Goal: Information Seeking & Learning: Learn about a topic

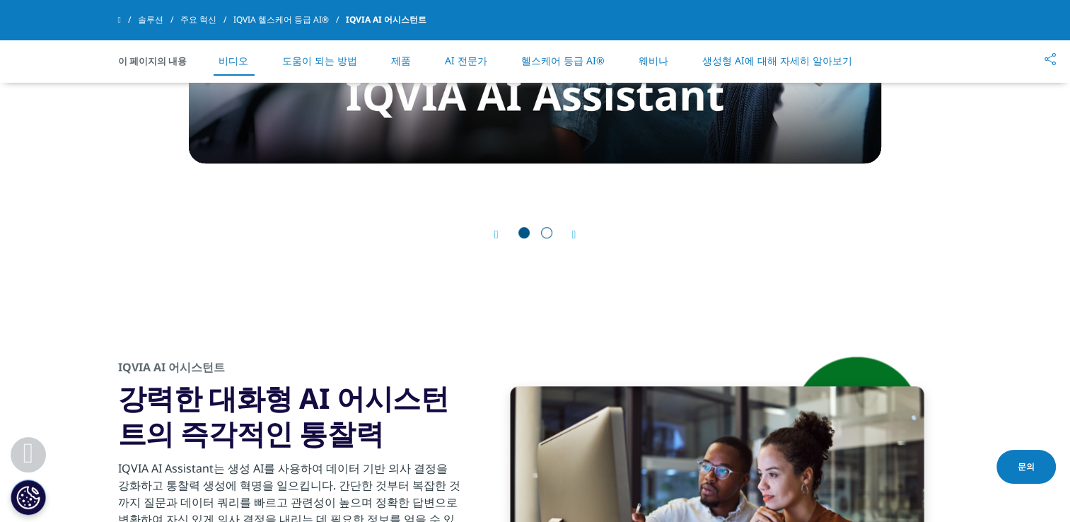
scroll to position [849, 0]
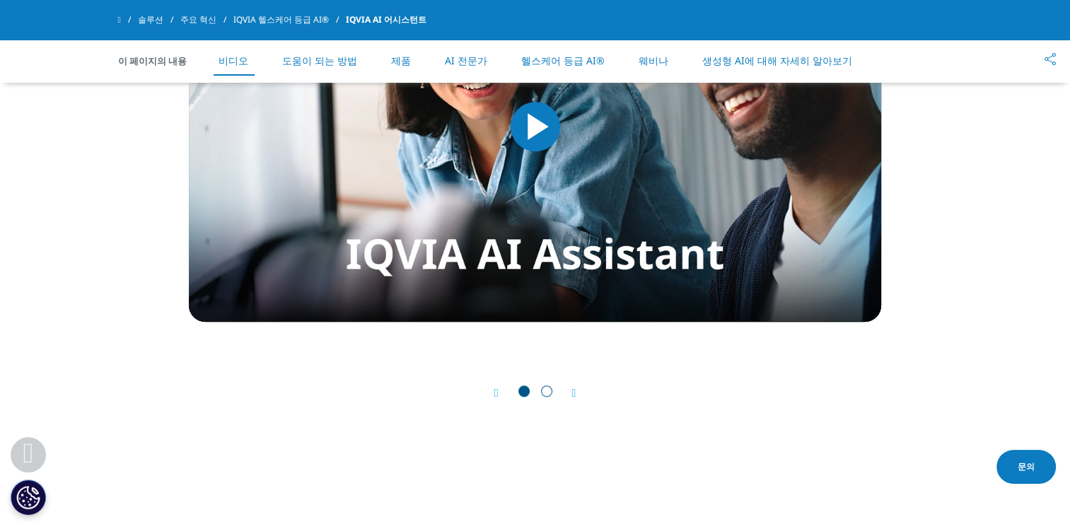
click at [549, 393] on span "슬라이드 2로 이동" at bounding box center [546, 391] width 11 height 11
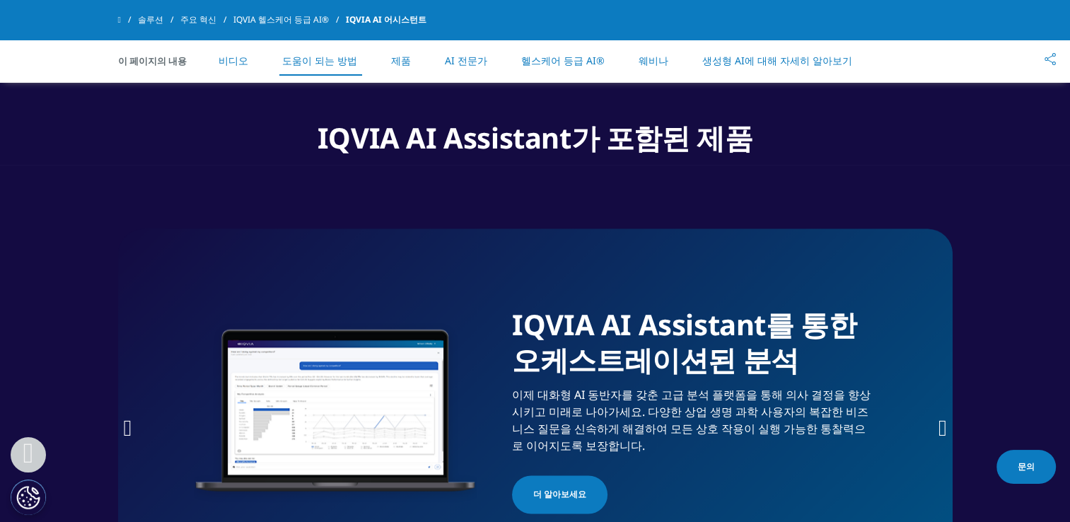
scroll to position [2052, 0]
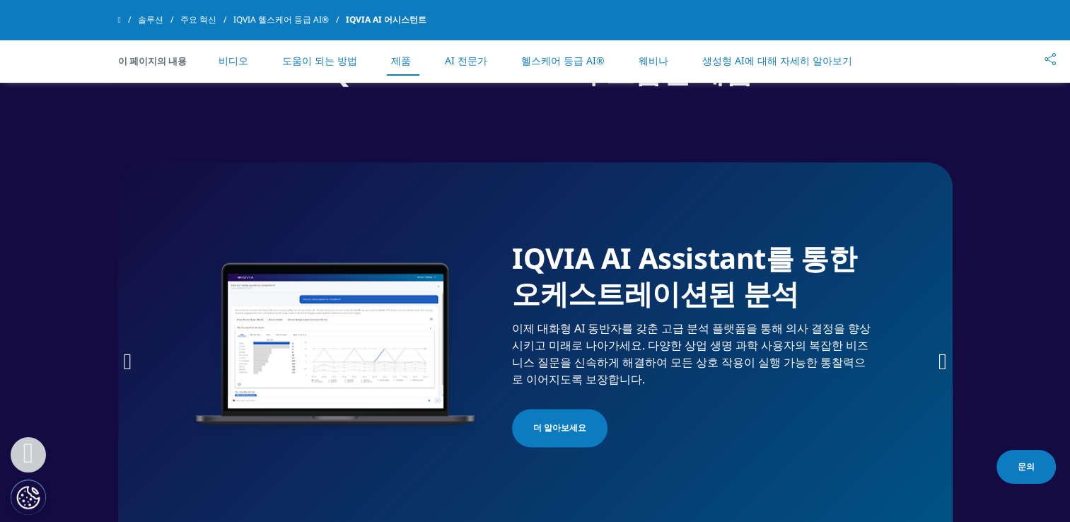
click at [548, 436] on link "더 알아보세요" at bounding box center [560, 428] width 96 height 38
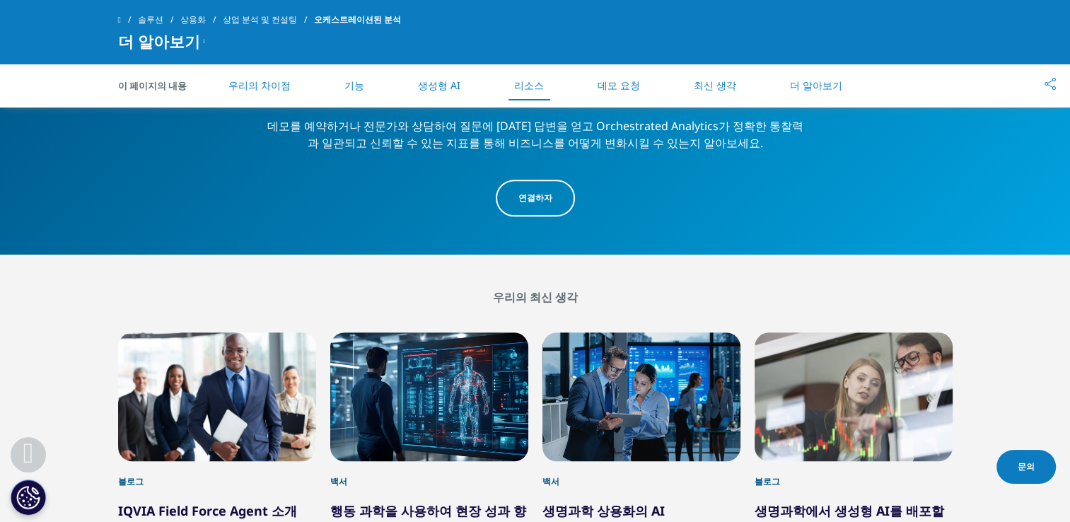
scroll to position [6580, 0]
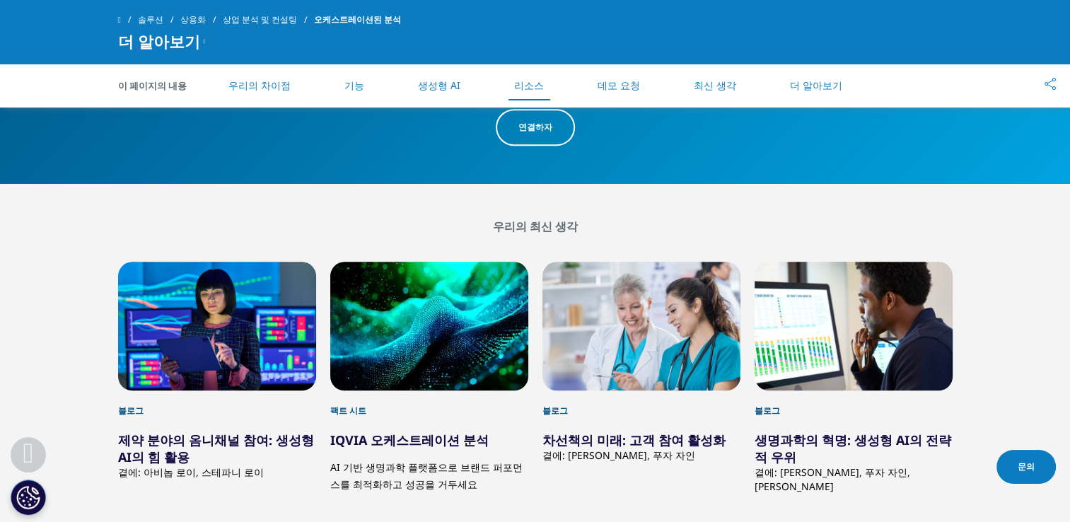
click at [611, 89] on link "데모 요청" at bounding box center [619, 85] width 42 height 13
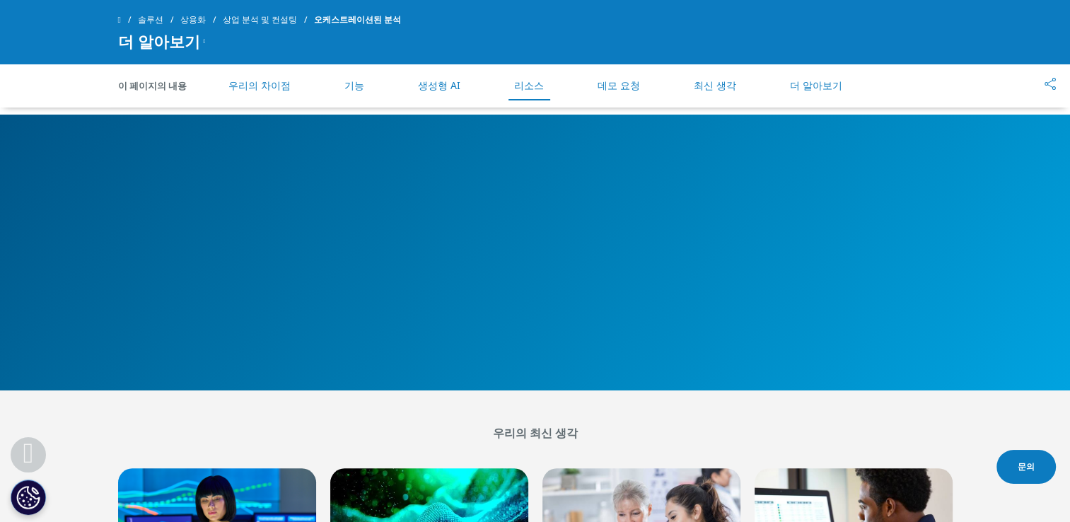
scroll to position [6365, 0]
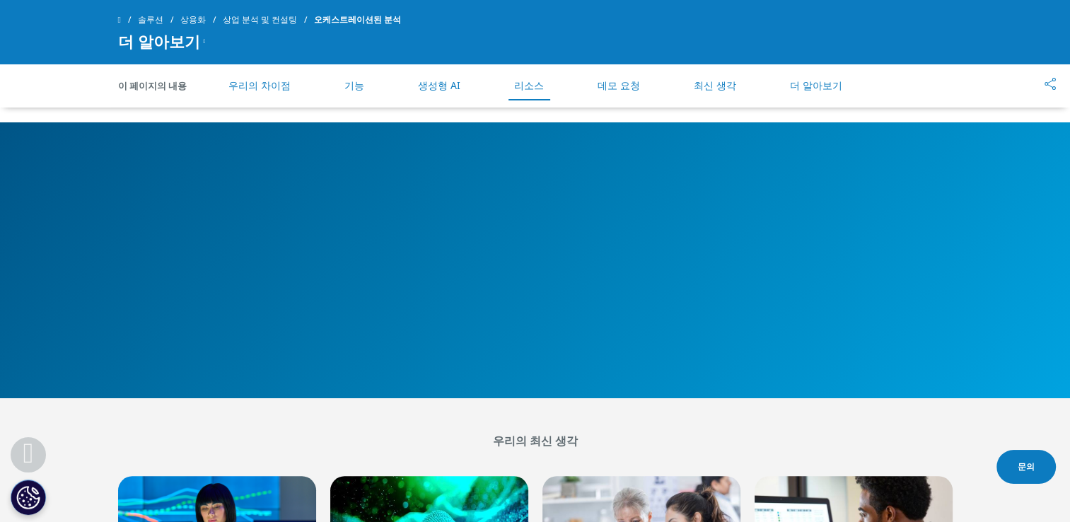
click at [720, 86] on link "최신 생각" at bounding box center [715, 85] width 42 height 13
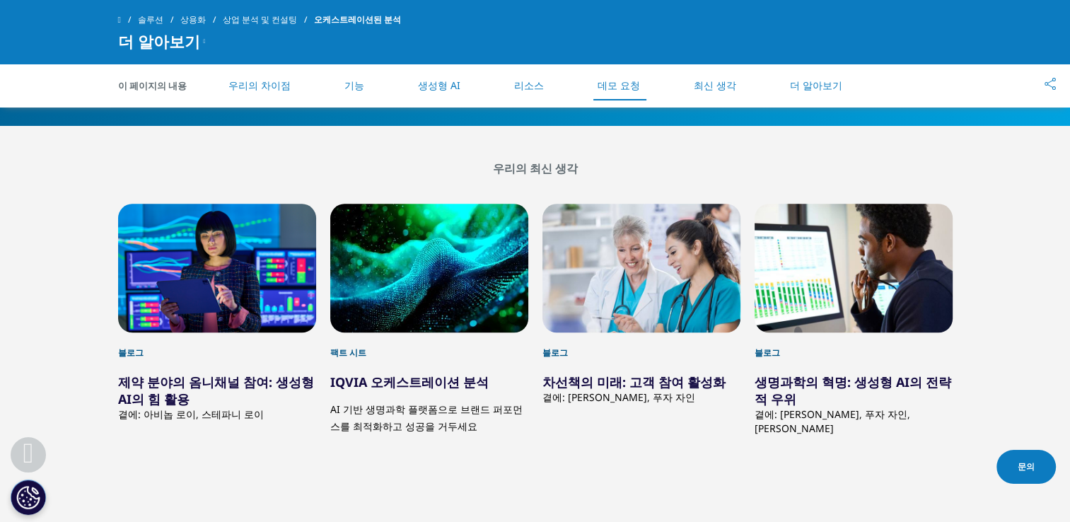
scroll to position [6640, 0]
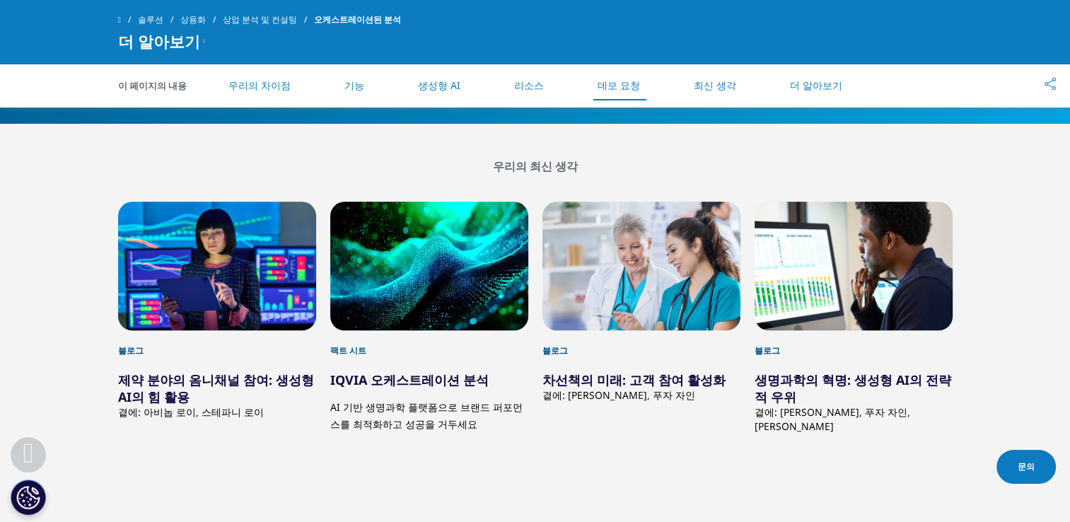
click at [811, 83] on link "더 알아보기" at bounding box center [816, 85] width 52 height 13
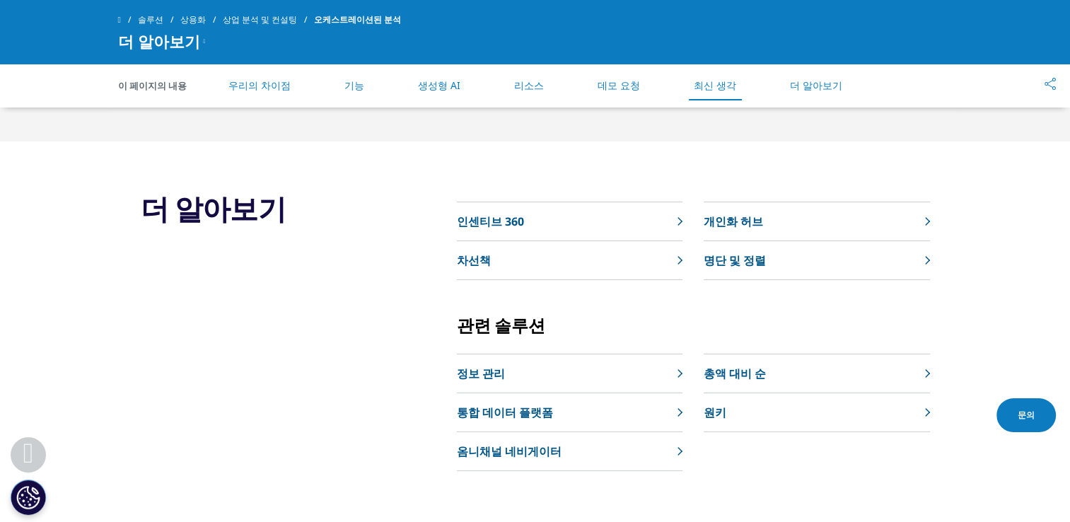
scroll to position [7090, 0]
click at [540, 403] on p "통합 데이터 플랫폼" at bounding box center [505, 411] width 96 height 17
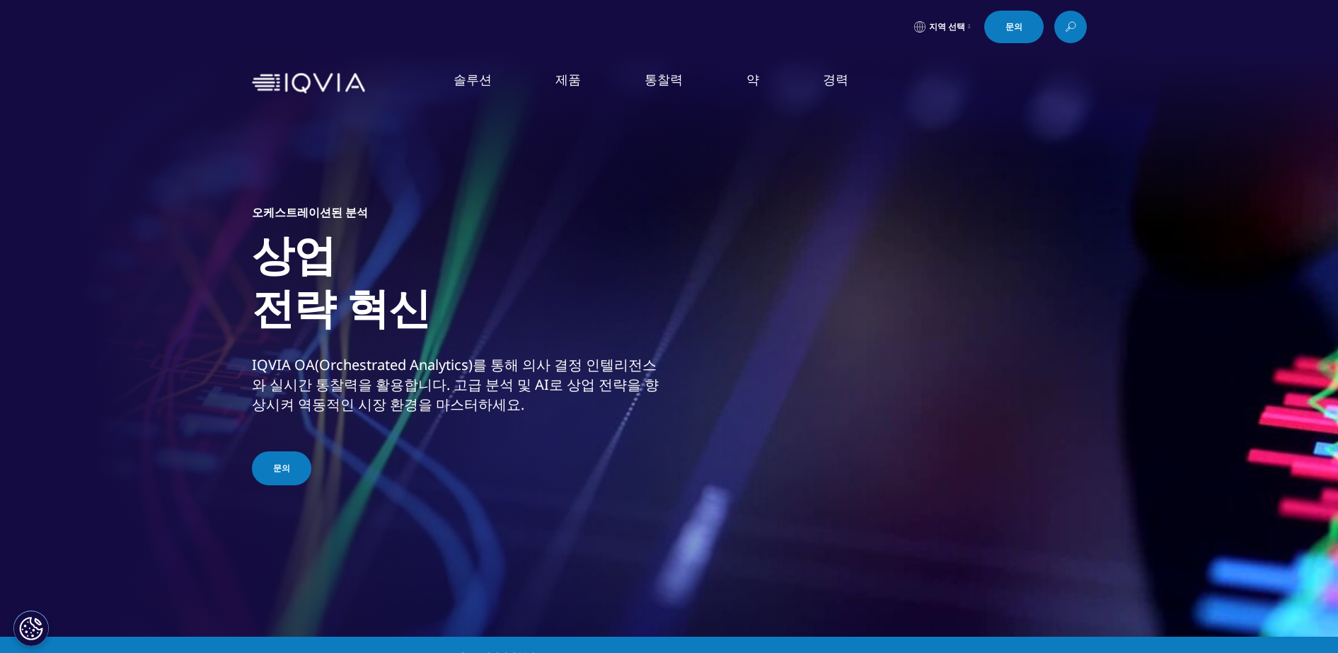
click at [326, 76] on img at bounding box center [308, 83] width 113 height 21
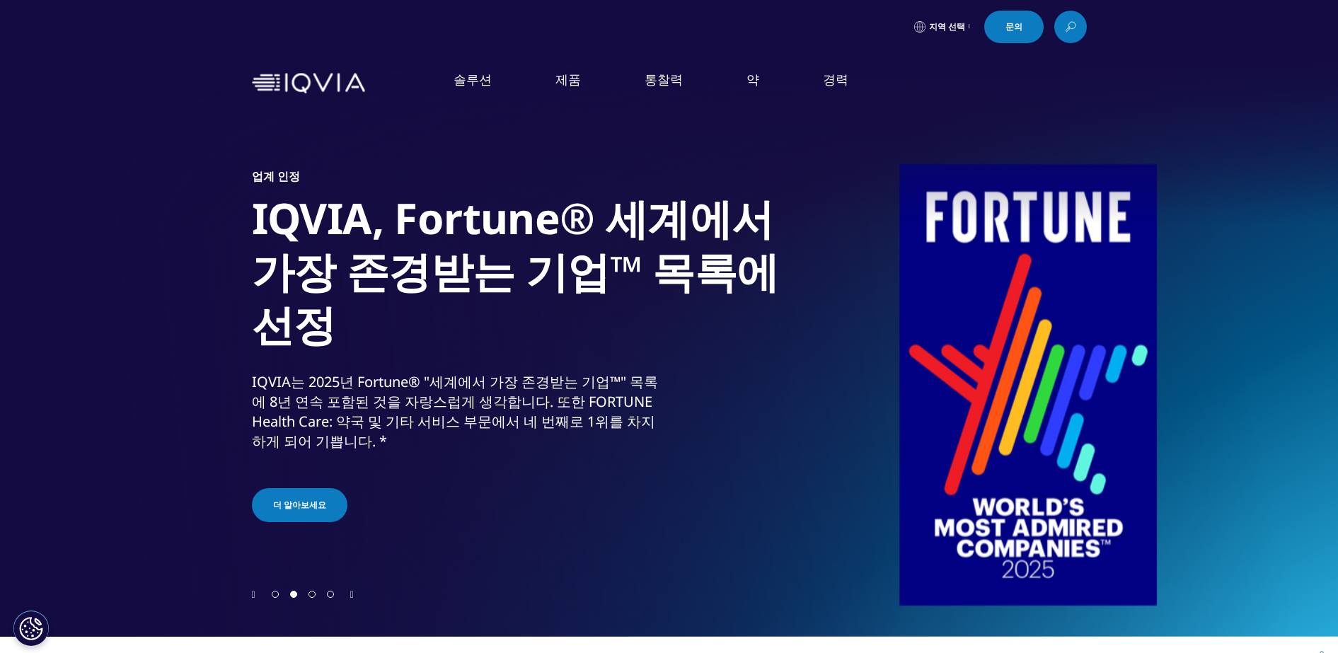
click at [279, 595] on div at bounding box center [303, 593] width 74 height 13
click at [275, 592] on span "Go to slide 1" at bounding box center [275, 594] width 7 height 7
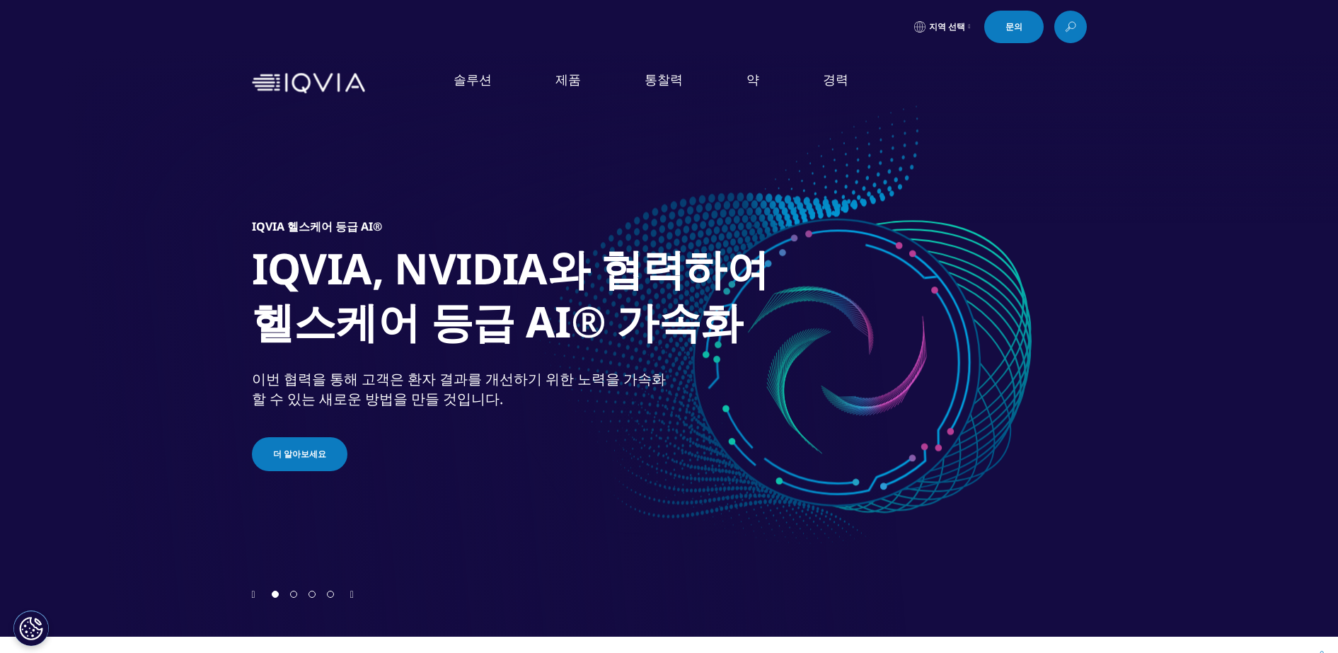
click at [314, 595] on span "Go to slide 3" at bounding box center [311, 594] width 7 height 7
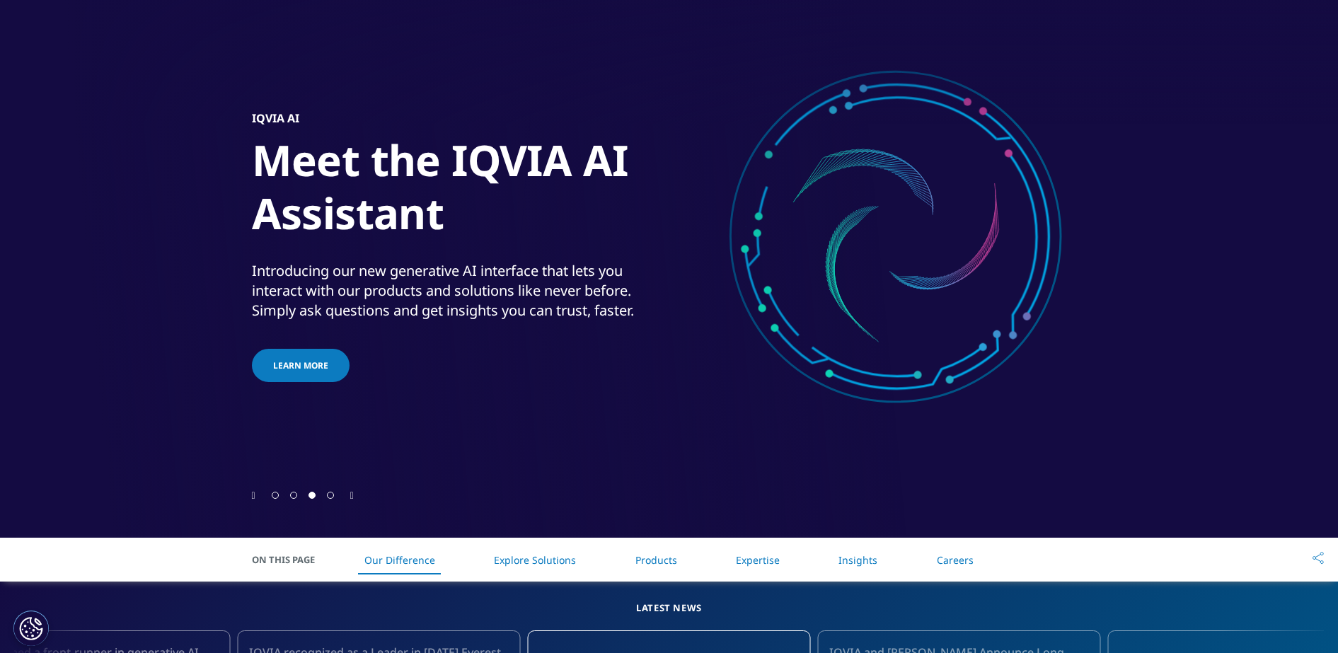
scroll to position [265, 0]
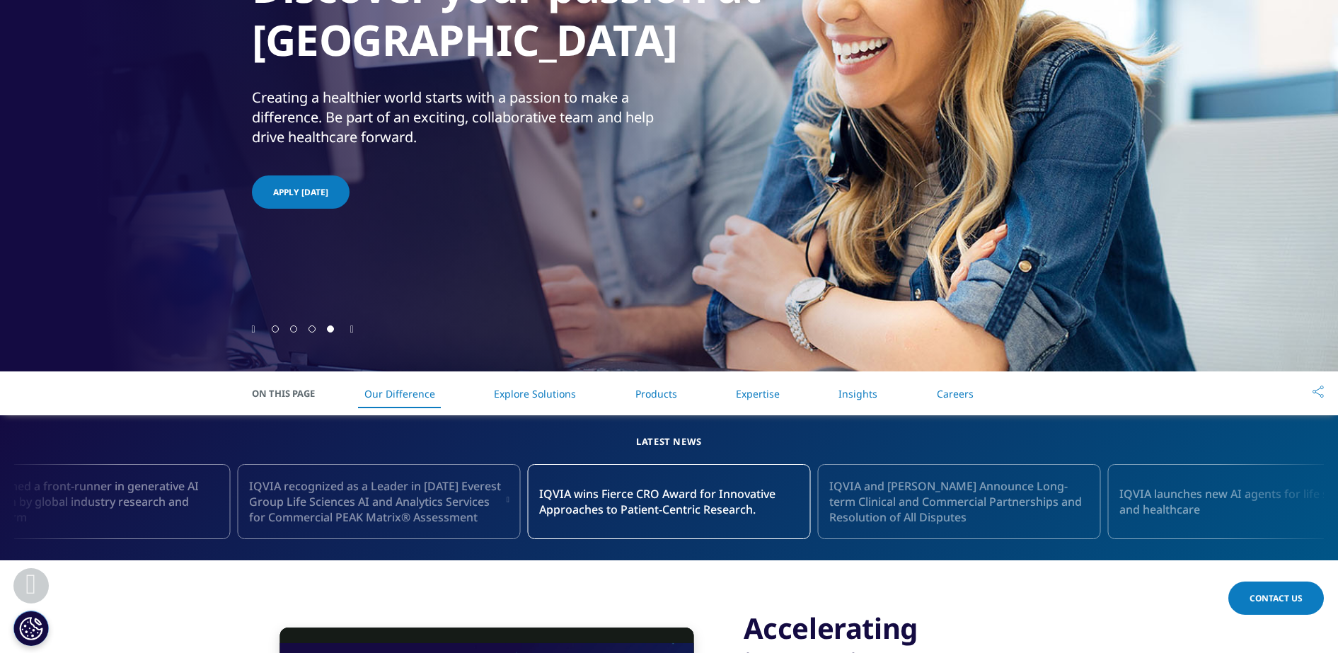
click at [316, 325] on span "Go to slide 3" at bounding box center [311, 328] width 7 height 7
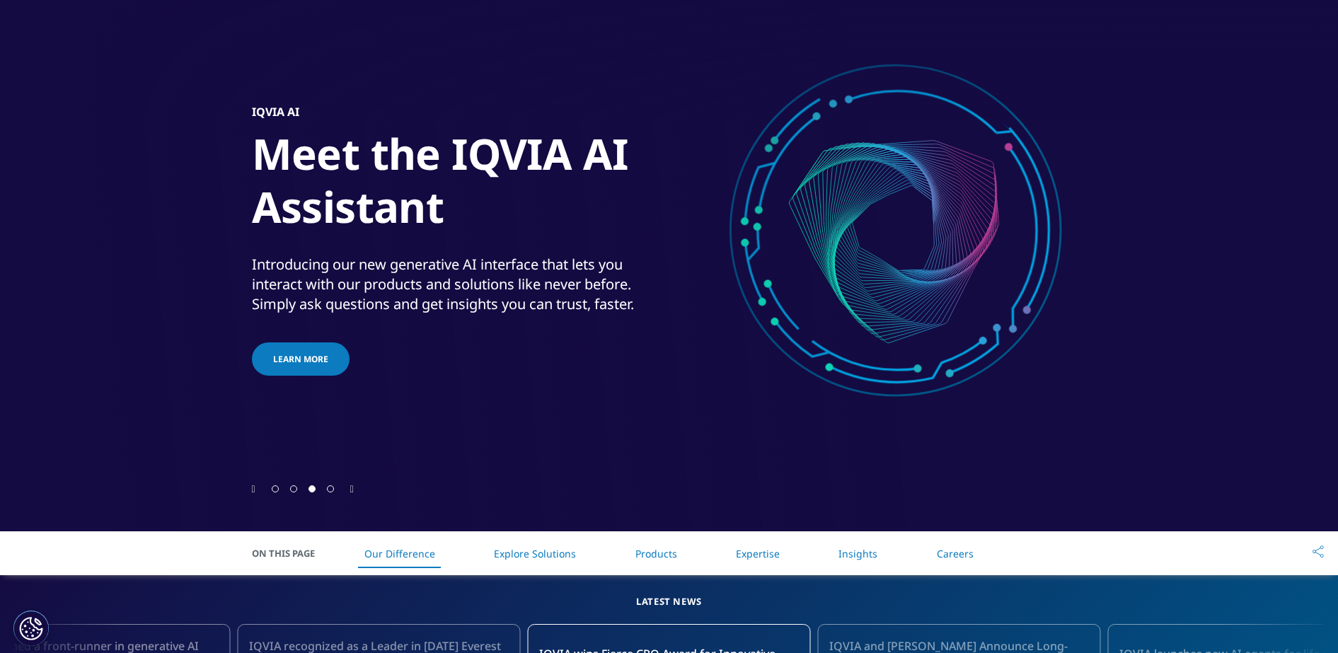
scroll to position [88, 0]
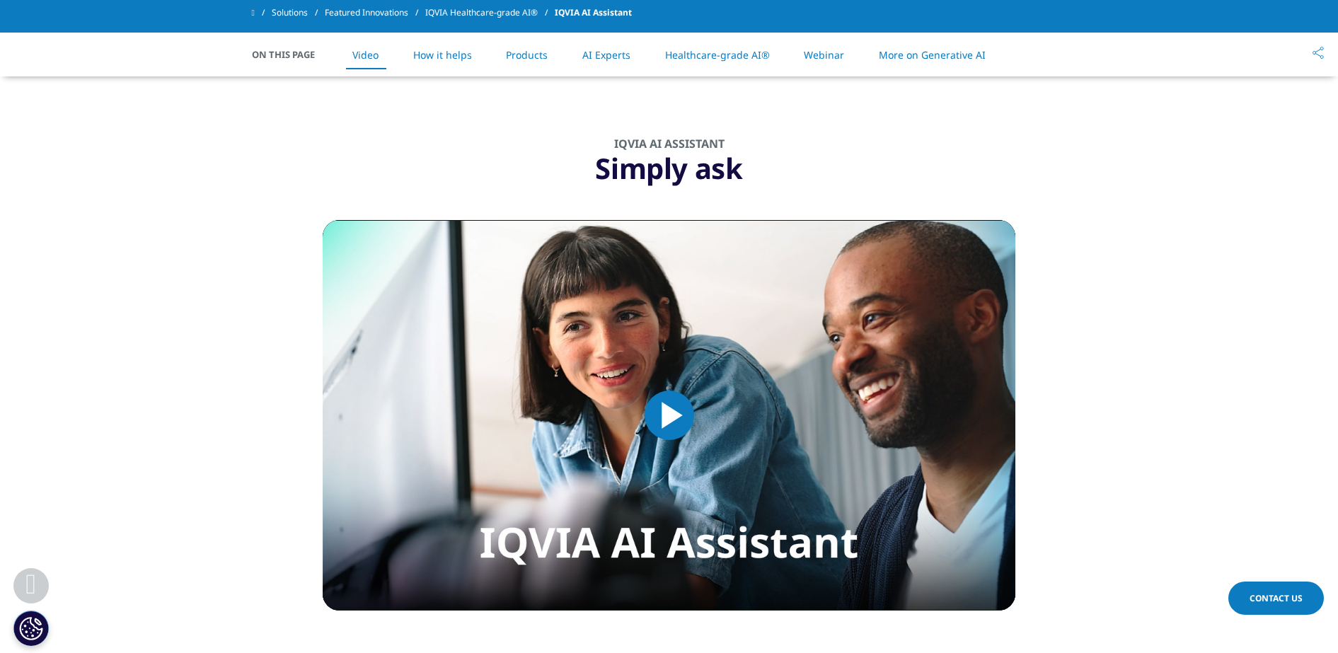
scroll to position [707, 0]
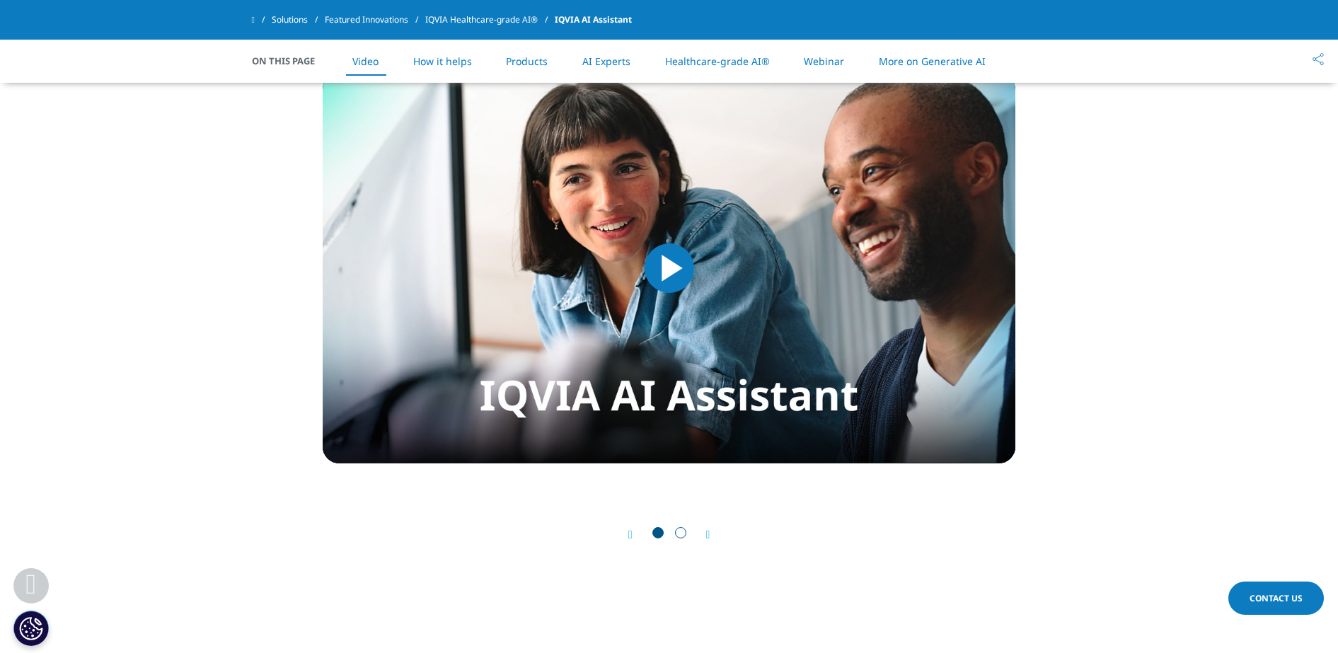
click at [677, 529] on span "Go to slide 2" at bounding box center [680, 532] width 11 height 11
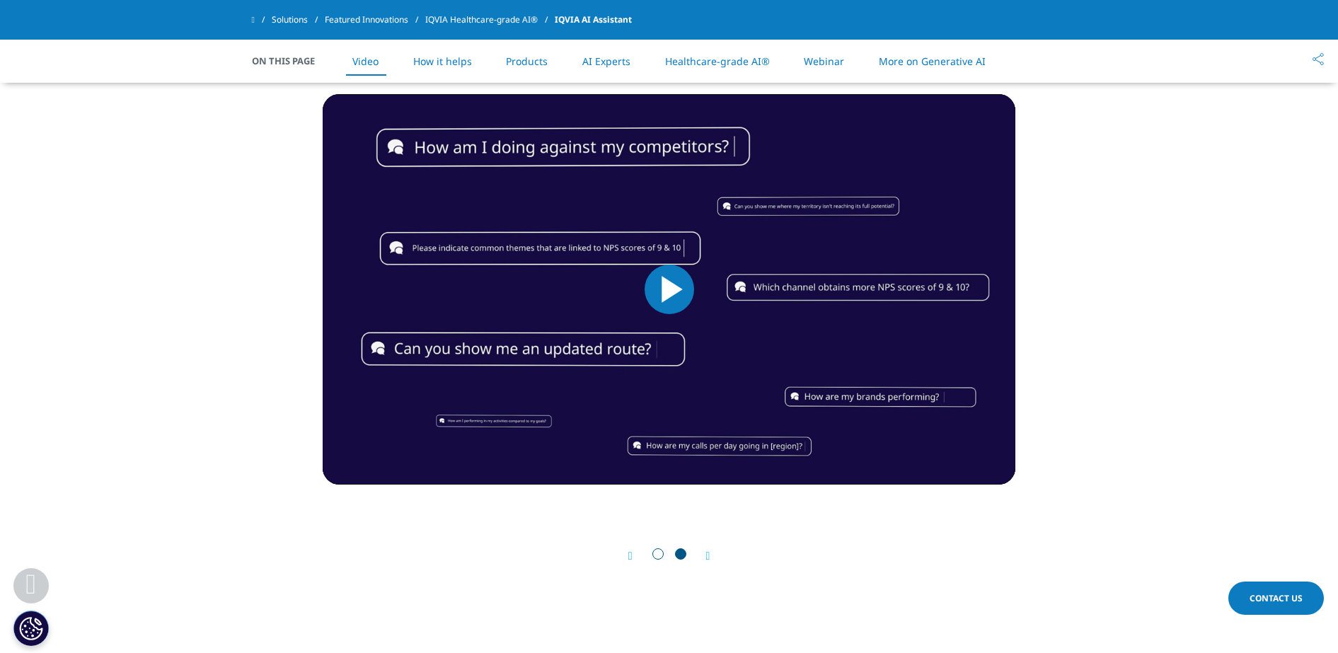
scroll to position [698, 0]
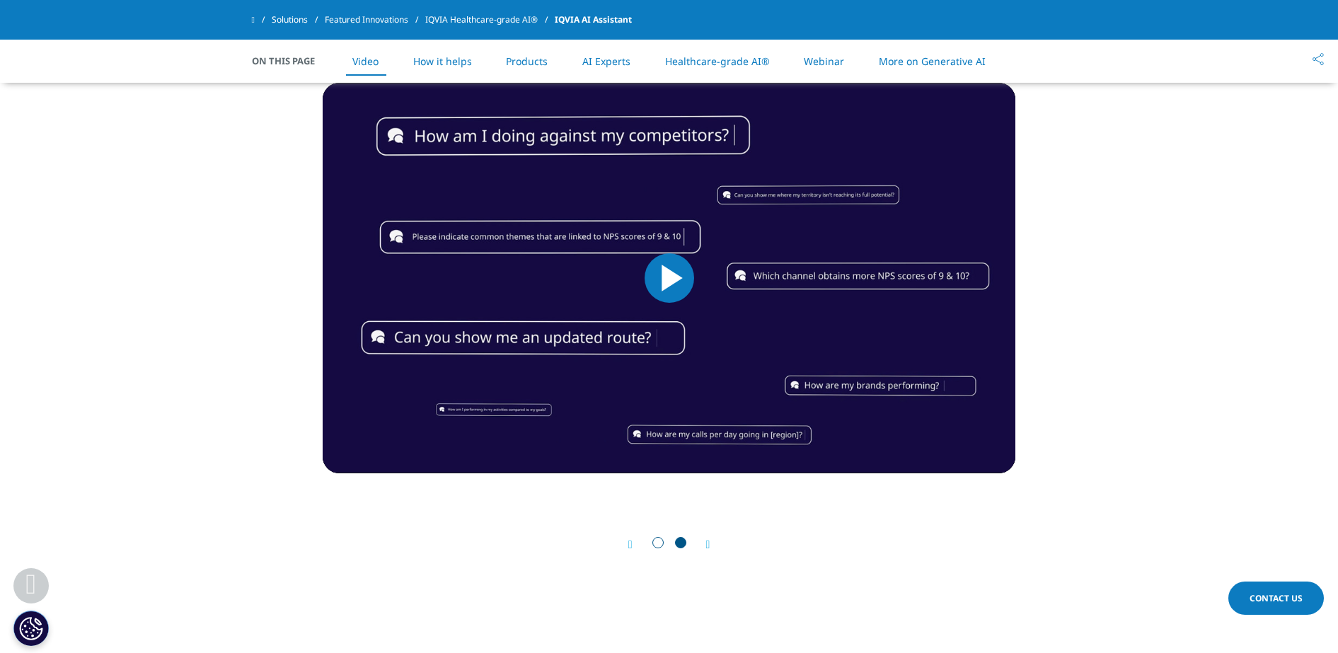
click at [655, 545] on span "Go to slide 1" at bounding box center [657, 542] width 11 height 11
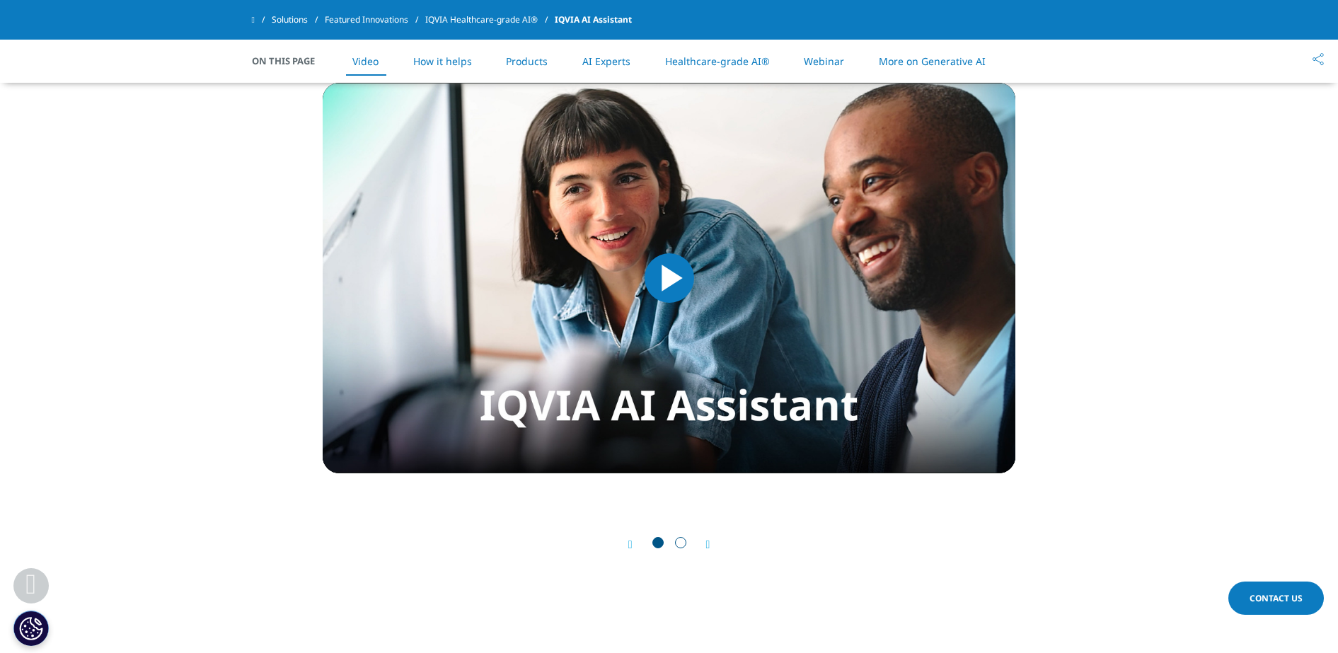
click at [681, 541] on span "Go to slide 2" at bounding box center [680, 542] width 11 height 11
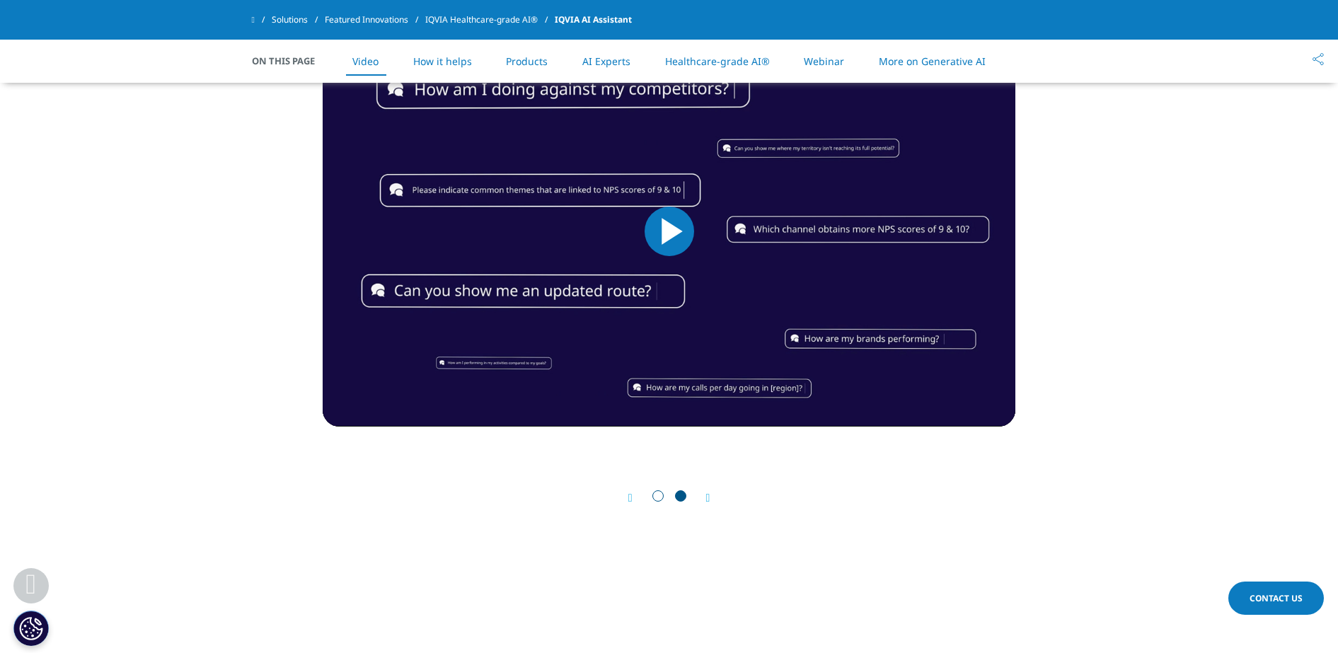
scroll to position [714, 0]
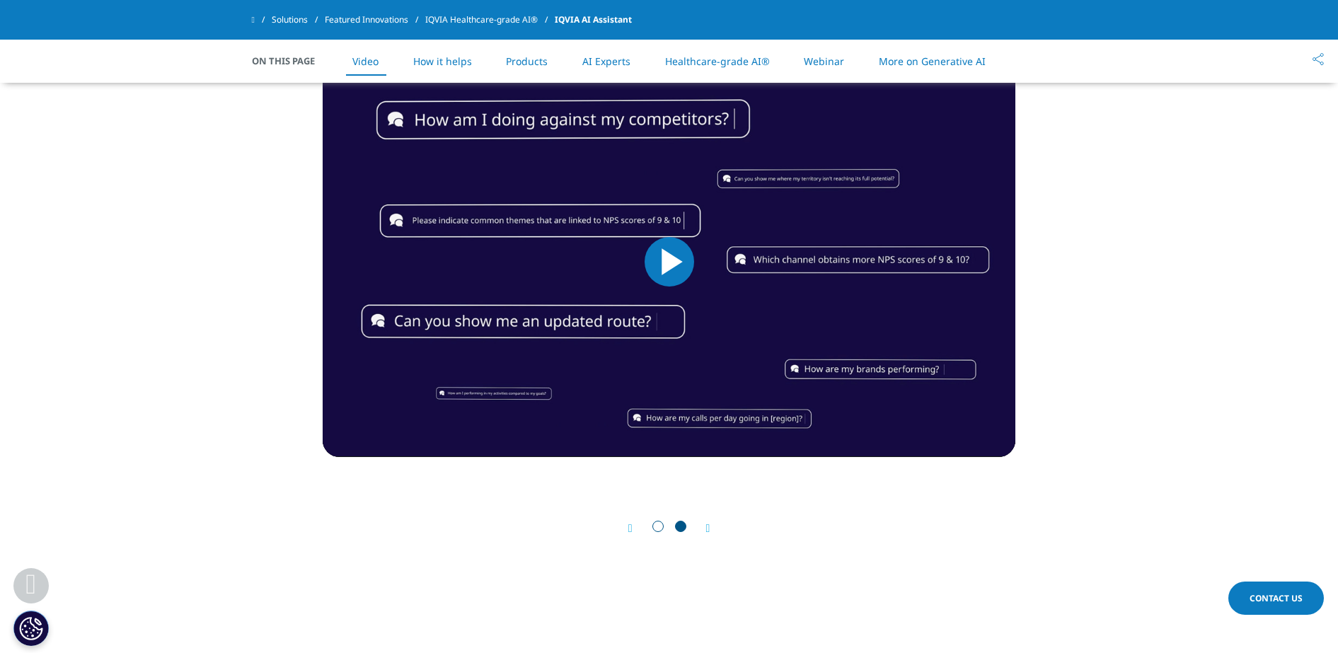
click at [669, 262] on span "Video Player" at bounding box center [669, 262] width 0 height 0
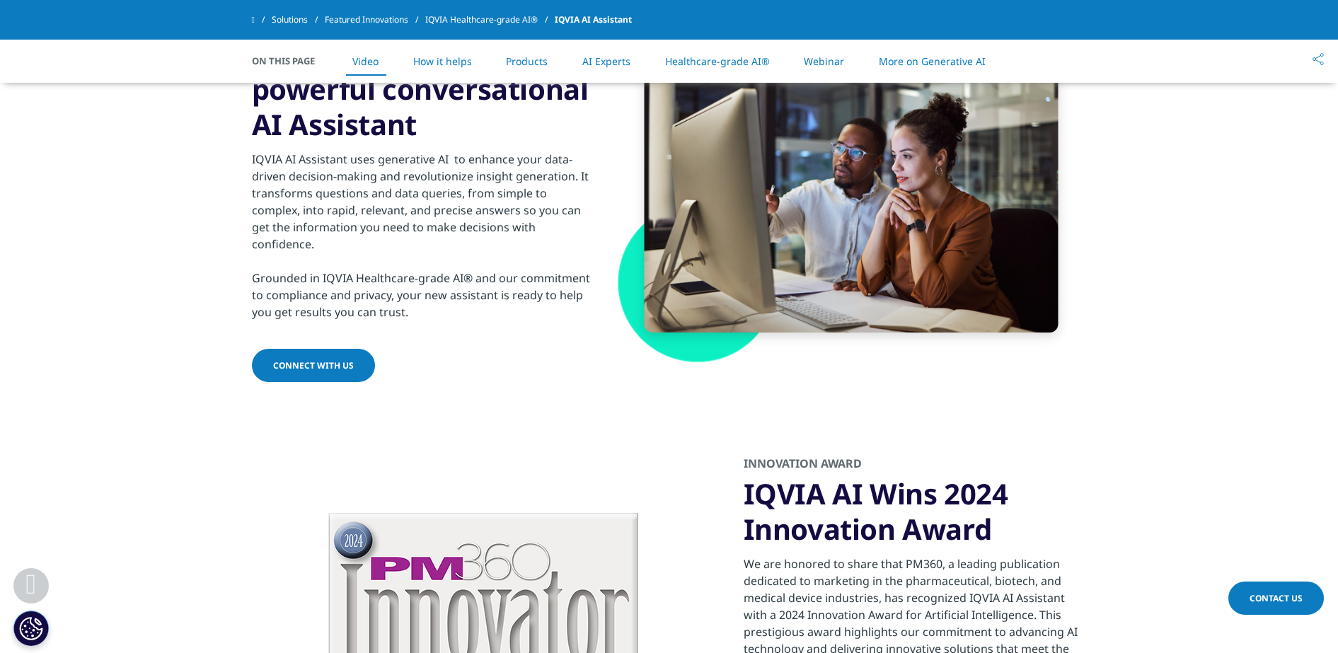
scroll to position [1156, 0]
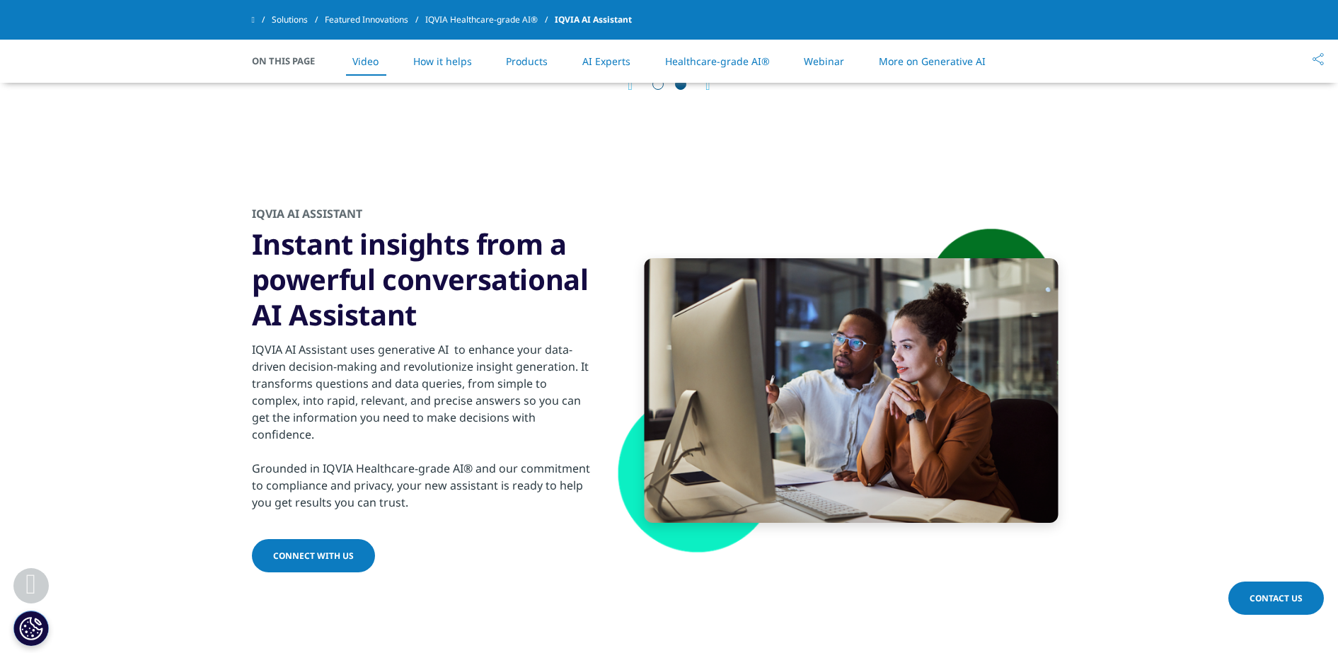
click at [379, 556] on span at bounding box center [382, 556] width 7 height 1
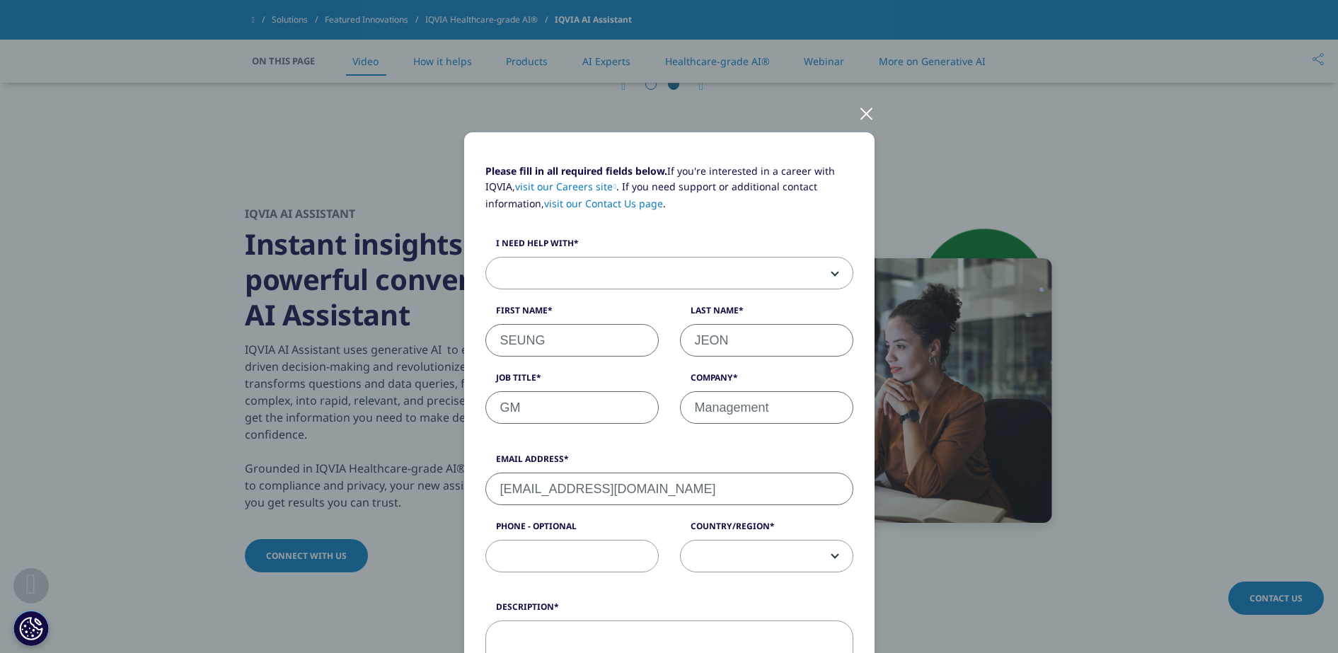
click at [861, 115] on div at bounding box center [866, 112] width 16 height 39
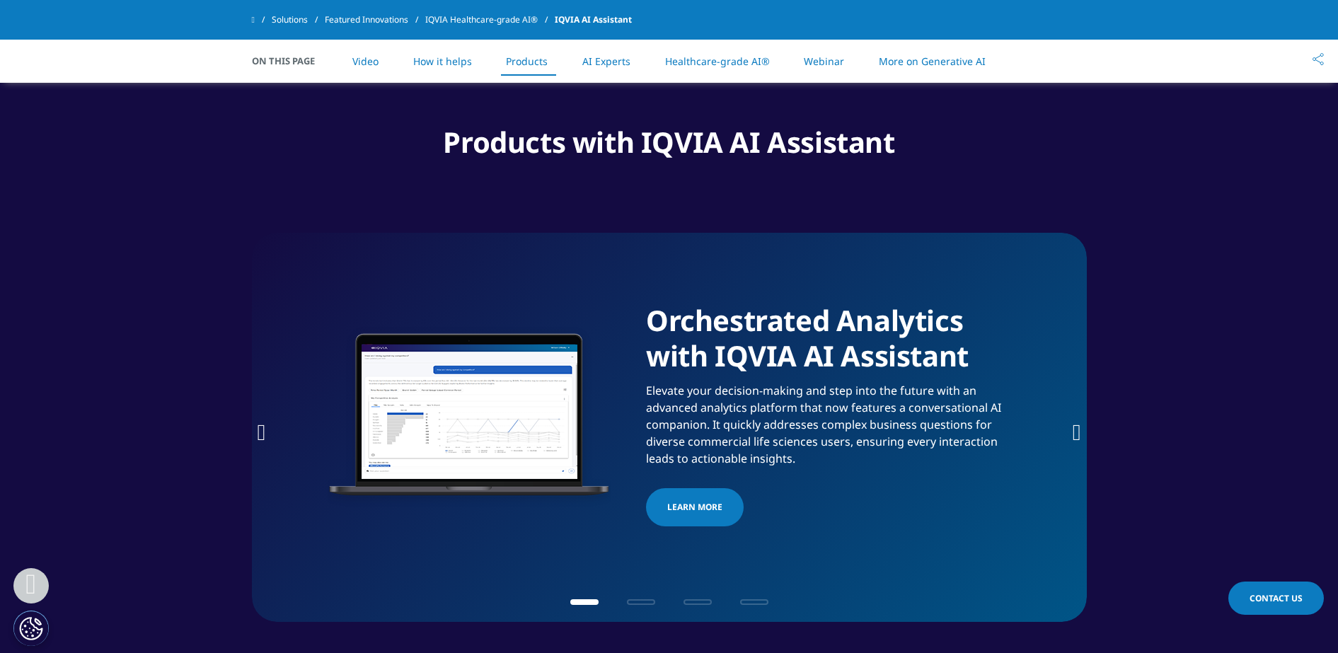
scroll to position [1952, 0]
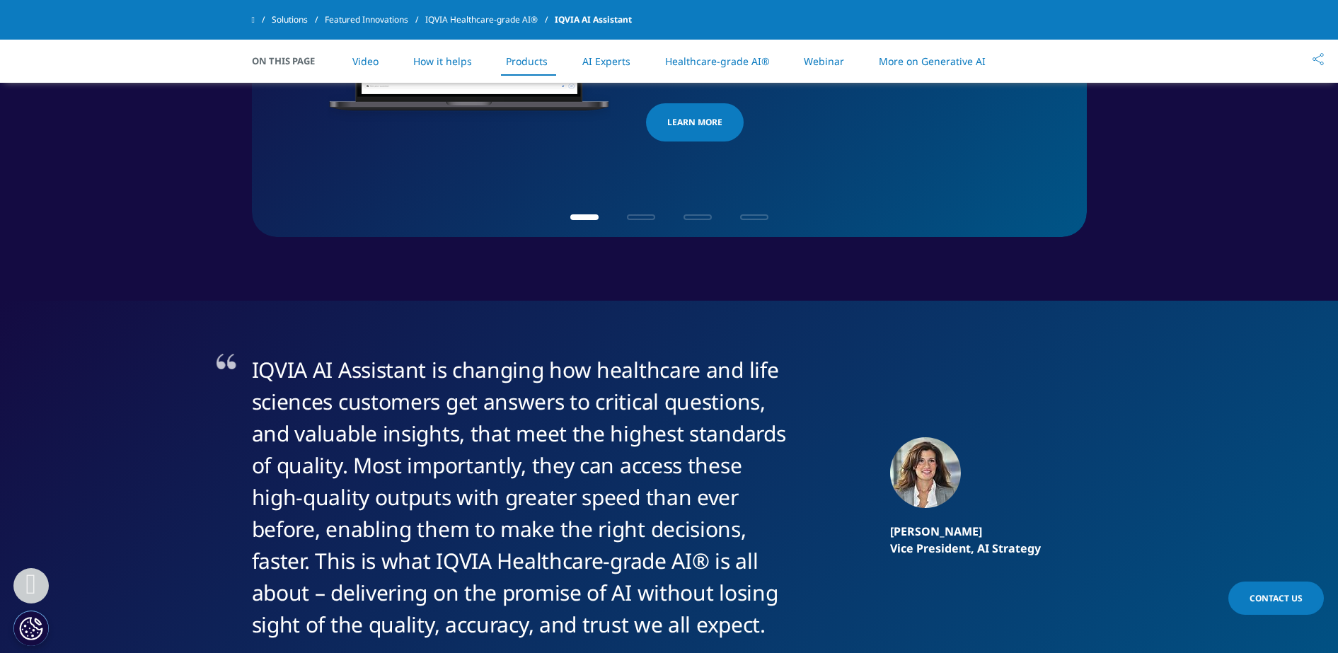
scroll to position [2571, 0]
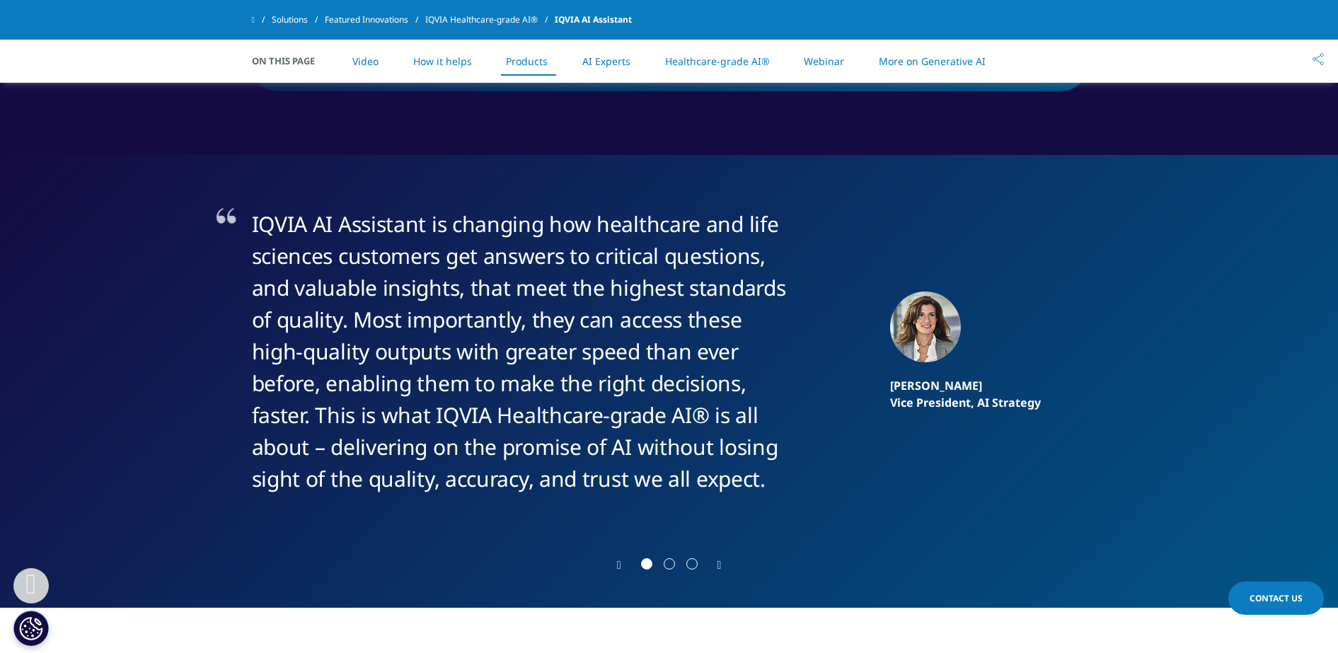
click at [669, 558] on span "Go to slide 2" at bounding box center [669, 563] width 11 height 11
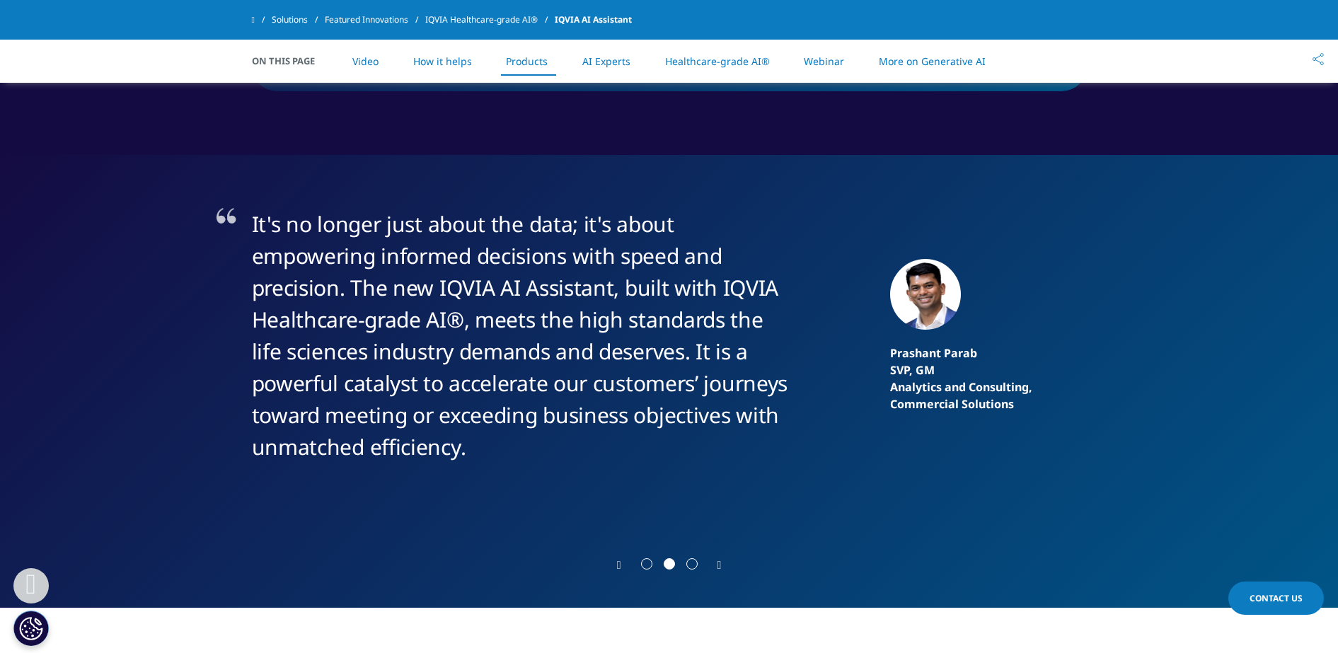
click at [698, 558] on div at bounding box center [669, 565] width 68 height 14
click at [688, 558] on span "Go to slide 3" at bounding box center [691, 563] width 11 height 11
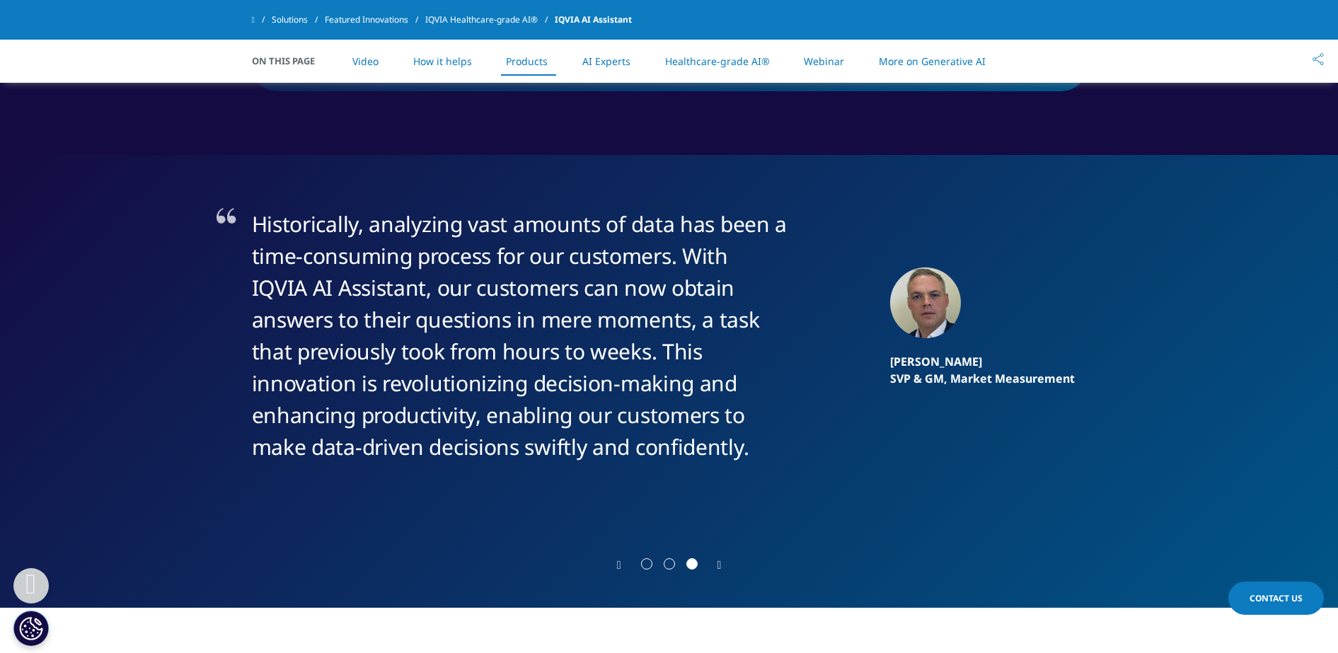
click at [672, 558] on span "Go to slide 2" at bounding box center [669, 563] width 11 height 11
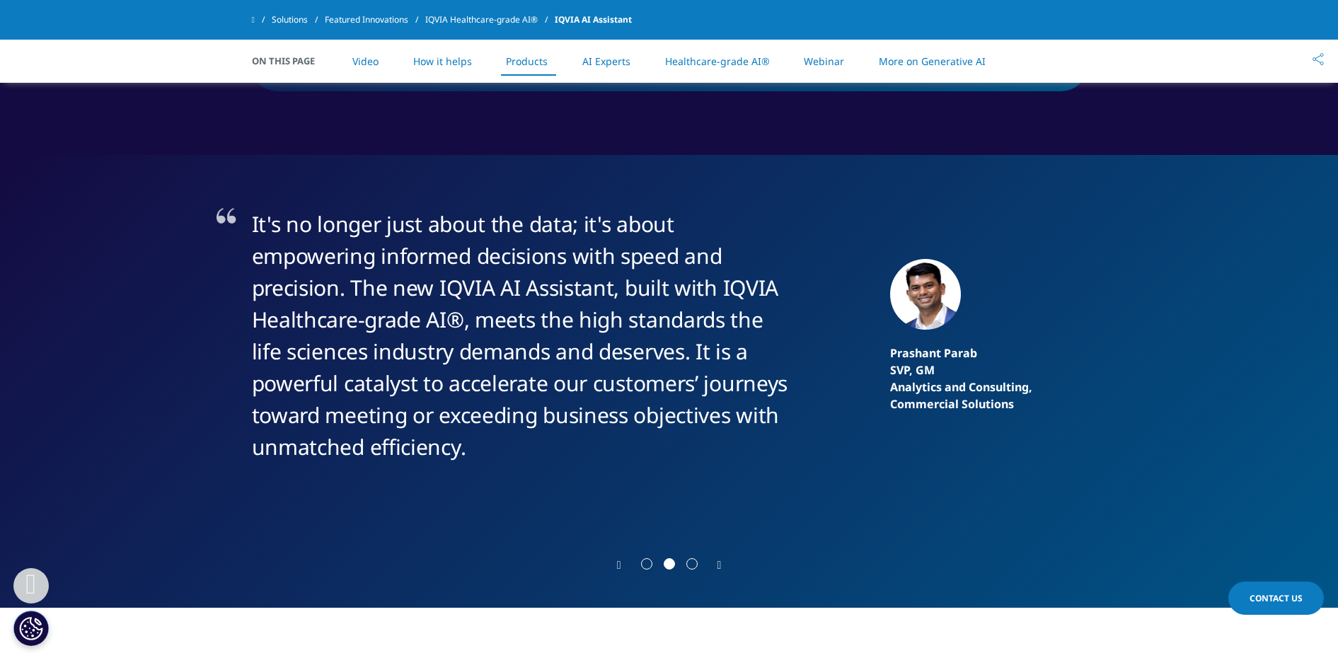
click at [643, 558] on span "Go to slide 1" at bounding box center [646, 563] width 11 height 11
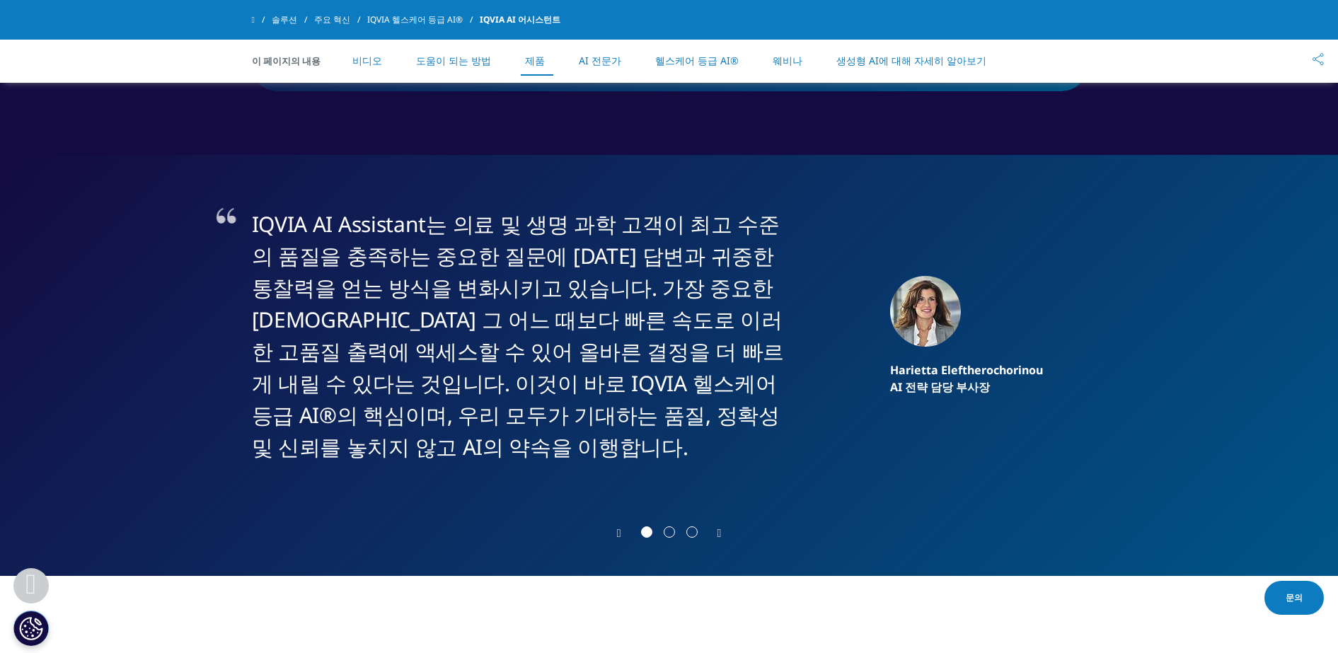
click at [671, 526] on span "Go to slide 2" at bounding box center [669, 531] width 11 height 11
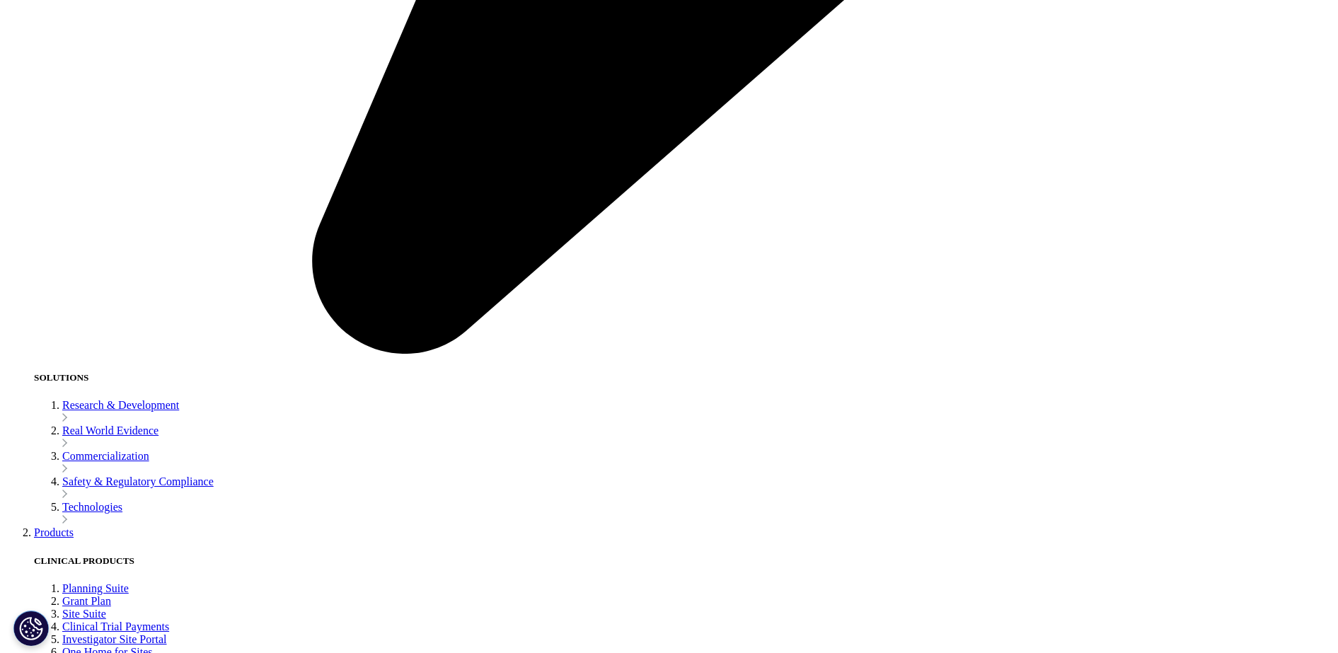
scroll to position [3077, 0]
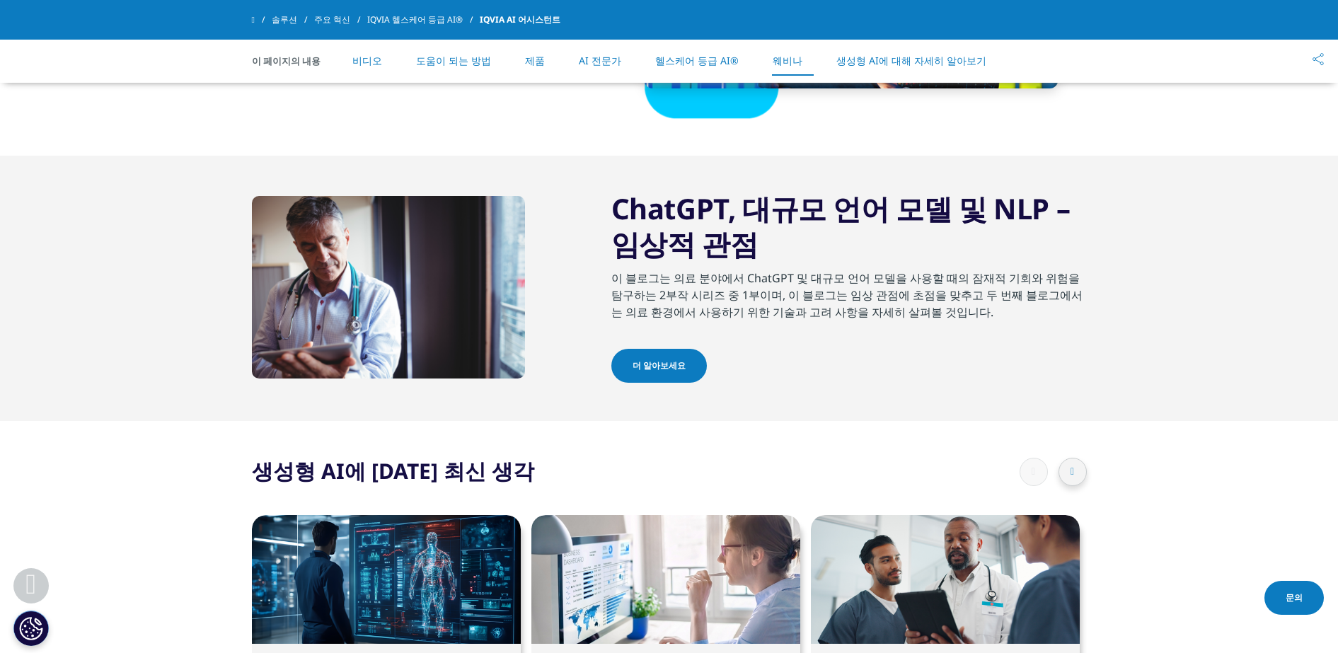
scroll to position [3997, 0]
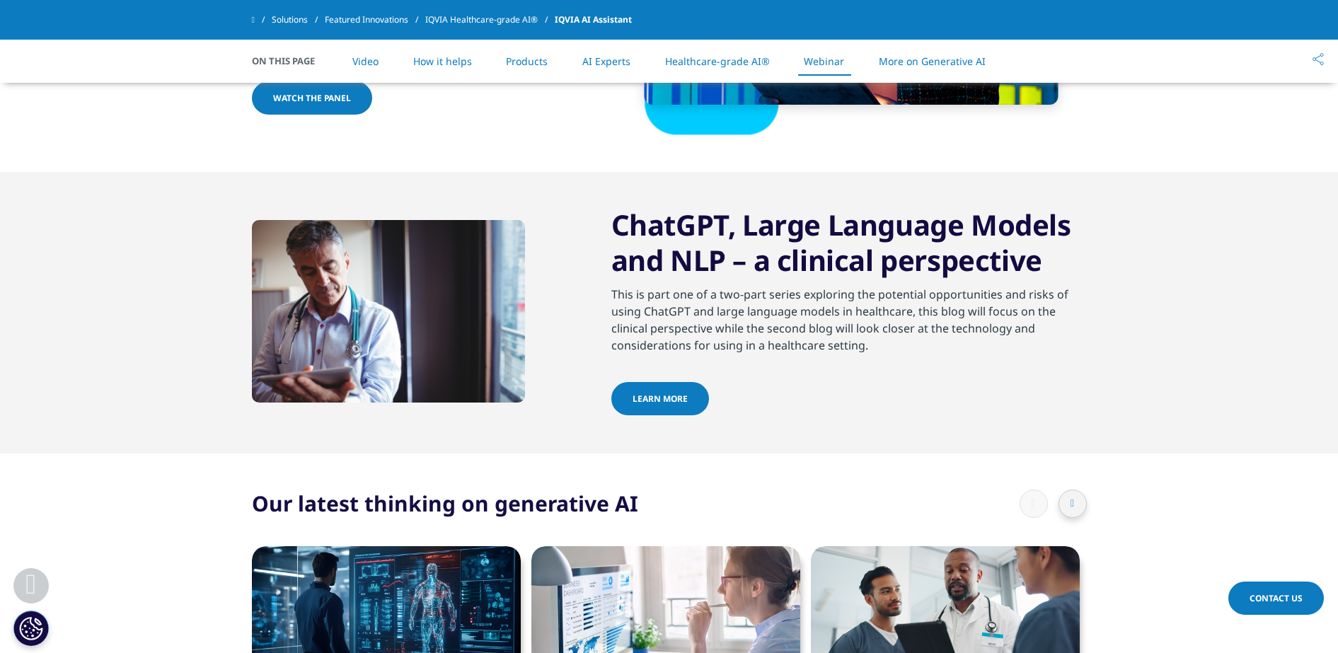
scroll to position [3644, 0]
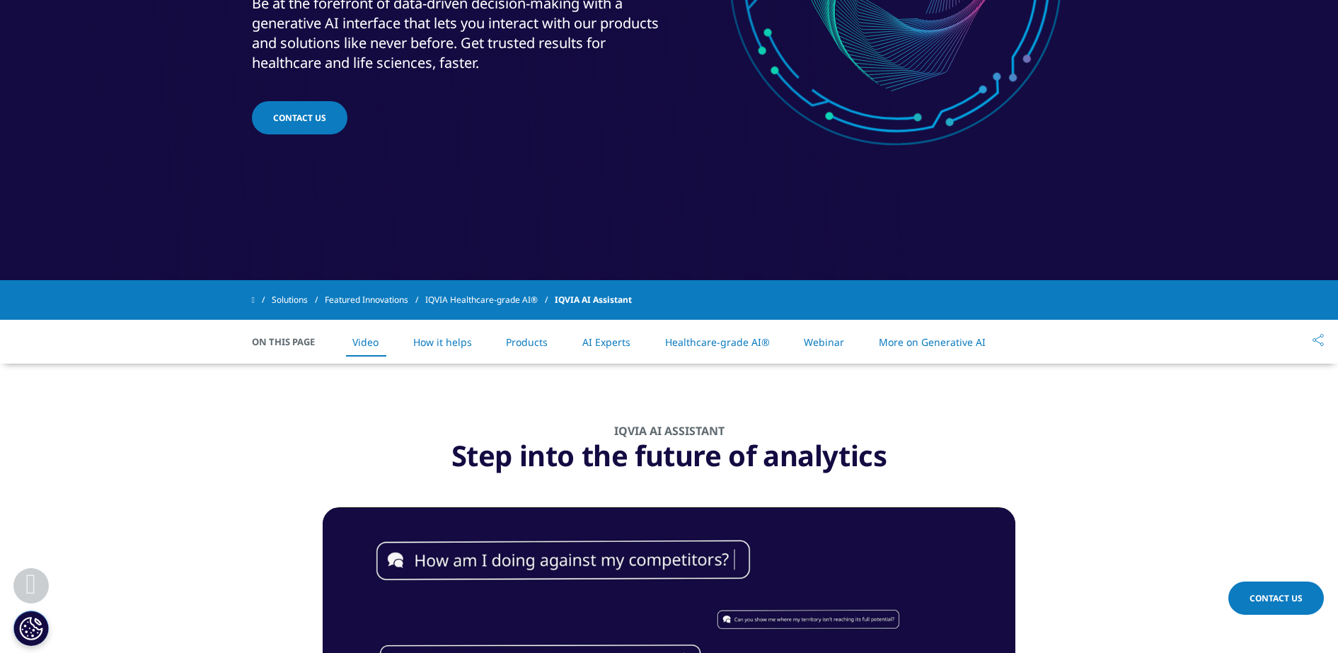
scroll to position [354, 0]
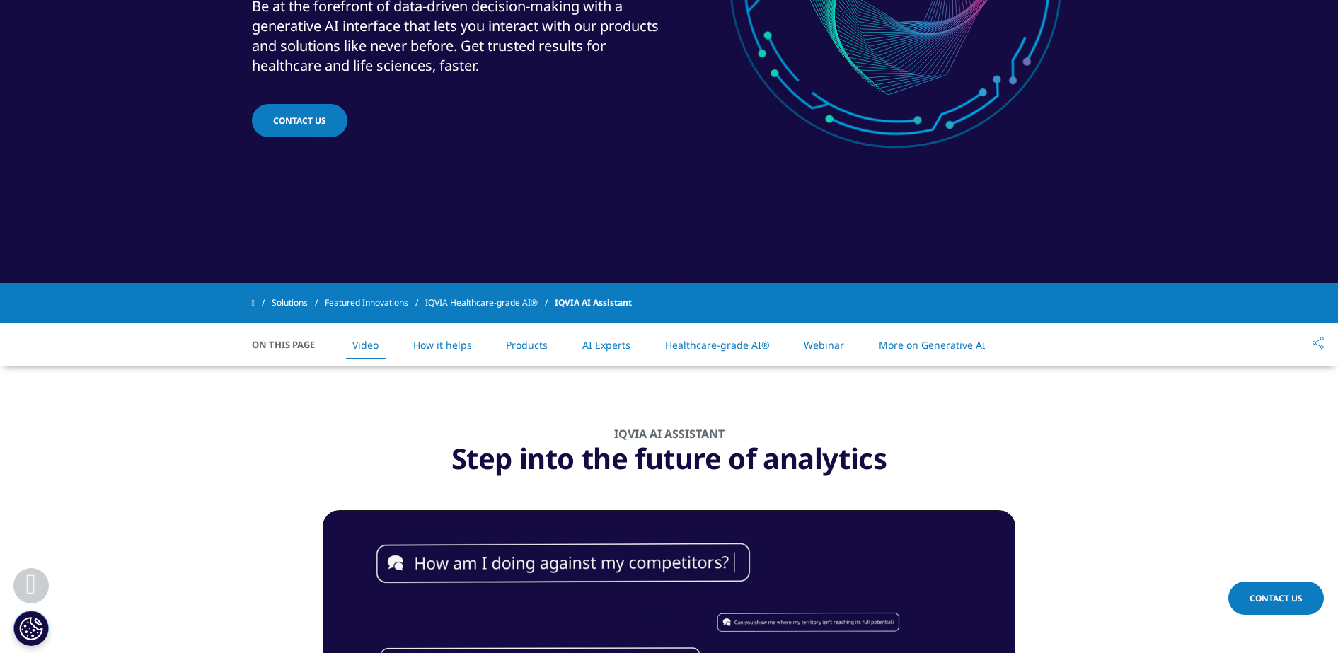
click at [448, 352] on li "How it helps" at bounding box center [442, 345] width 87 height 42
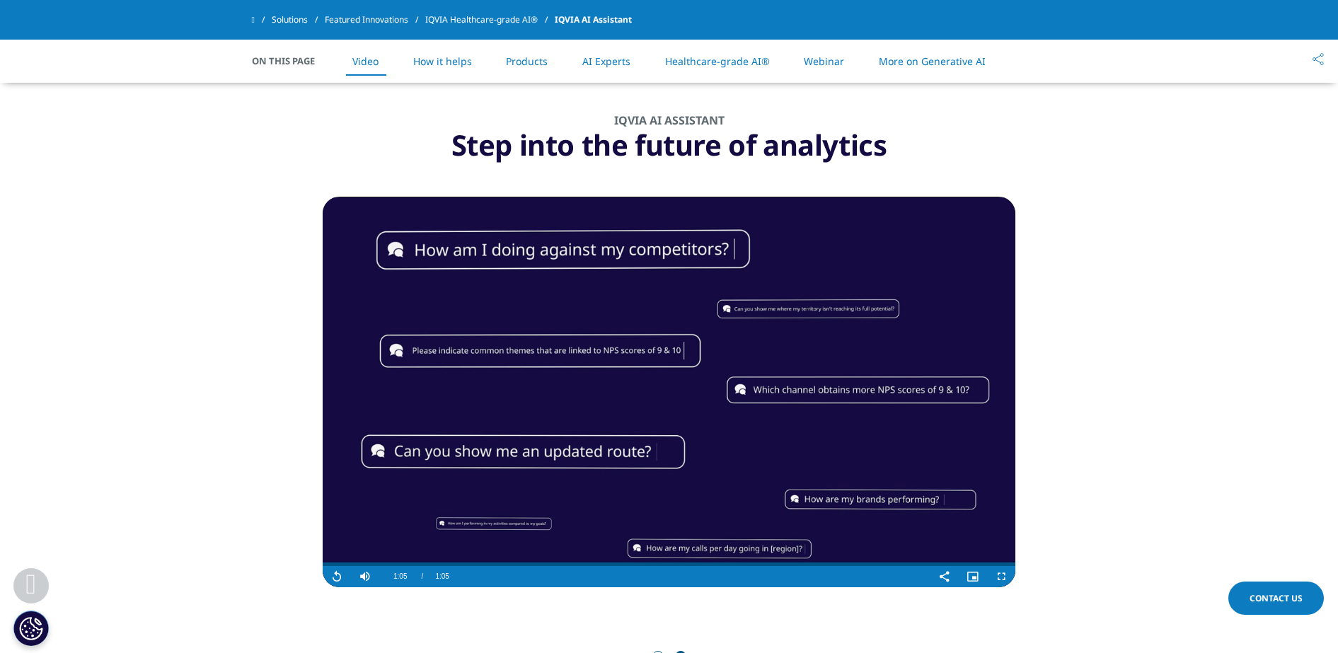
scroll to position [349, 0]
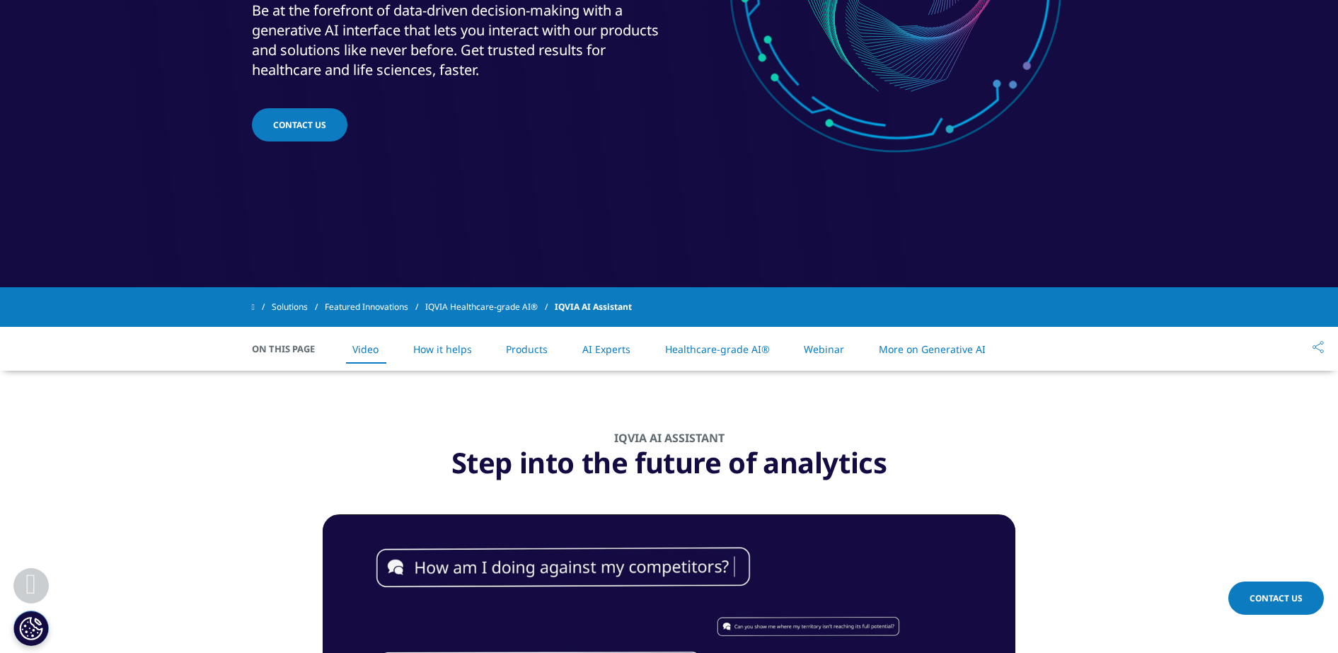
click at [537, 350] on link "Products" at bounding box center [527, 348] width 42 height 13
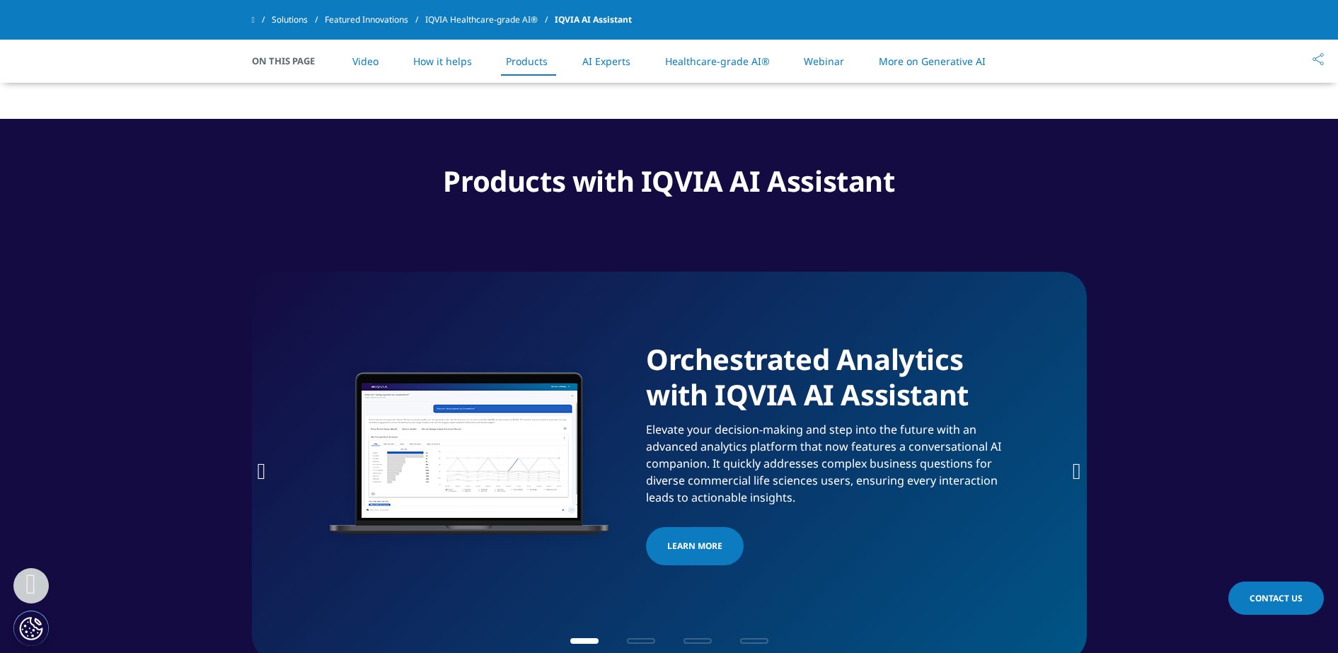
scroll to position [2011, 0]
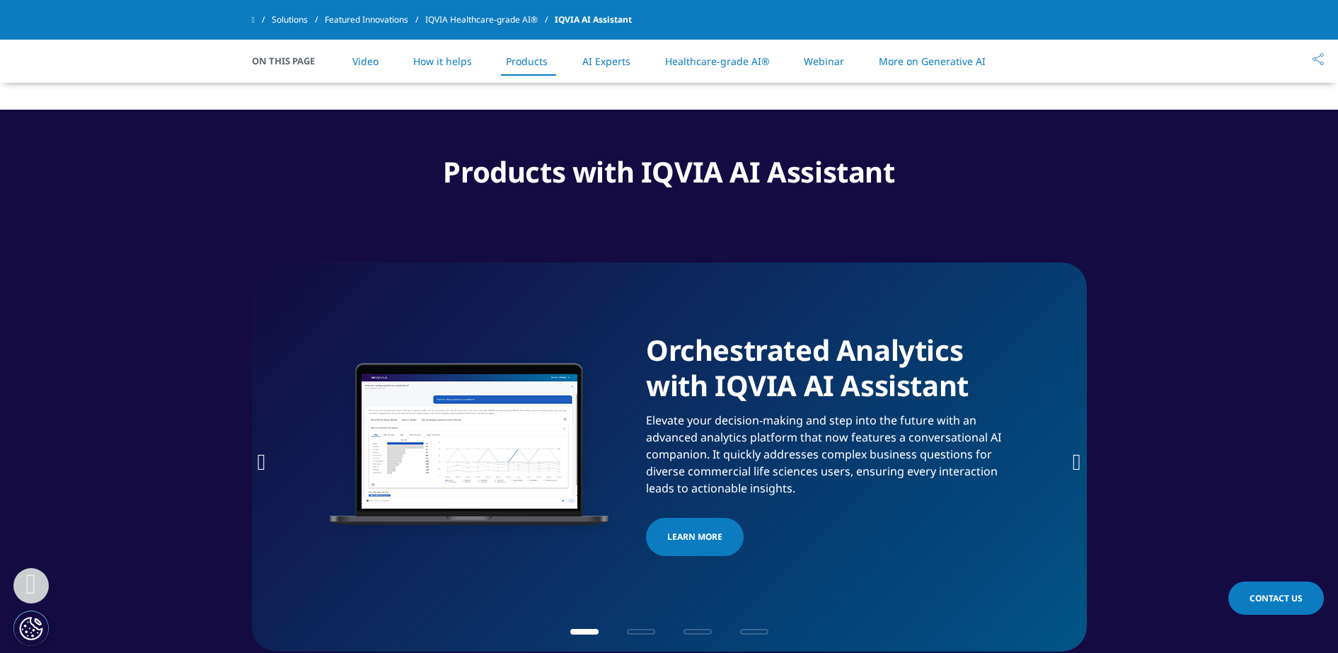
click at [636, 629] on span "Go to slide 2" at bounding box center [641, 632] width 28 height 6
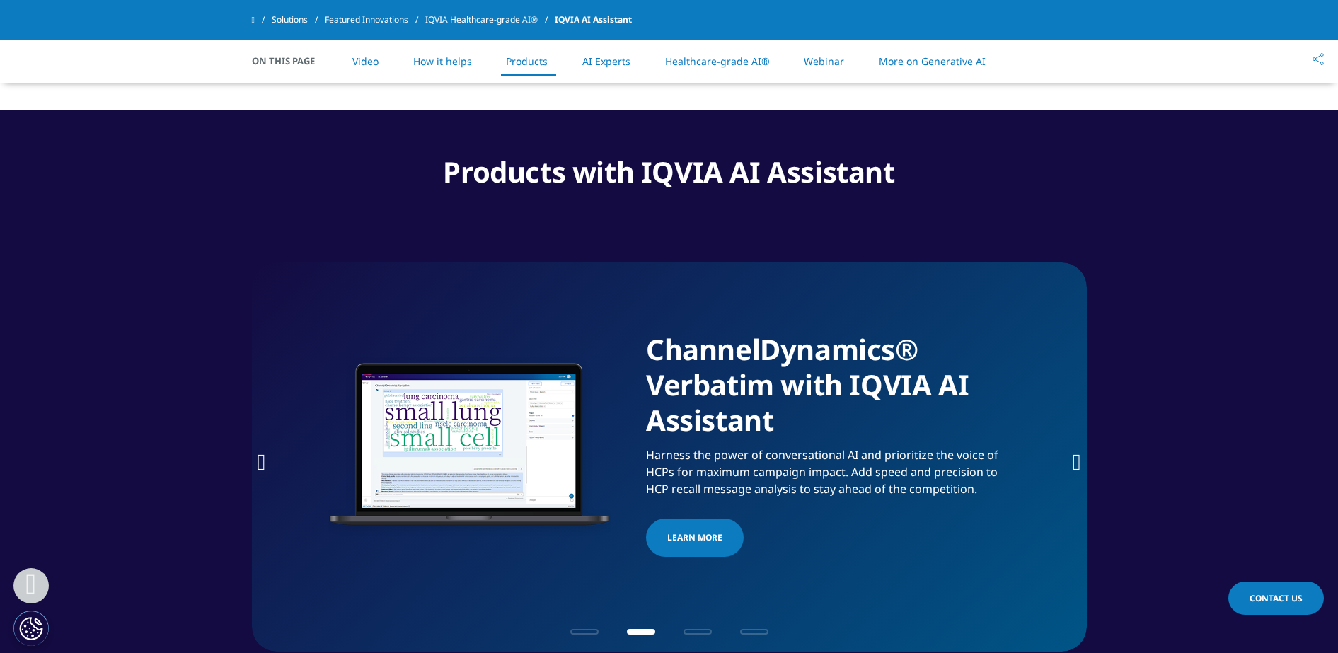
click at [705, 629] on span "Go to slide 3" at bounding box center [697, 632] width 28 height 6
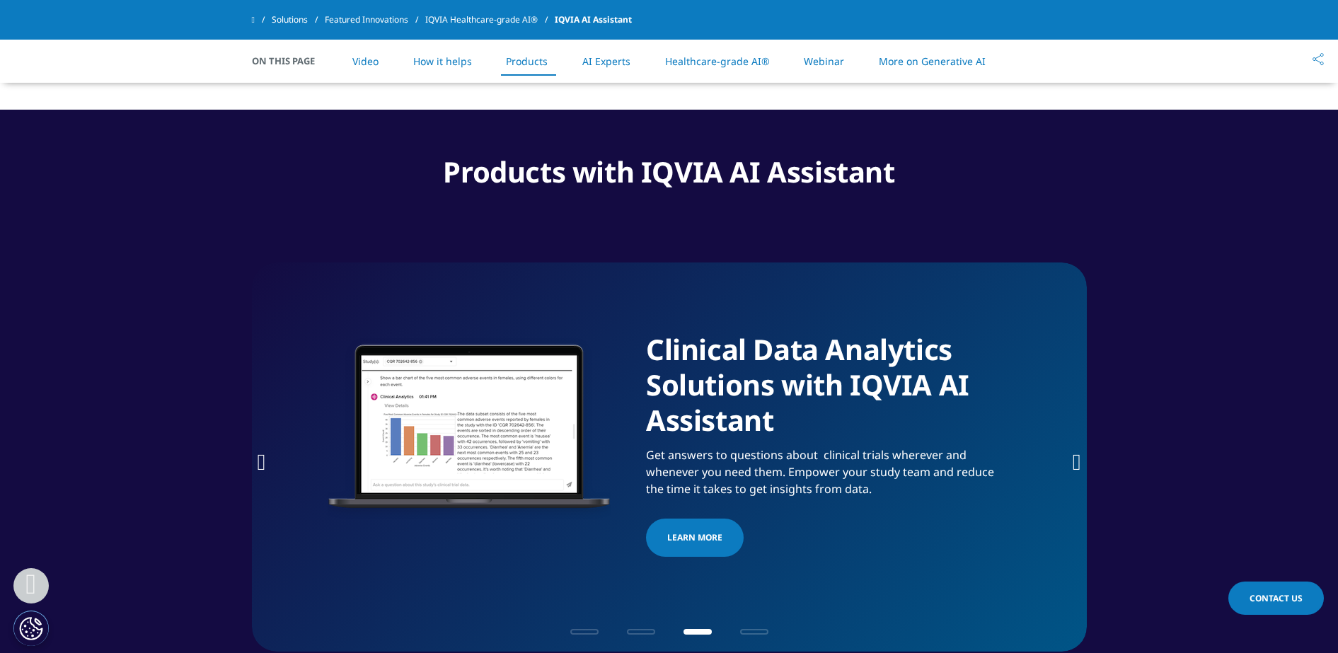
click at [763, 624] on div at bounding box center [669, 630] width 262 height 13
click at [746, 629] on span "Go to slide 4" at bounding box center [754, 632] width 28 height 6
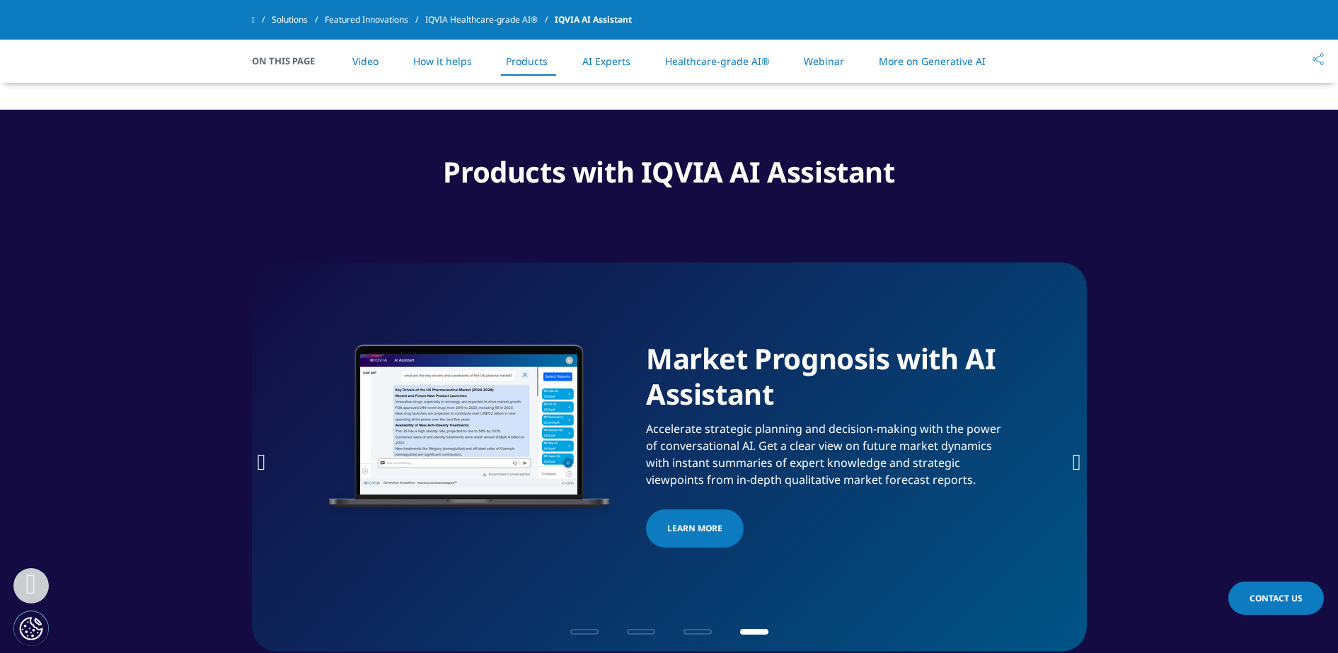
click at [592, 629] on span "Go to slide 1" at bounding box center [584, 632] width 28 height 6
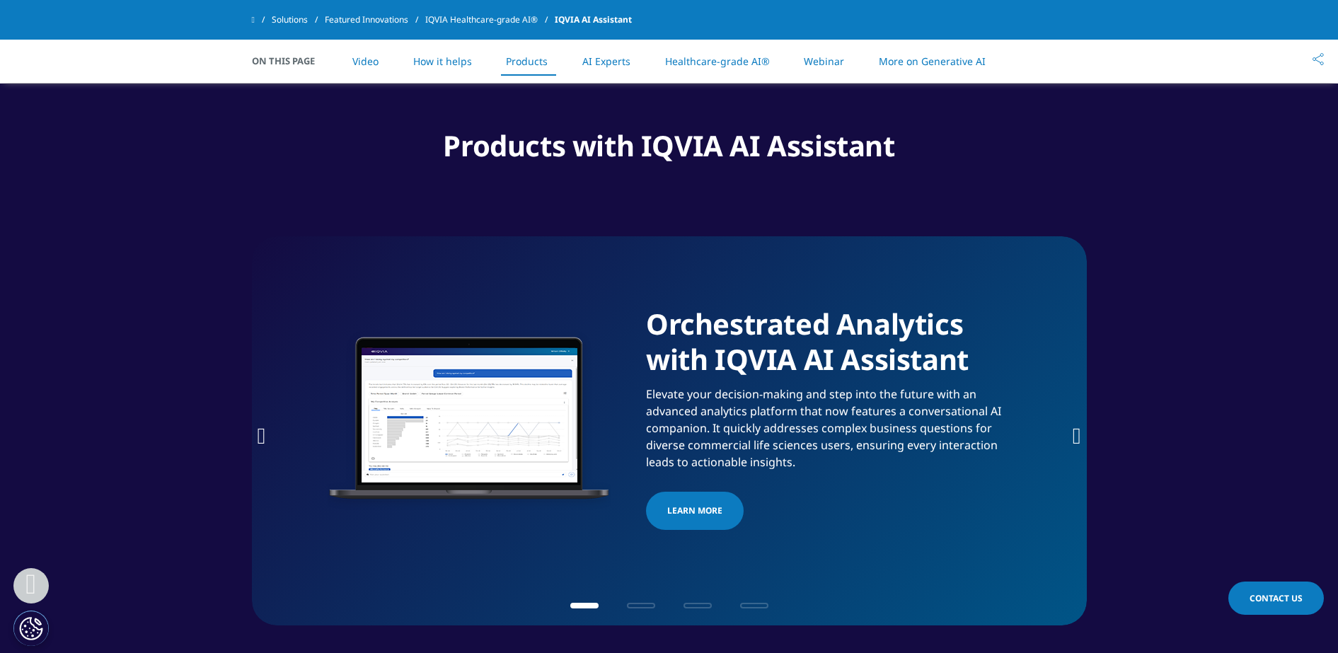
scroll to position [2031, 0]
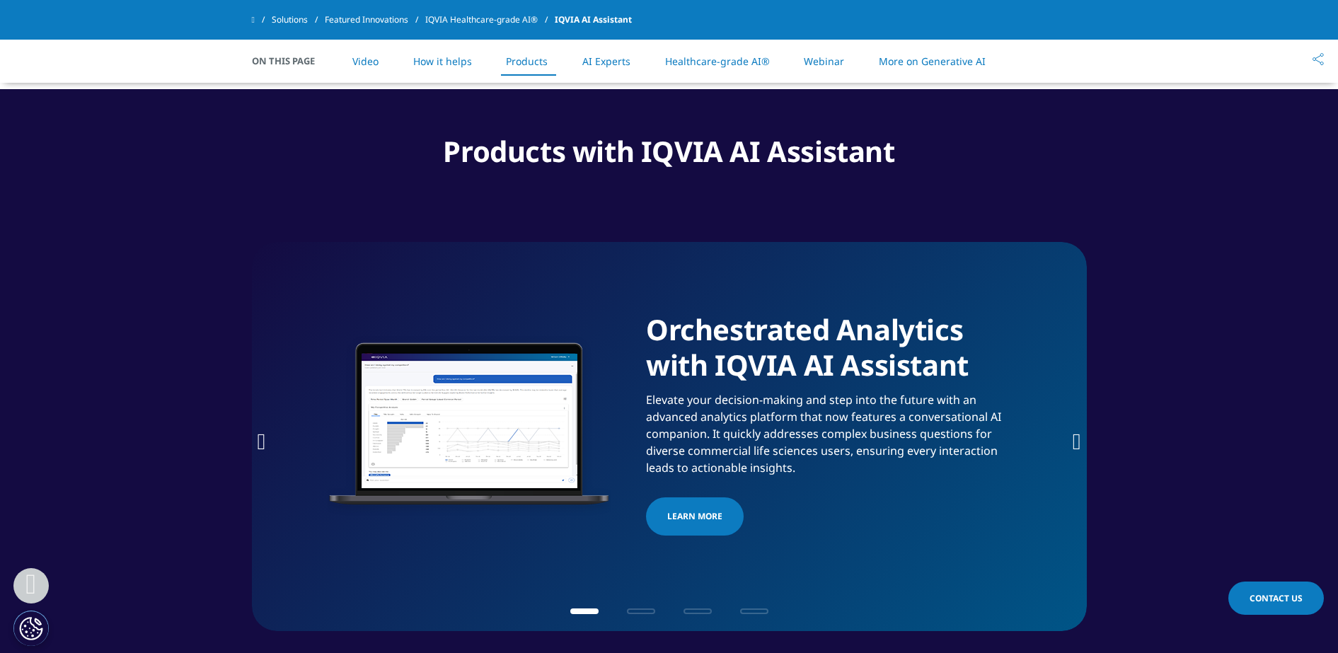
click at [636, 603] on div at bounding box center [669, 609] width 262 height 13
click at [642, 608] on span "Go to slide 2" at bounding box center [641, 611] width 28 height 6
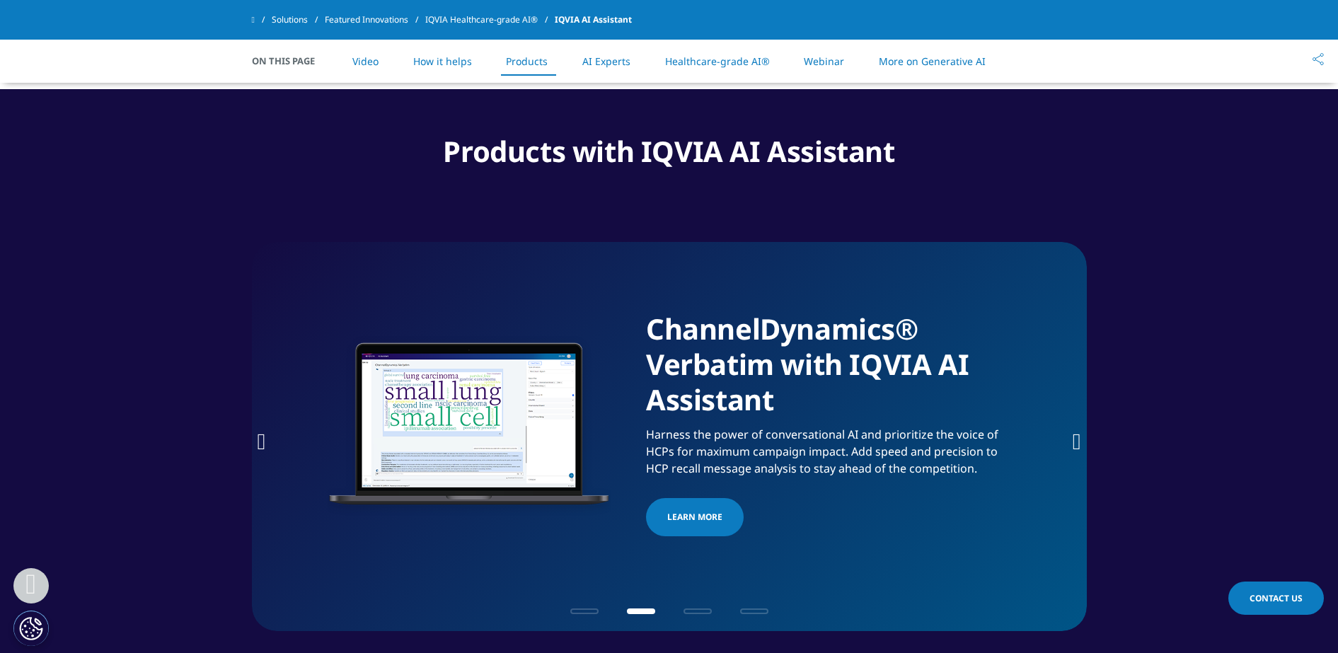
click at [691, 608] on span "Go to slide 3" at bounding box center [697, 611] width 28 height 6
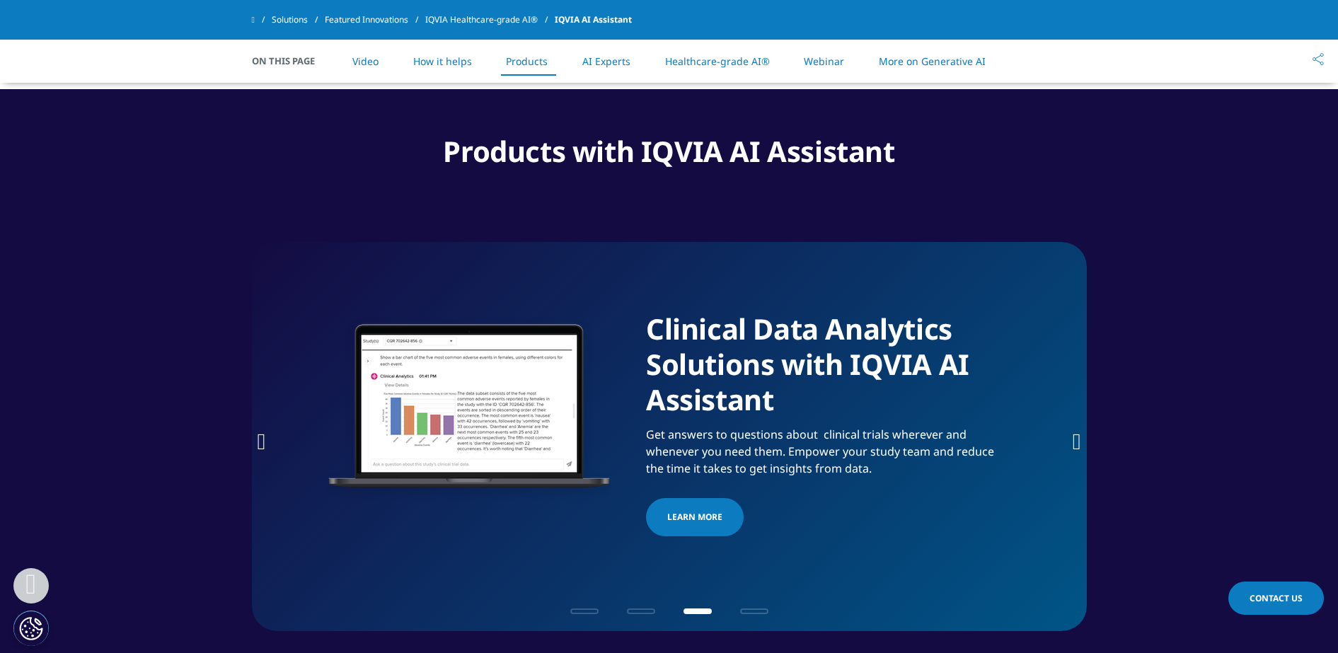
click at [758, 608] on span "Go to slide 4" at bounding box center [754, 611] width 28 height 6
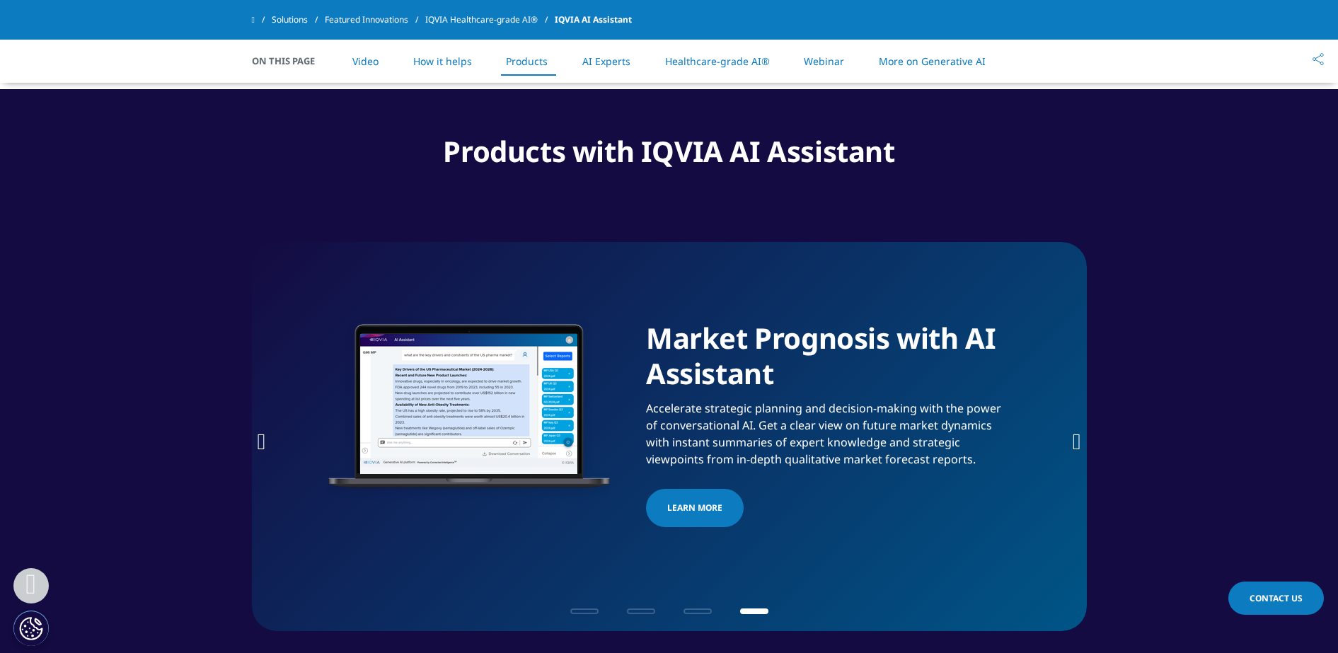
click at [372, 71] on li "Video" at bounding box center [365, 61] width 54 height 42
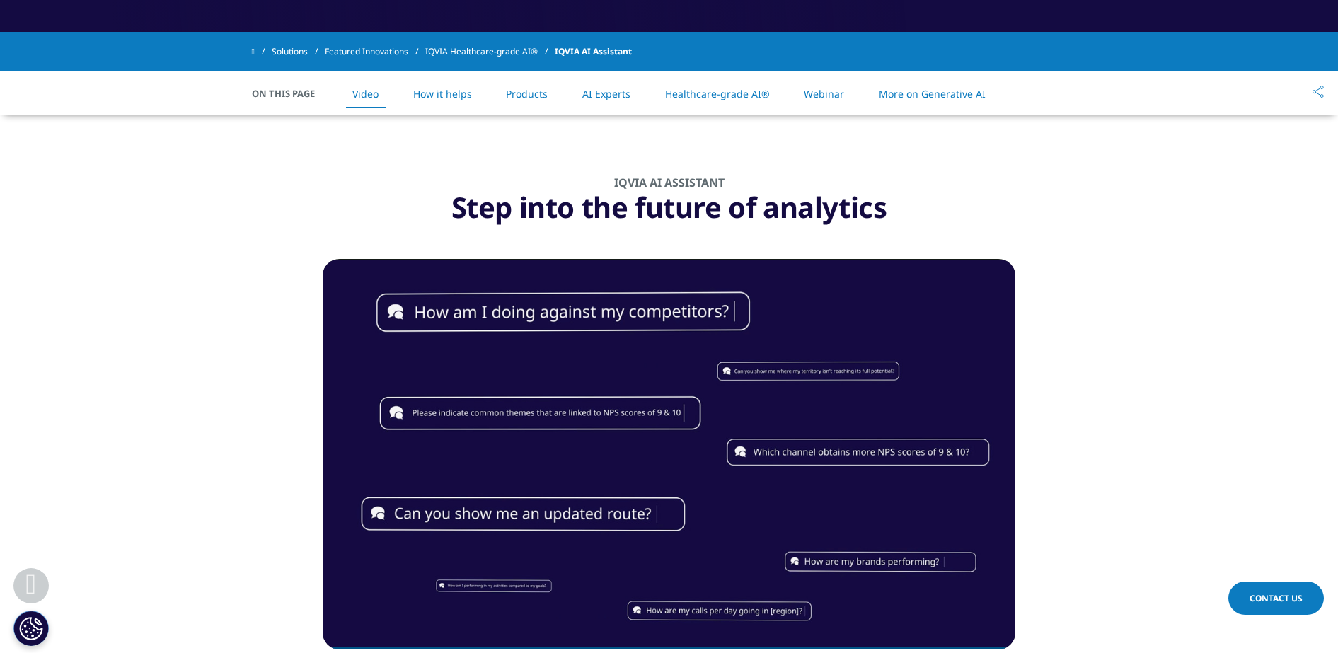
scroll to position [593, 0]
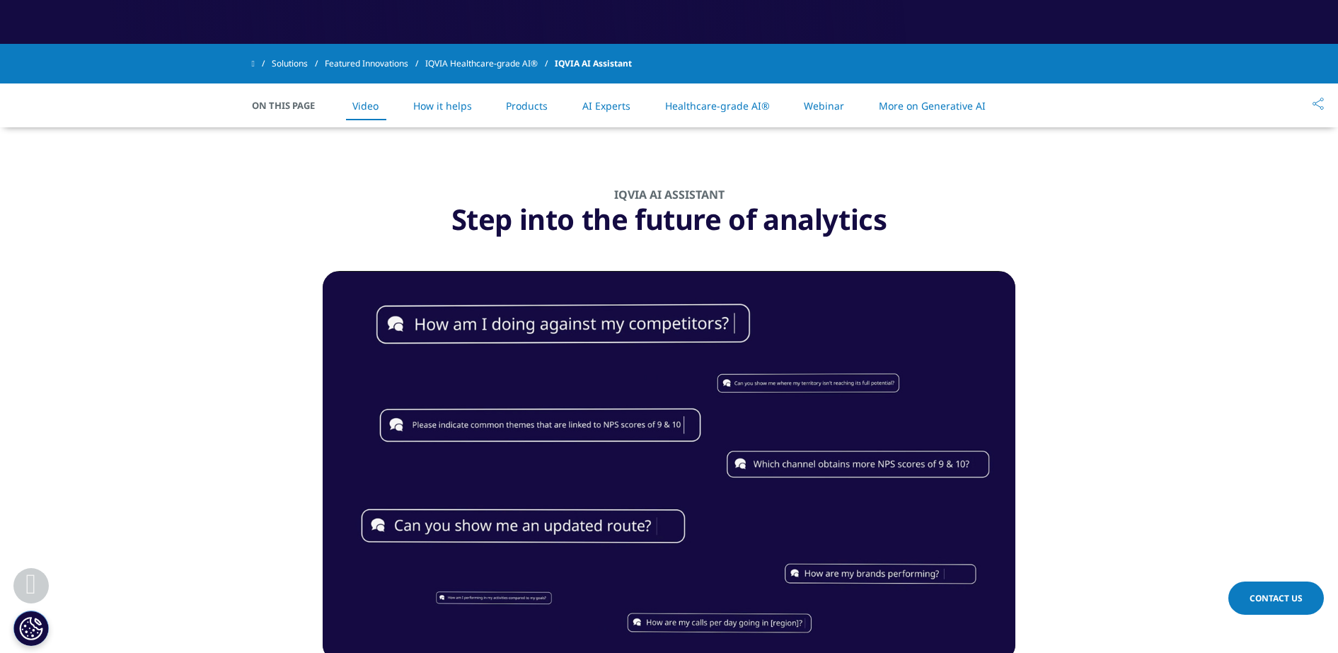
click at [444, 106] on link "How it helps" at bounding box center [442, 105] width 59 height 13
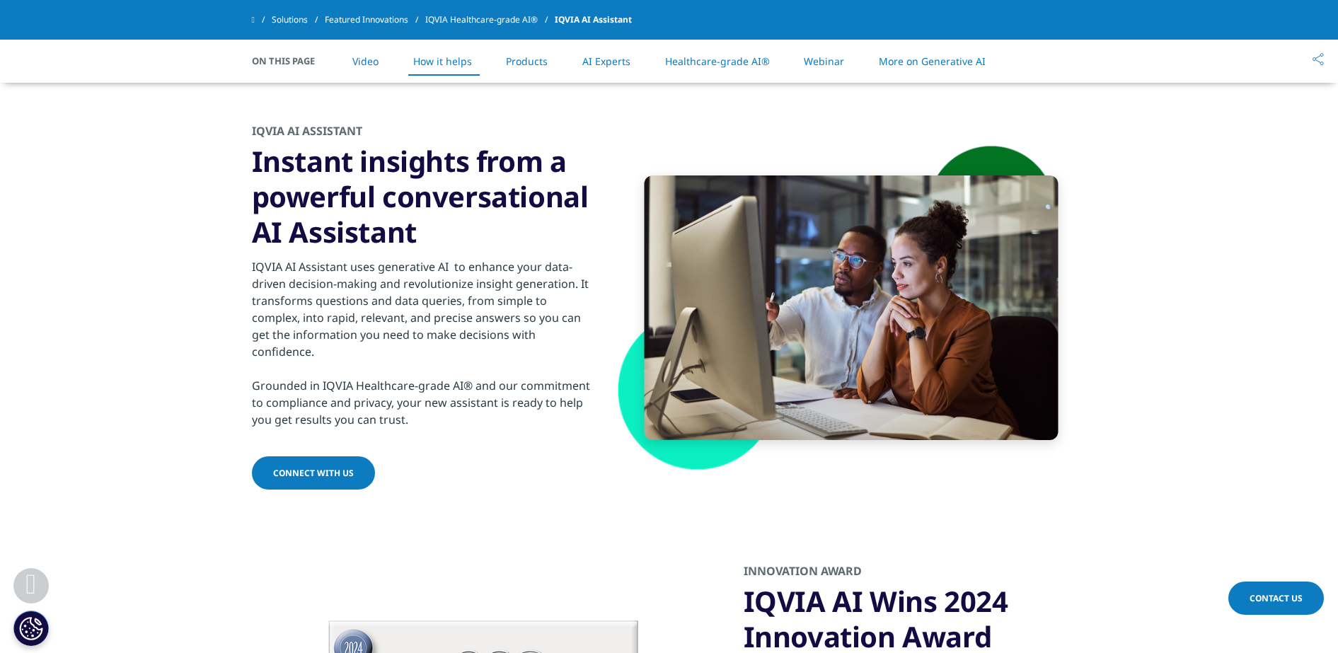
scroll to position [1322, 0]
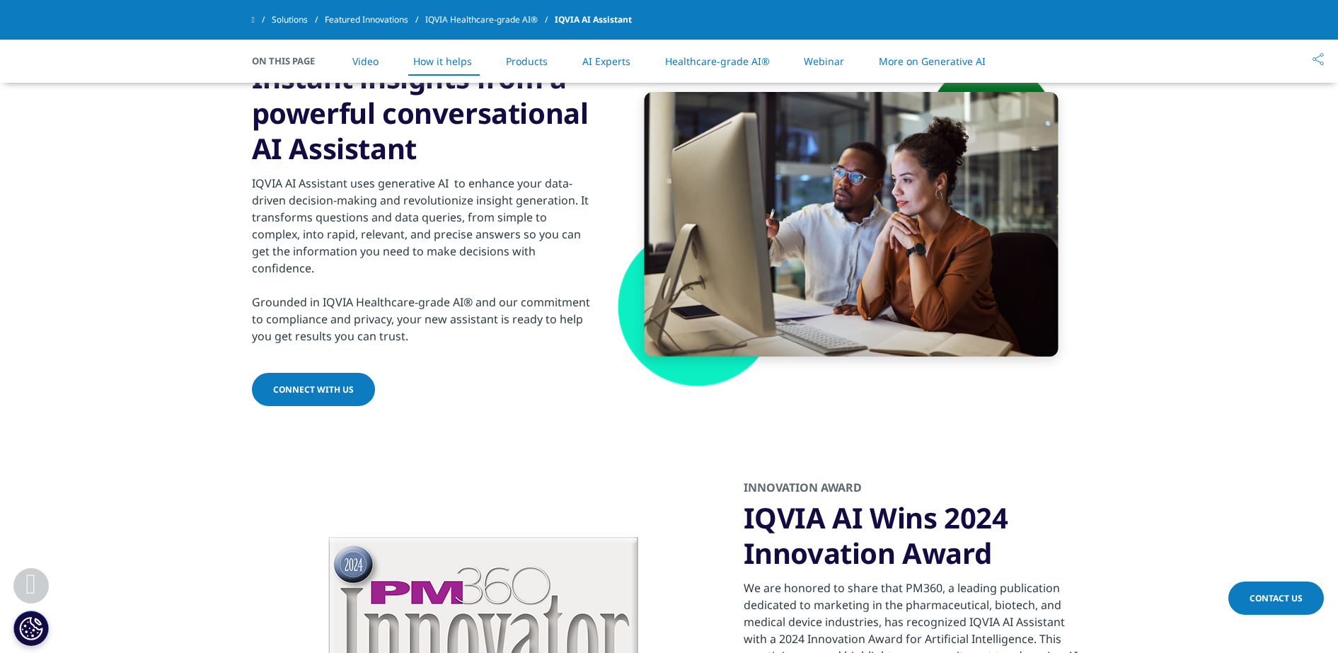
click at [526, 50] on li "Products" at bounding box center [527, 61] width 70 height 42
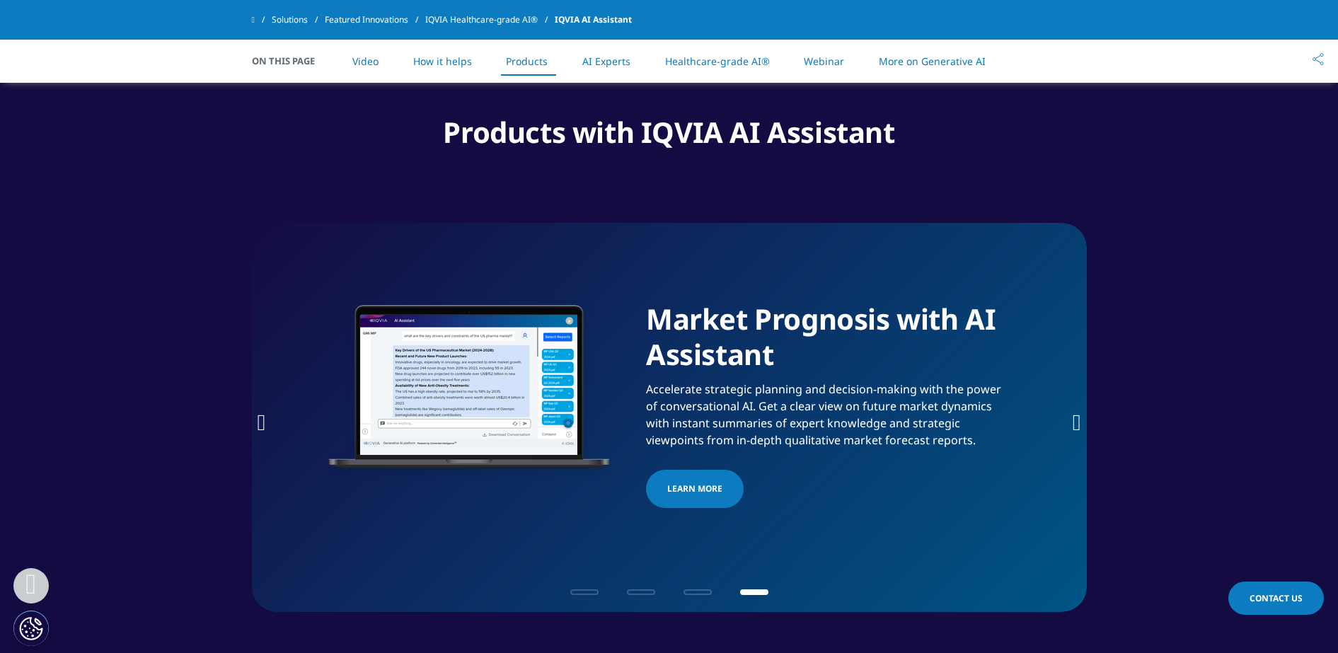
scroll to position [2059, 0]
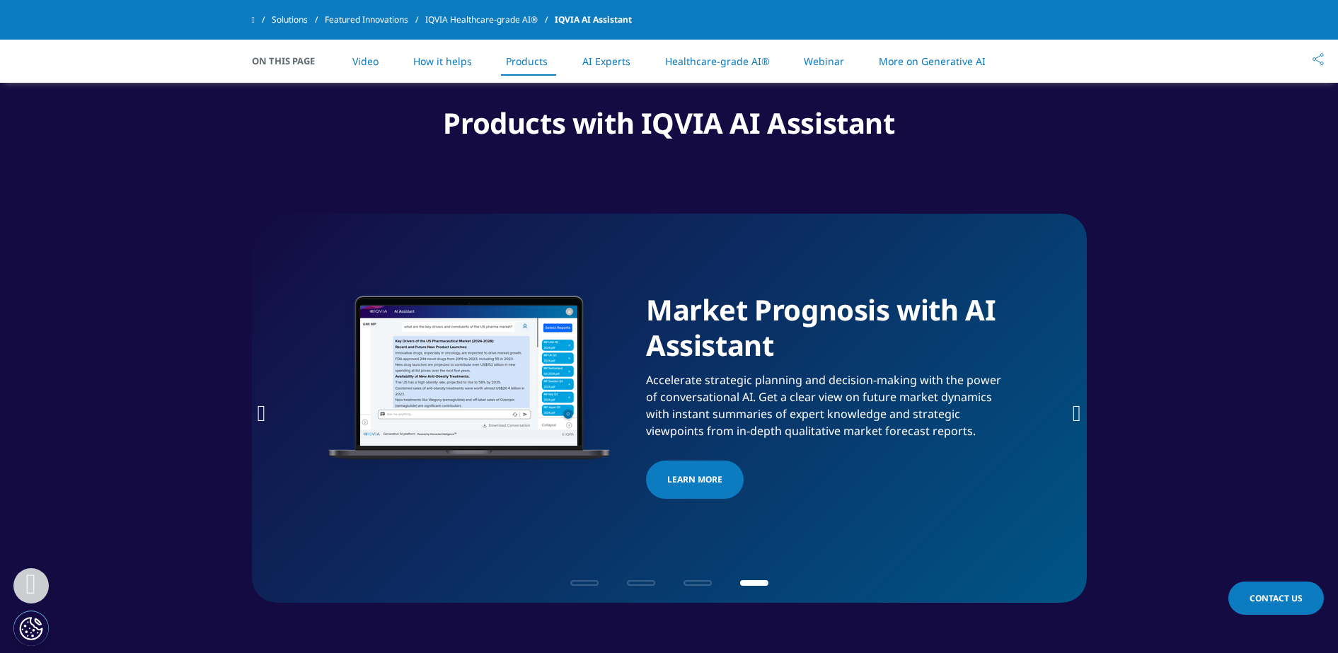
click at [607, 67] on link "AI Experts" at bounding box center [606, 60] width 48 height 13
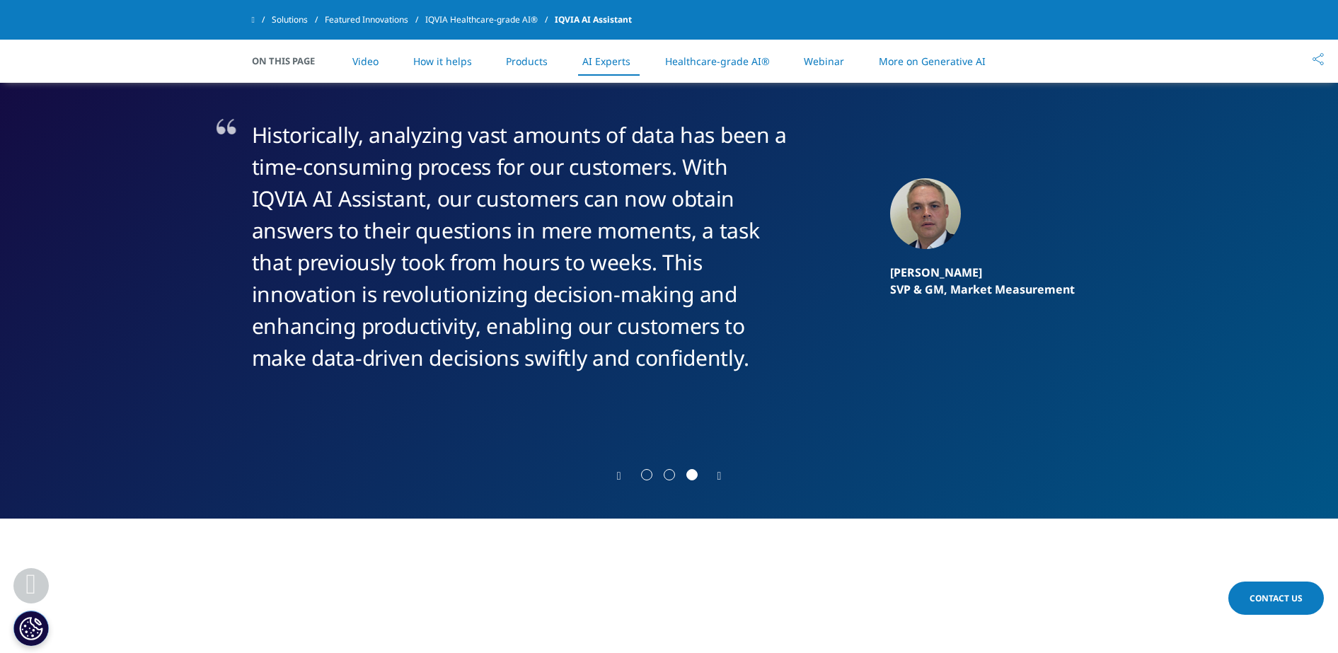
scroll to position [2665, 0]
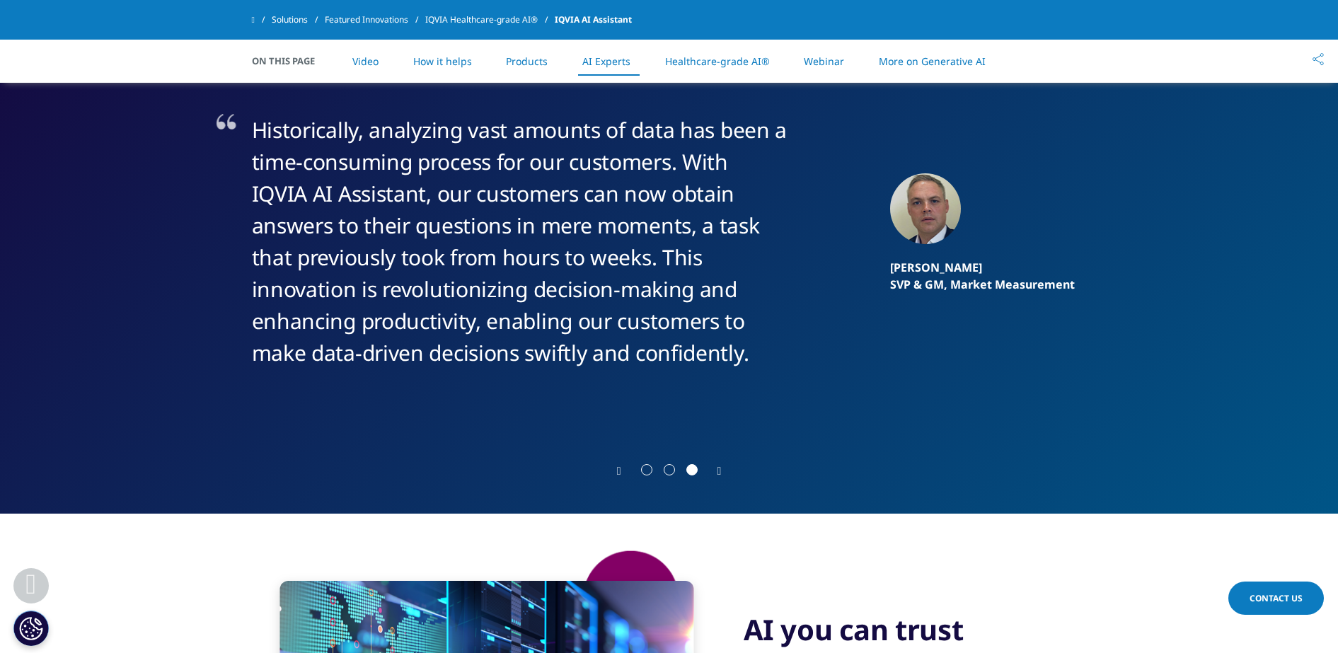
click at [724, 61] on link "Healthcare-grade AI®" at bounding box center [717, 60] width 105 height 13
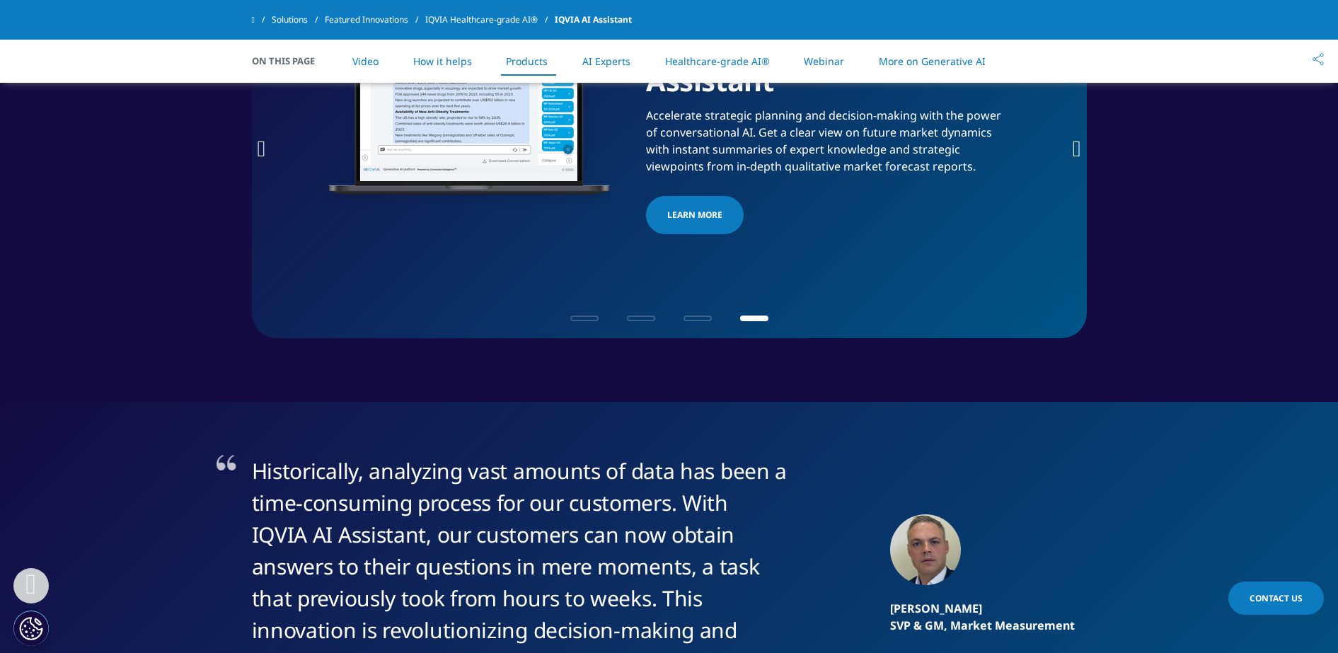
scroll to position [2322, 0]
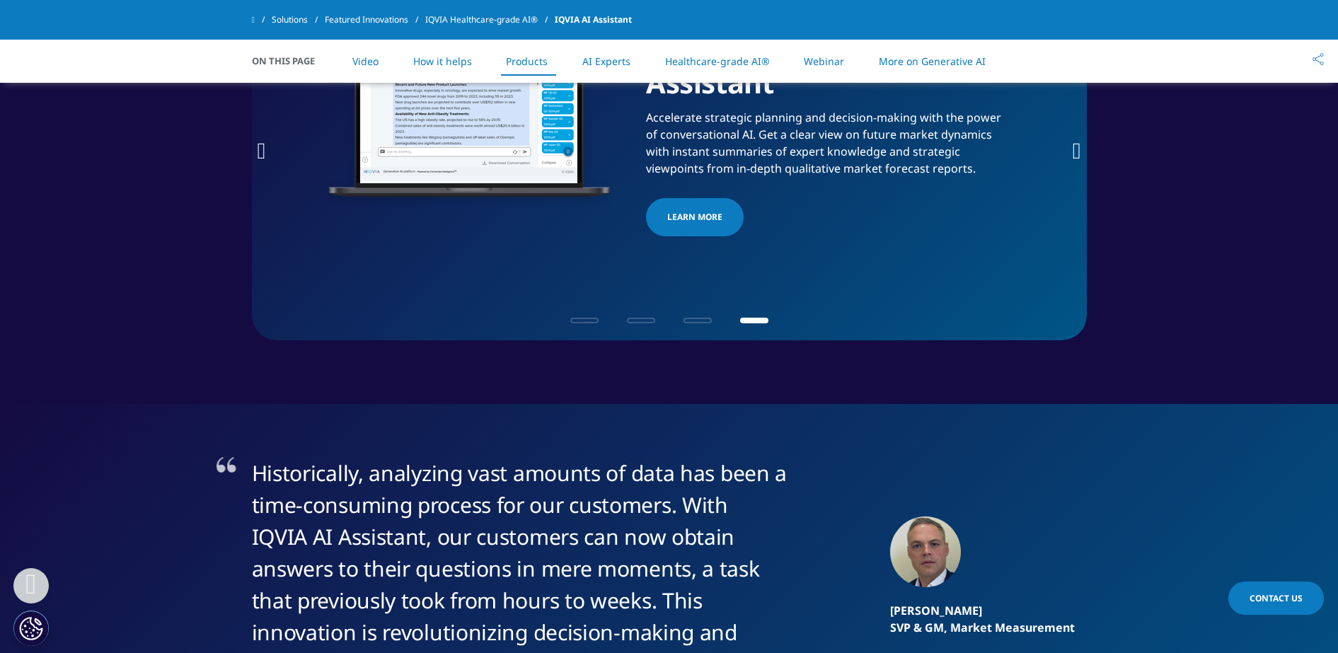
click at [531, 64] on link "Products" at bounding box center [527, 60] width 42 height 13
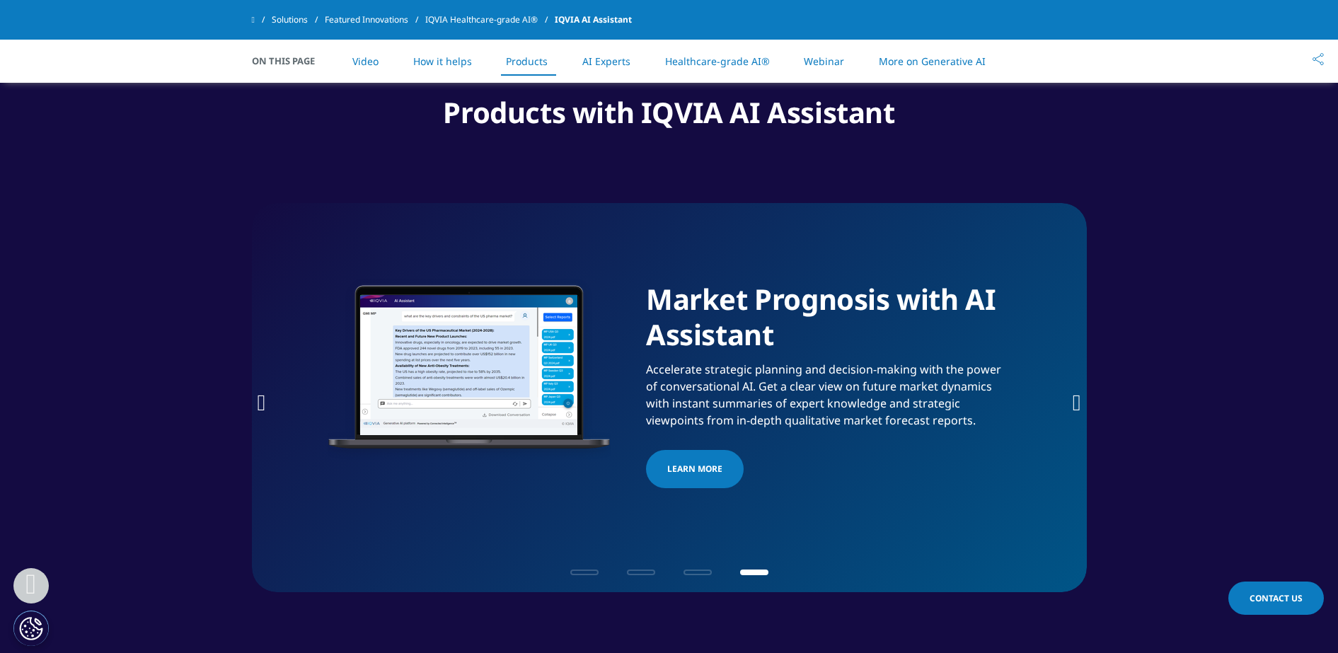
scroll to position [2059, 0]
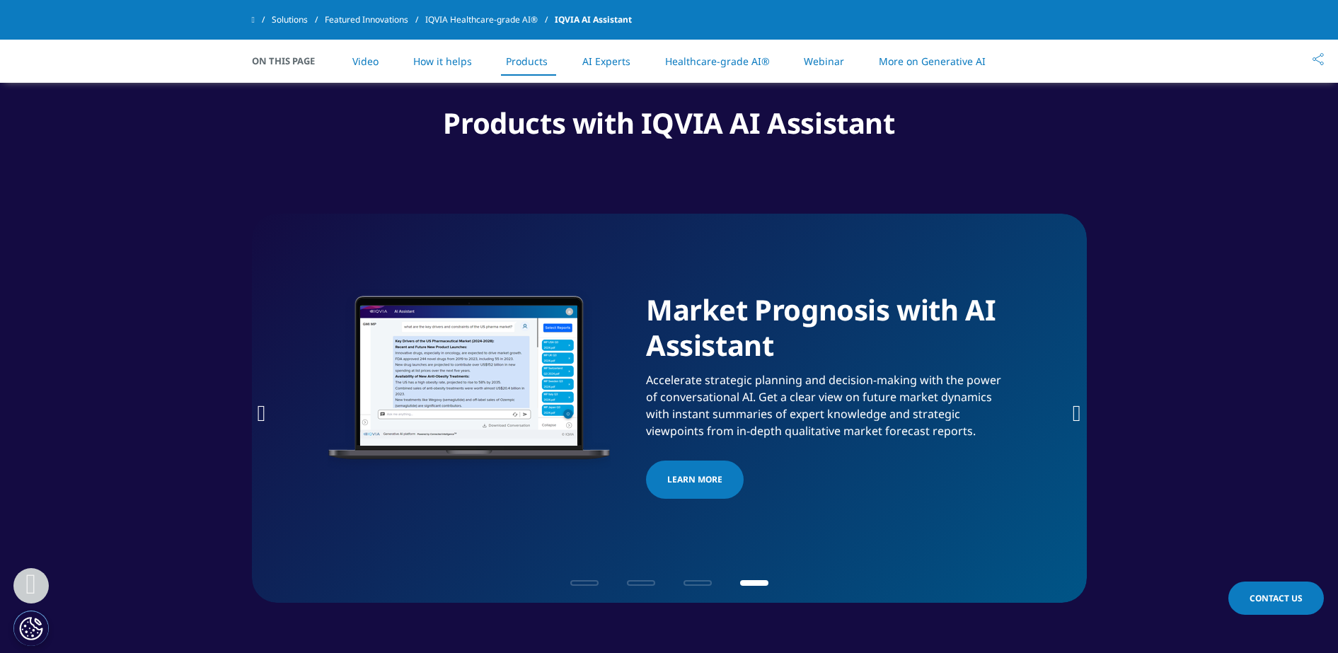
click at [462, 68] on li "How it helps" at bounding box center [442, 61] width 87 height 42
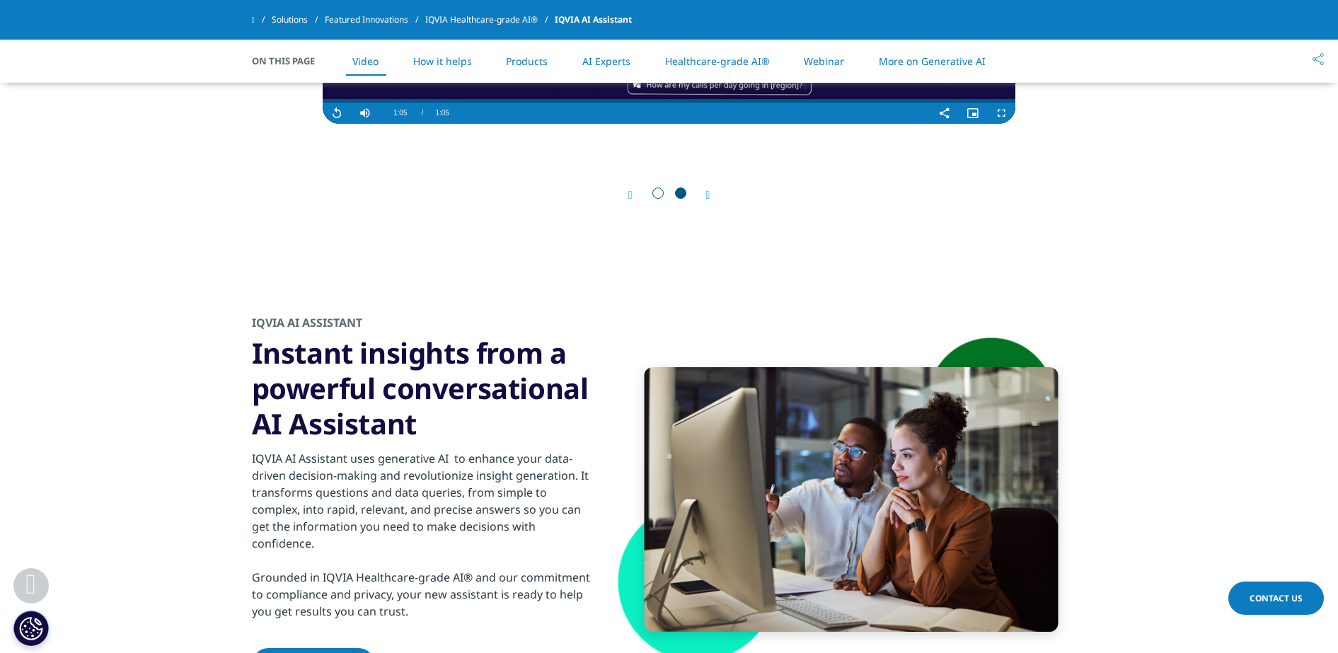
scroll to position [1194, 0]
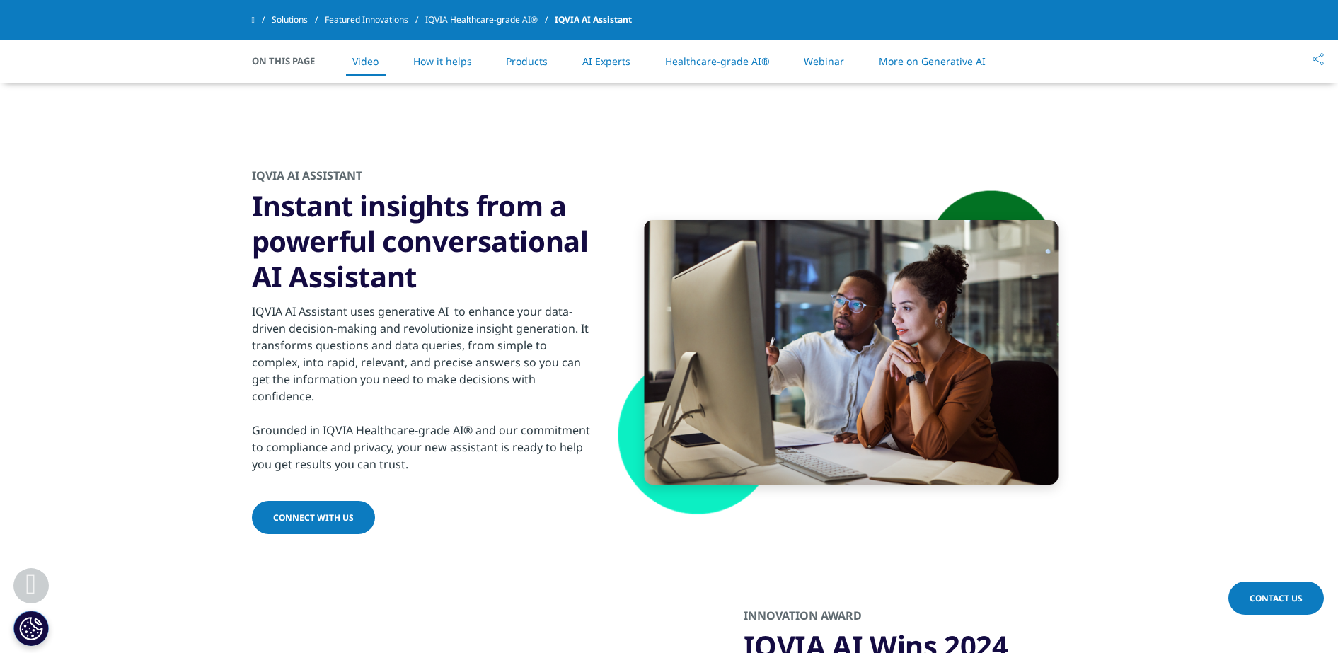
click at [468, 66] on link "How it helps" at bounding box center [442, 60] width 59 height 13
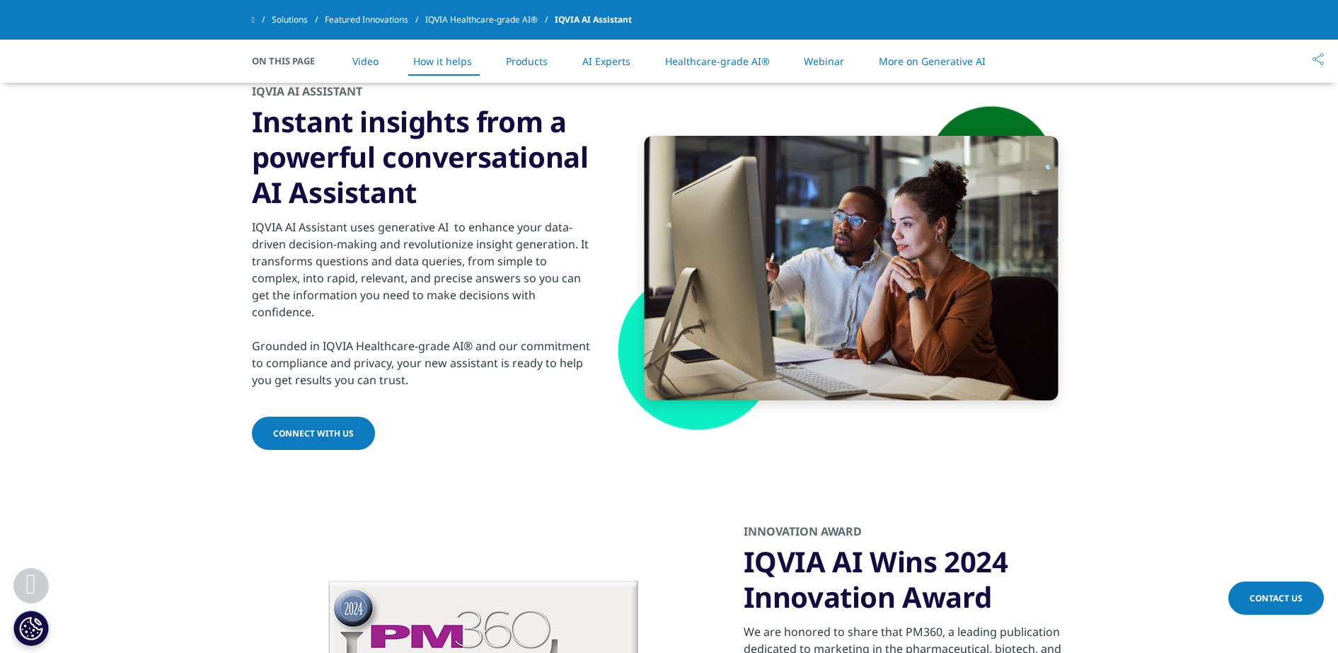
scroll to position [1283, 0]
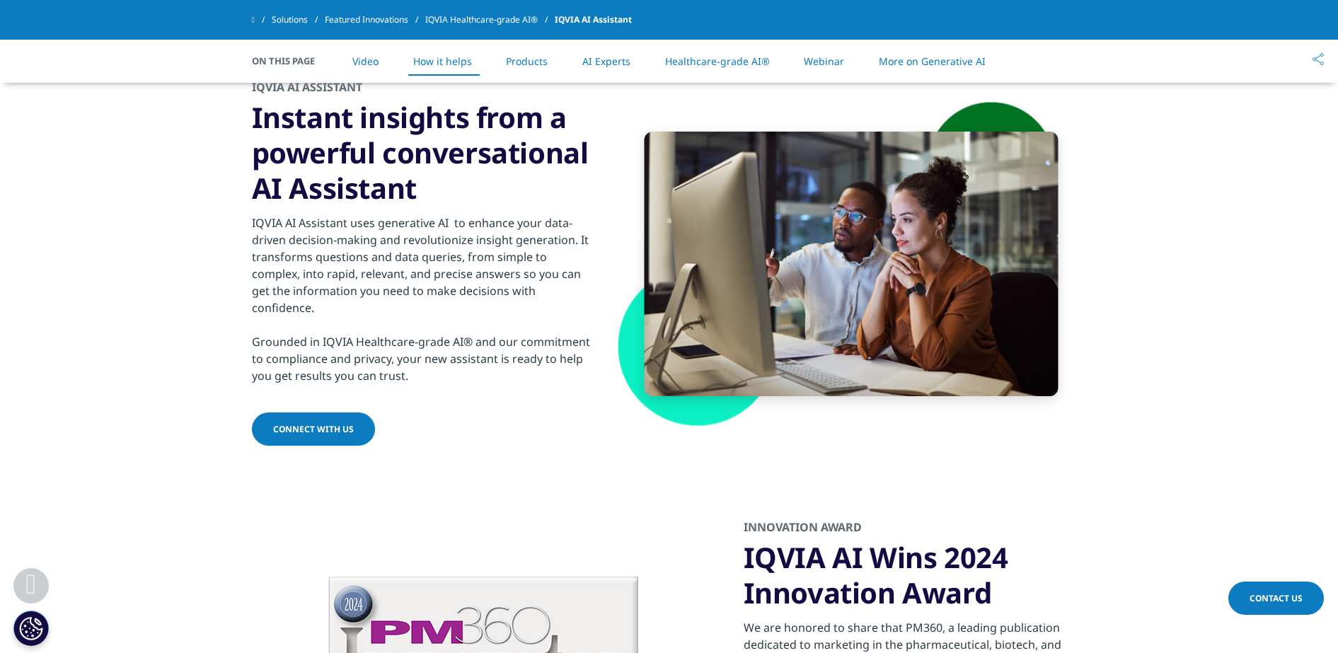
click at [524, 54] on link "Products" at bounding box center [527, 60] width 42 height 13
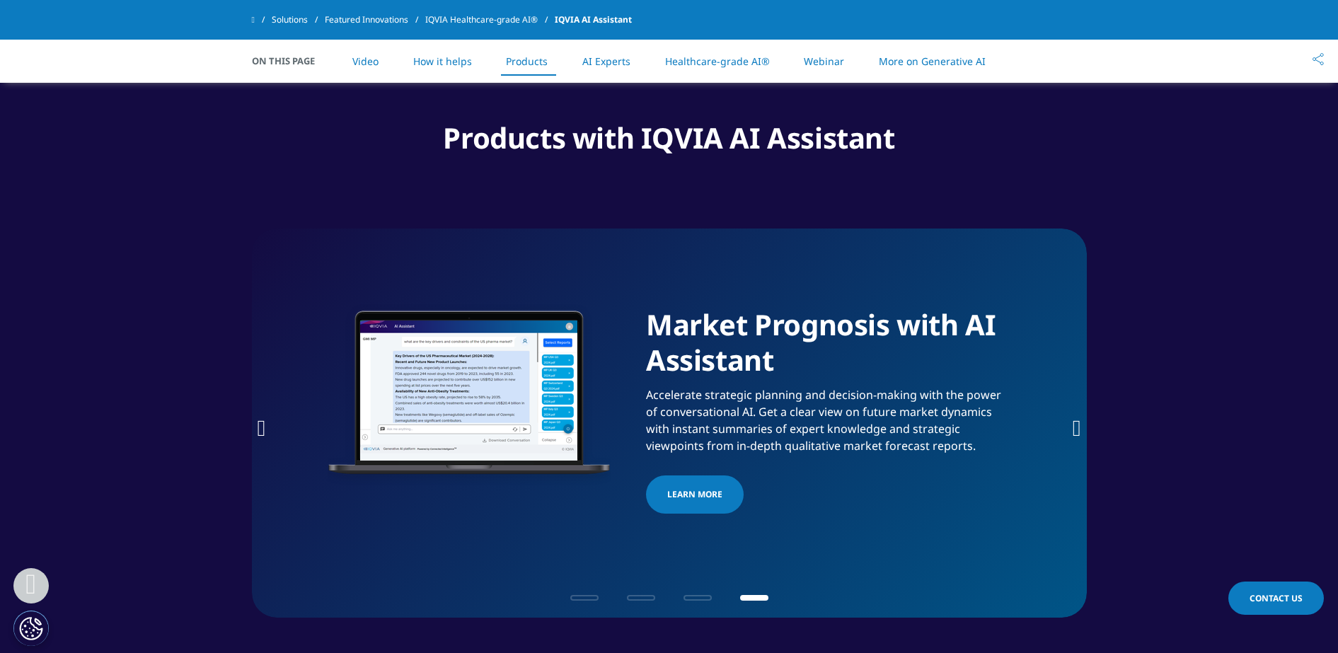
scroll to position [2059, 0]
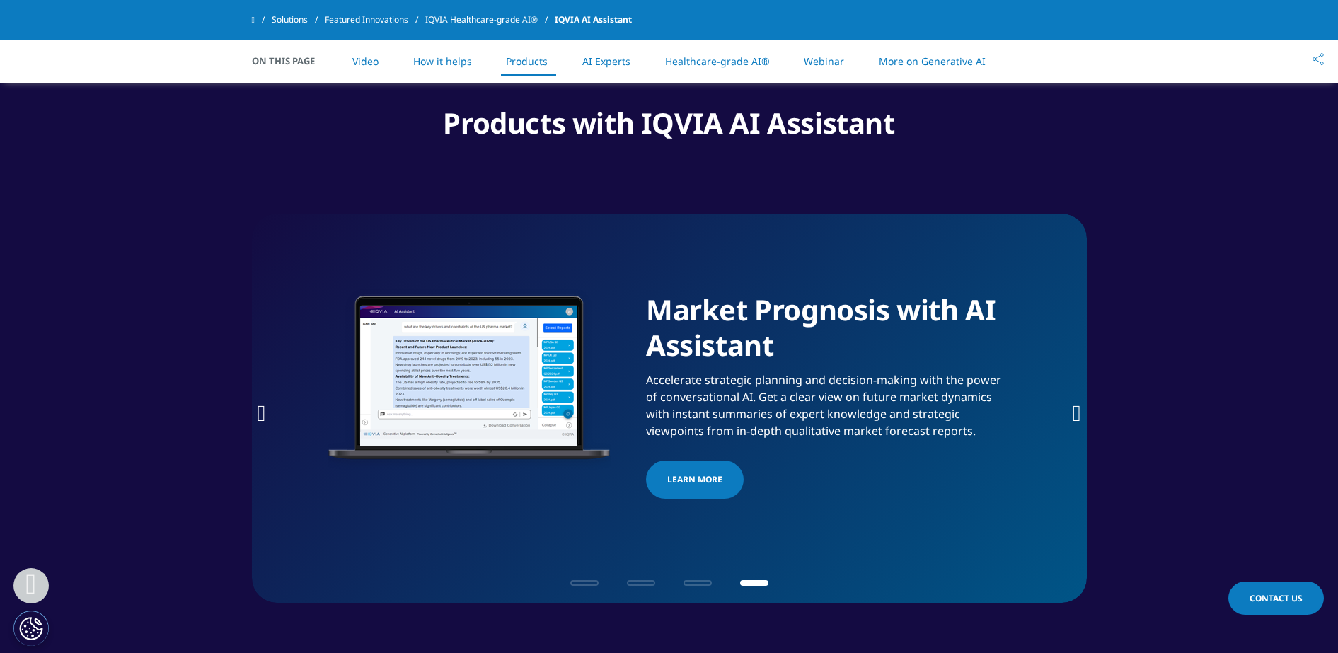
click at [599, 59] on link "AI Experts" at bounding box center [606, 60] width 48 height 13
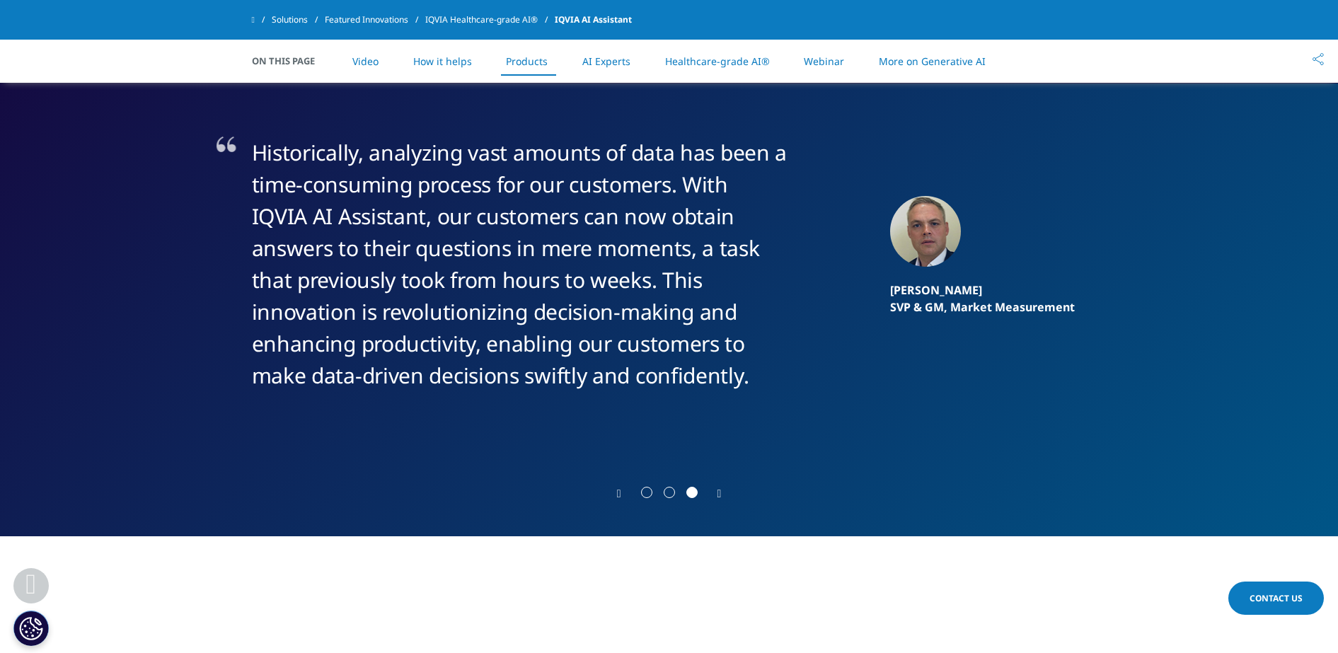
scroll to position [2665, 0]
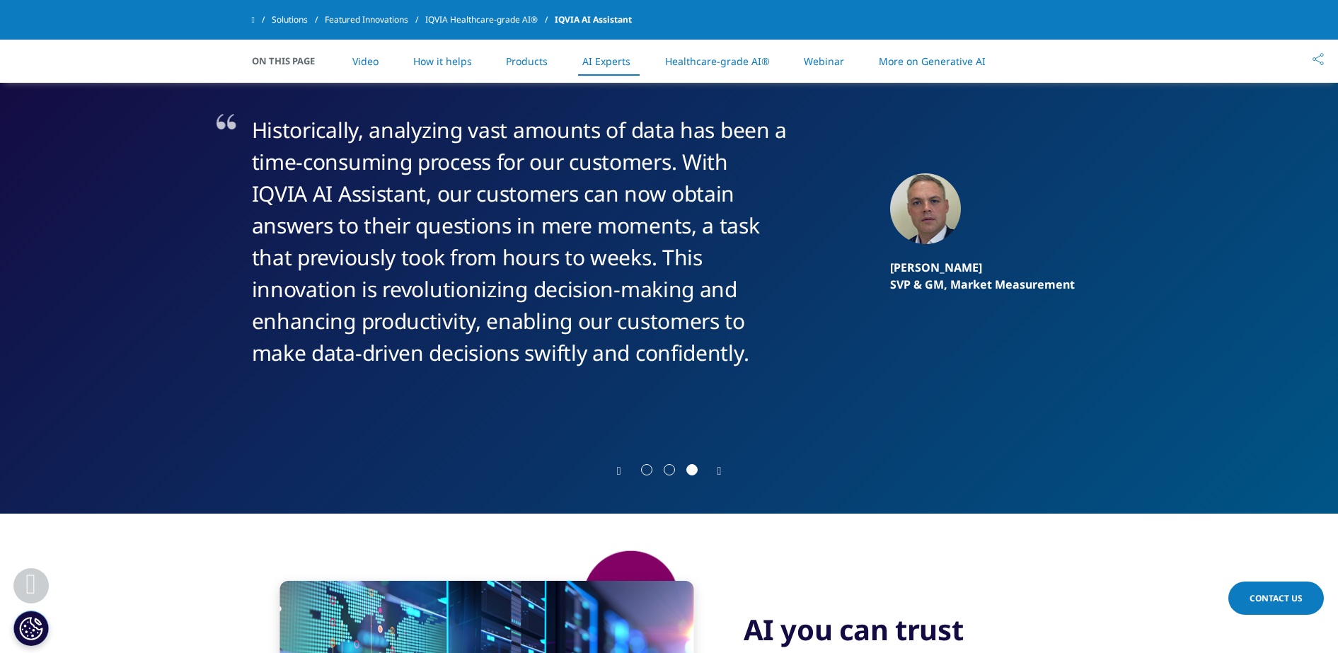
click at [705, 66] on link "Healthcare-grade AI®" at bounding box center [717, 60] width 105 height 13
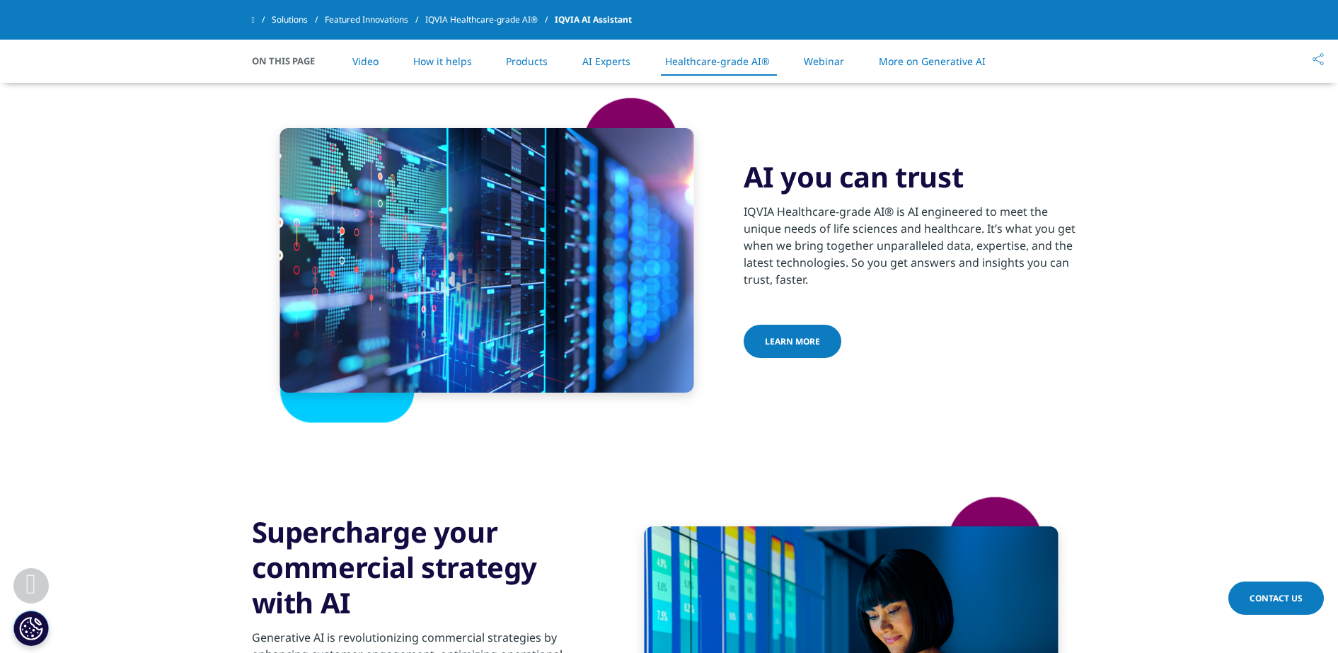
click at [604, 57] on link "AI Experts" at bounding box center [606, 60] width 48 height 13
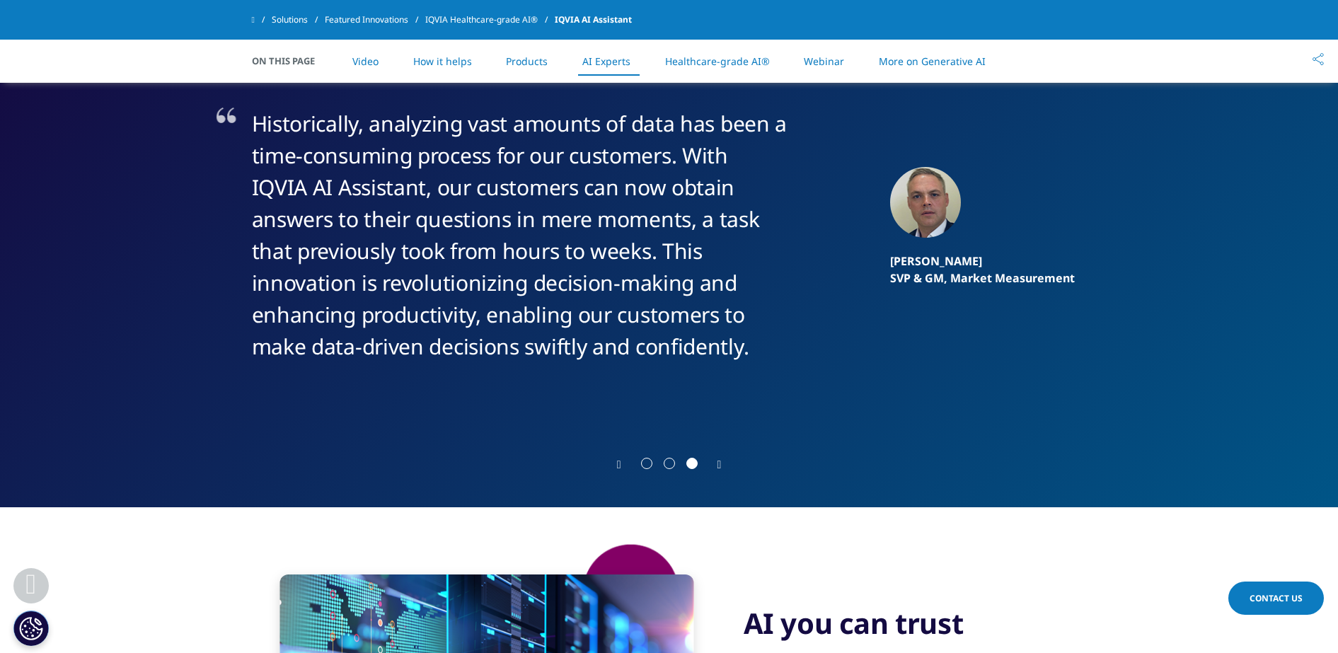
scroll to position [2665, 0]
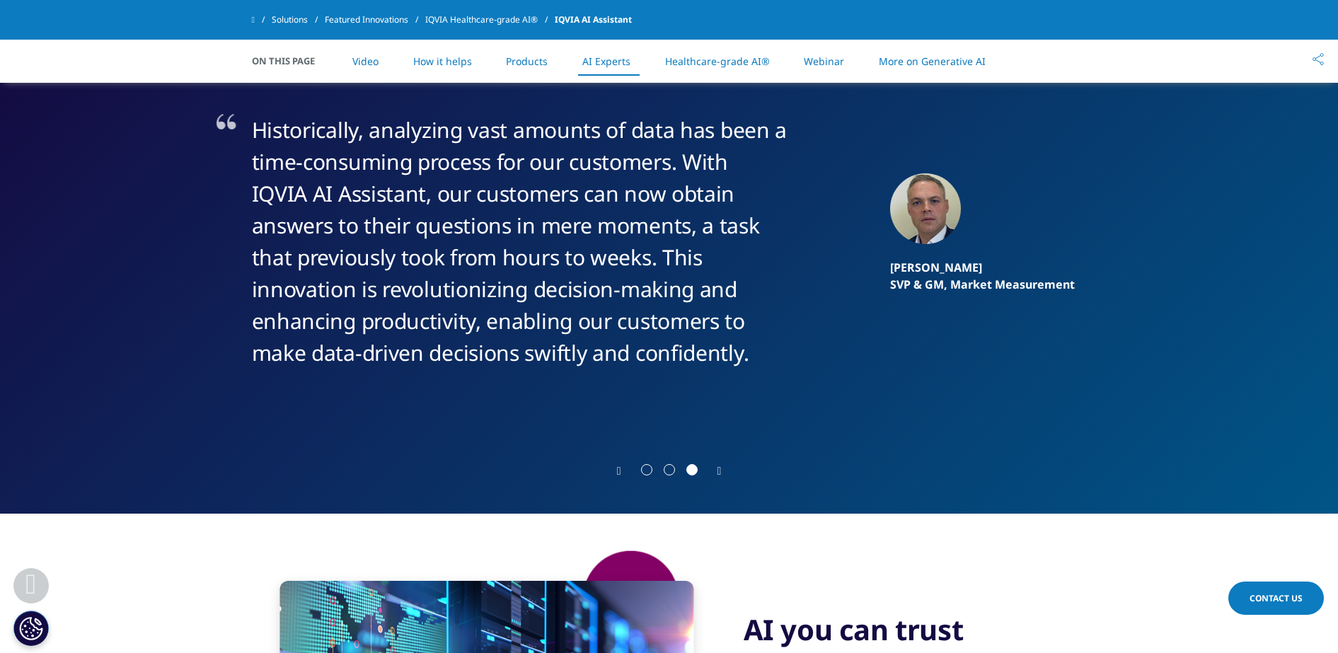
click at [712, 67] on li "Healthcare-grade AI®" at bounding box center [717, 61] width 133 height 42
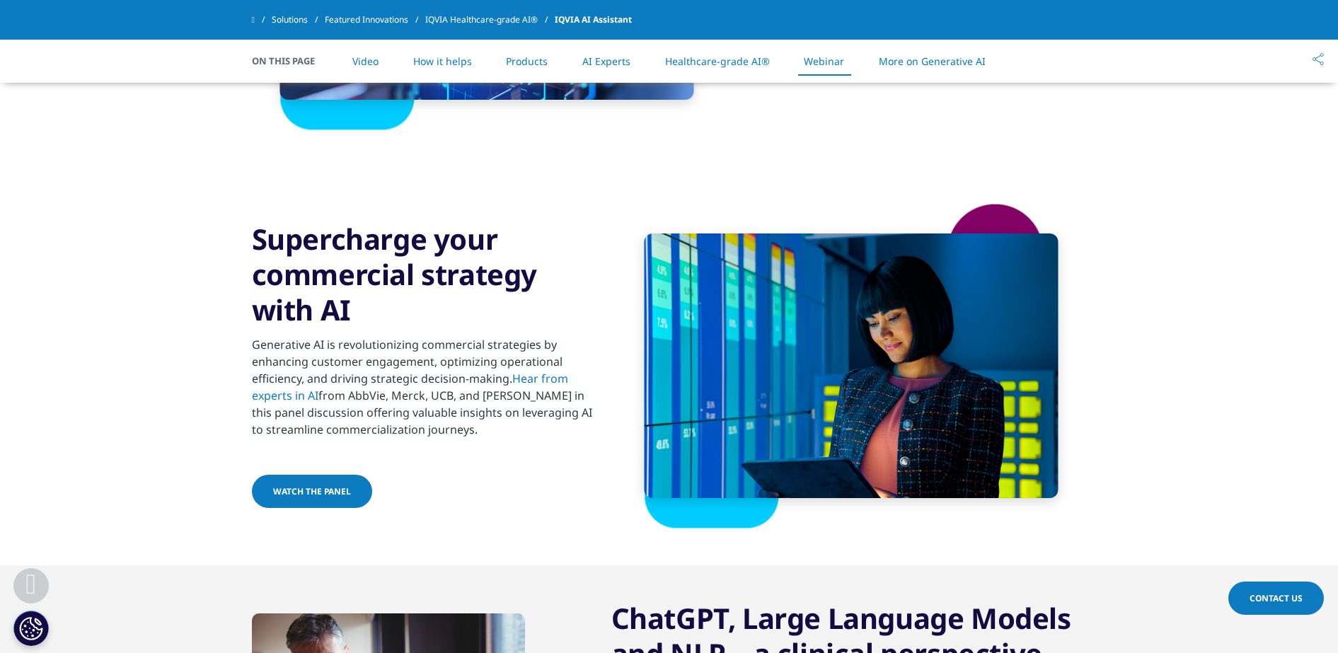
scroll to position [3383, 0]
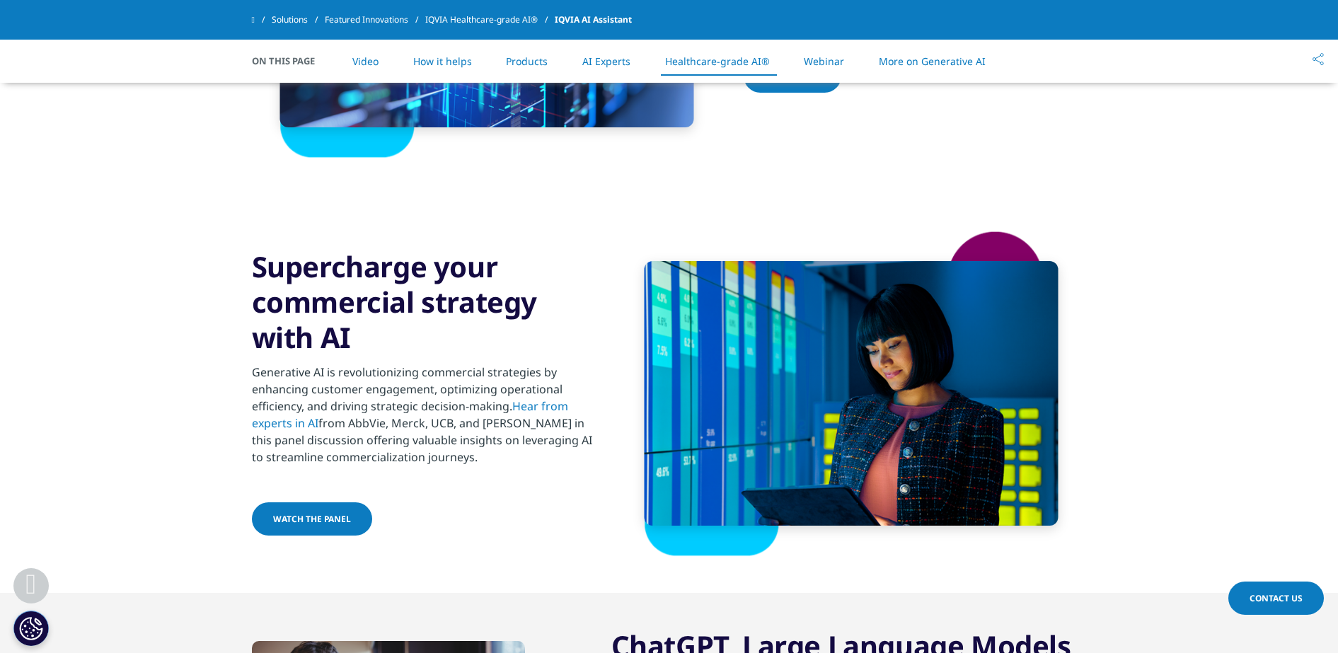
click at [828, 66] on link "Webinar" at bounding box center [824, 60] width 40 height 13
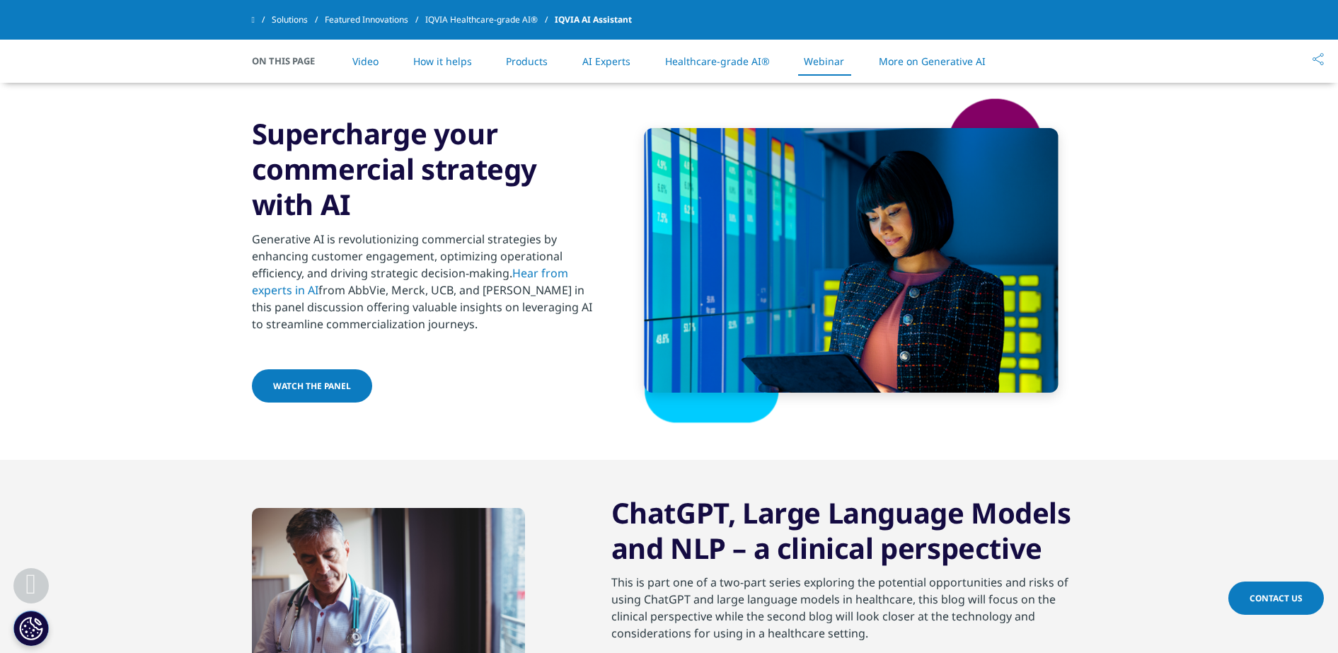
scroll to position [3517, 0]
click at [722, 62] on link "Healthcare-grade AI®" at bounding box center [717, 60] width 105 height 13
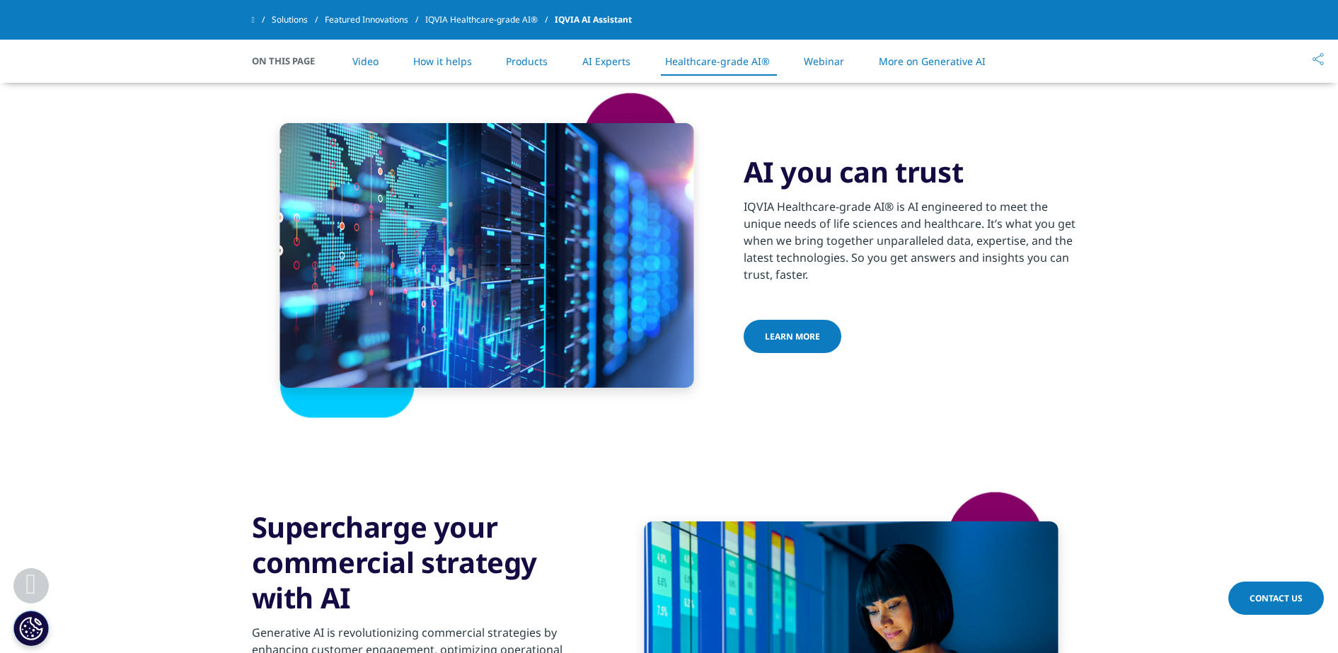
scroll to position [3118, 0]
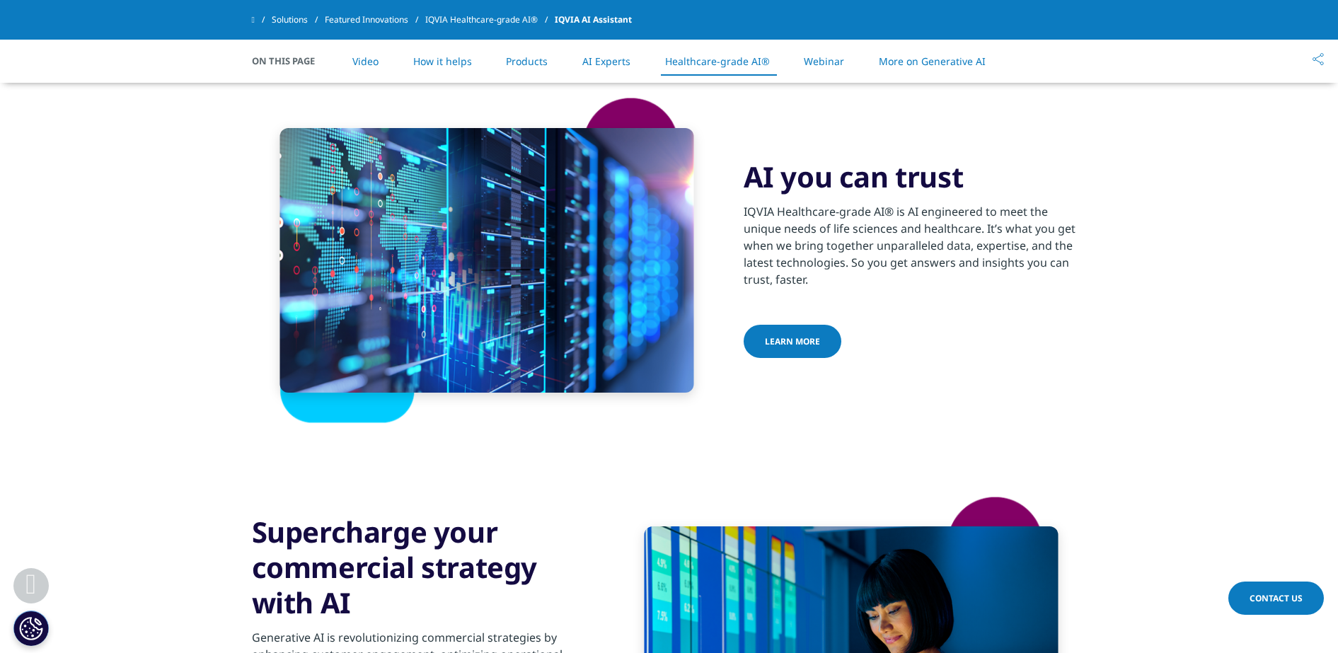
click at [821, 65] on link "Webinar" at bounding box center [824, 60] width 40 height 13
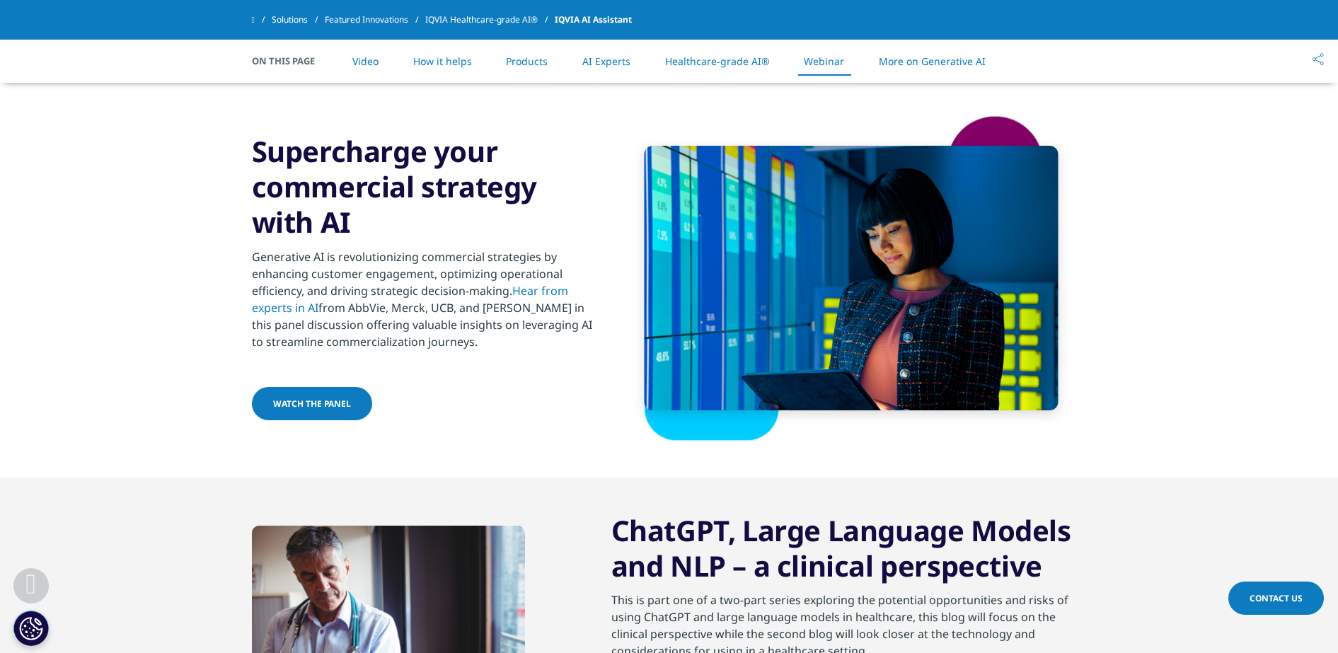
scroll to position [3517, 0]
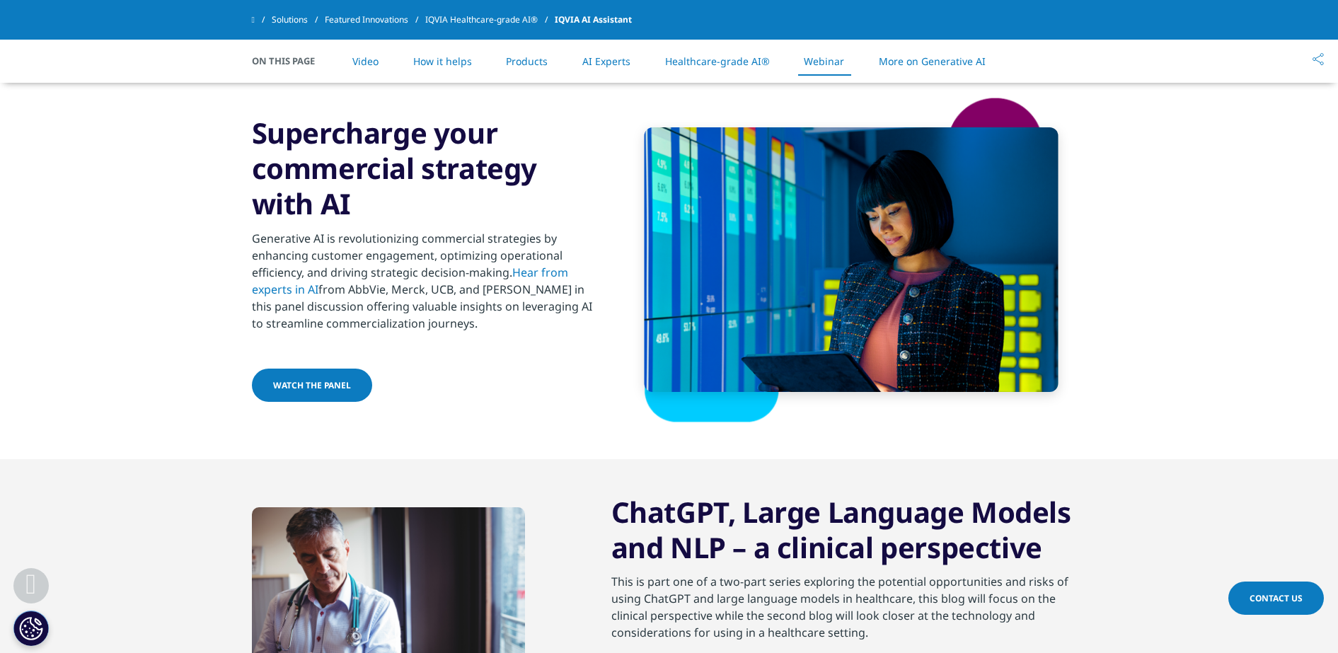
click at [889, 64] on link "More on Generative AI" at bounding box center [932, 60] width 107 height 13
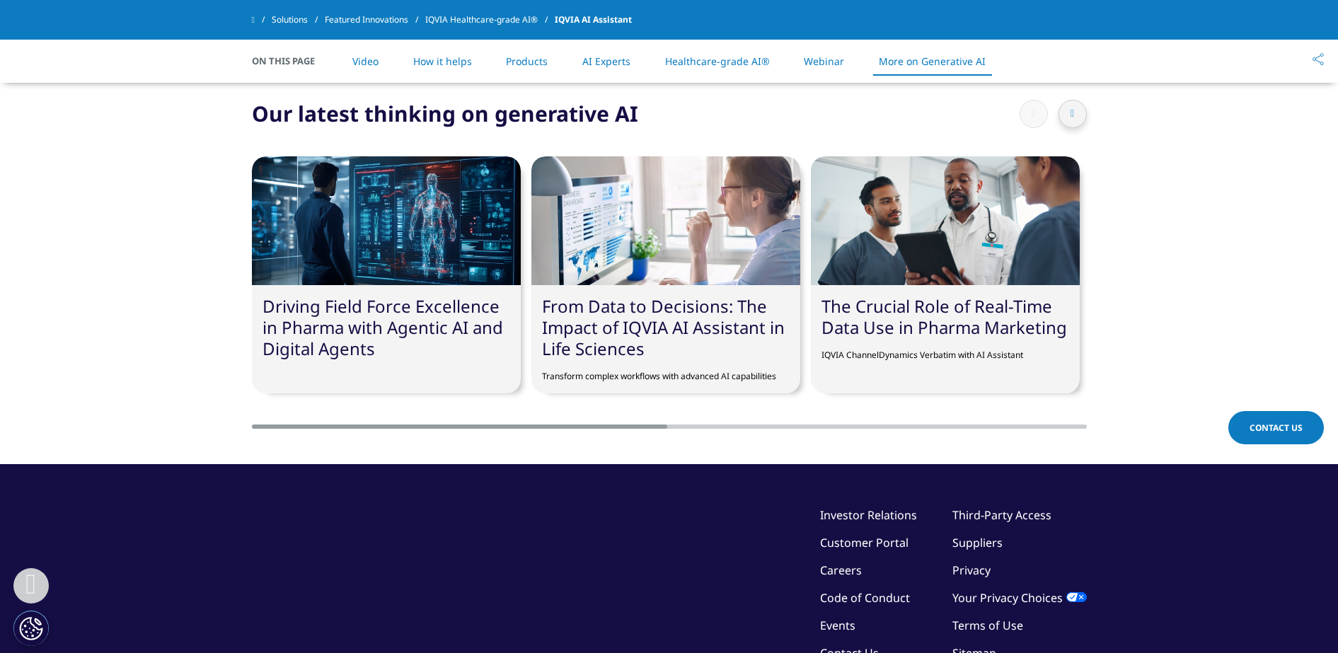
scroll to position [4197, 0]
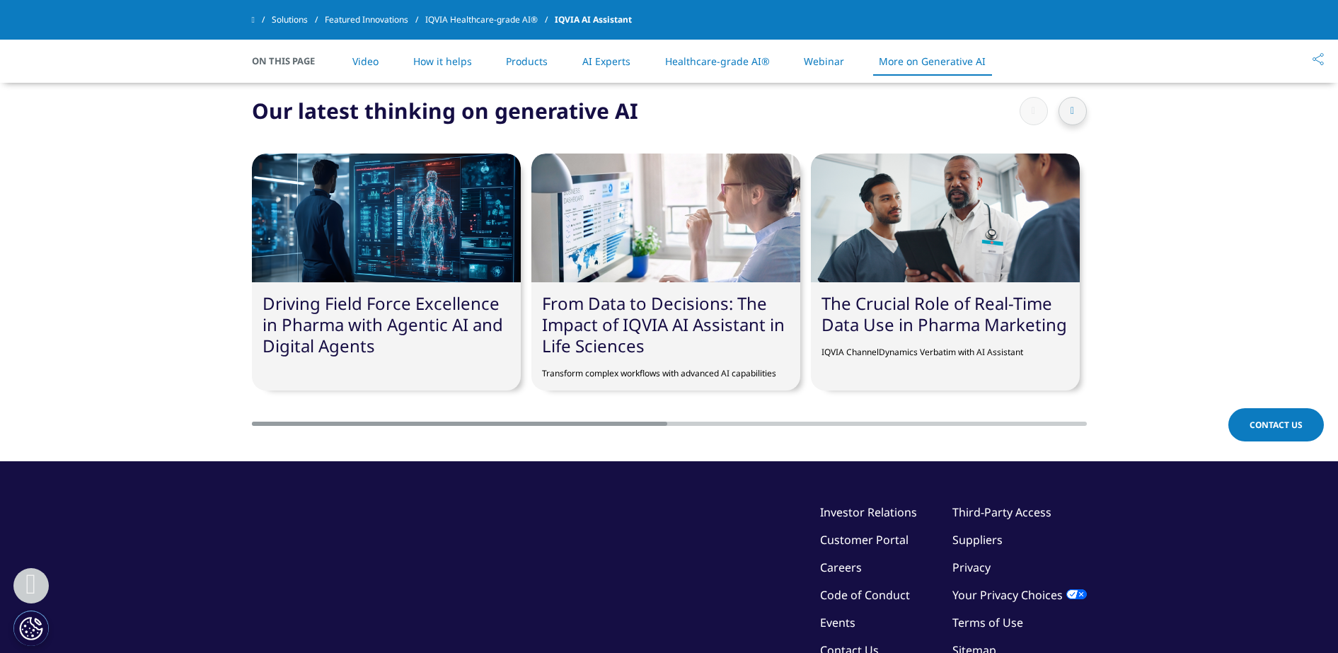
click at [821, 60] on link "Webinar" at bounding box center [824, 60] width 40 height 13
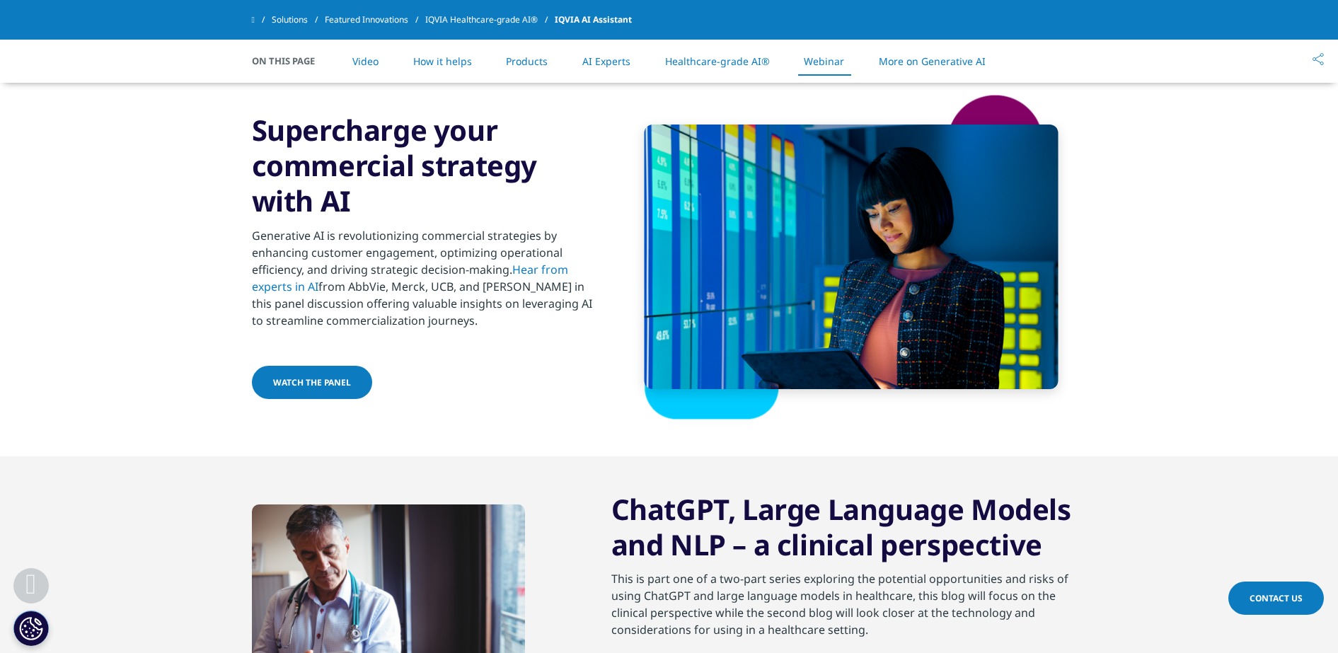
scroll to position [3517, 0]
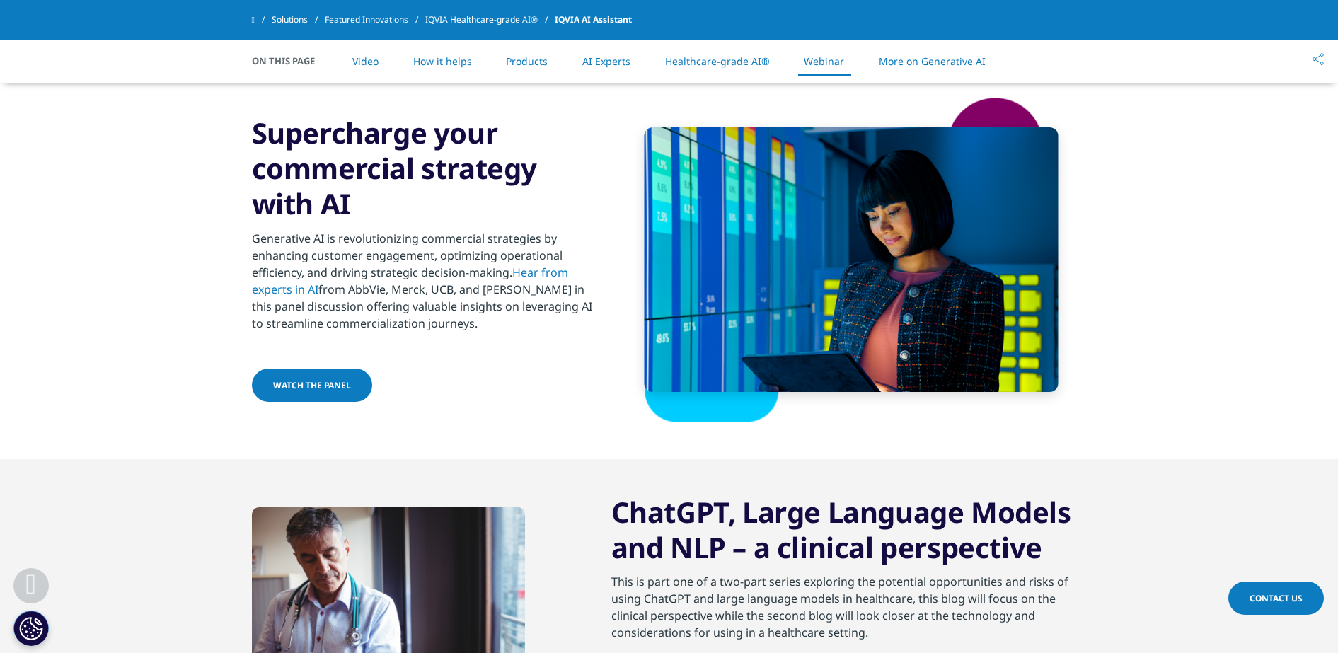
click at [725, 59] on link "Healthcare-grade AI®" at bounding box center [717, 60] width 105 height 13
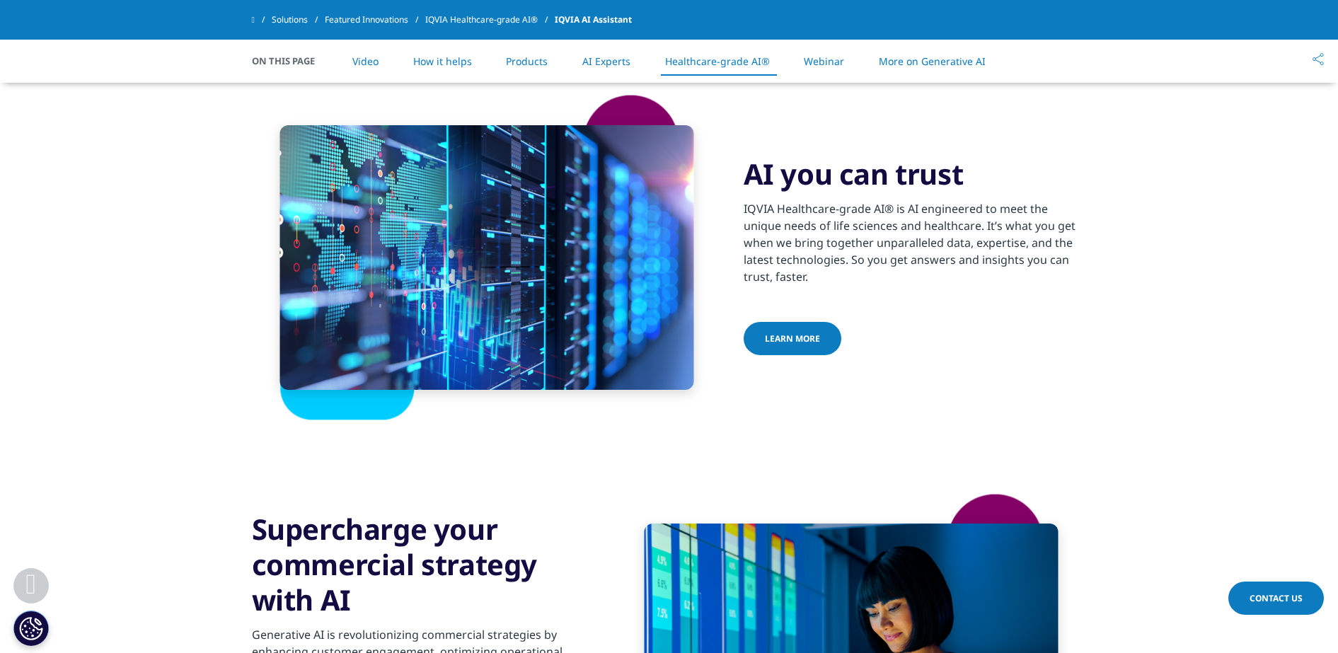
scroll to position [3118, 0]
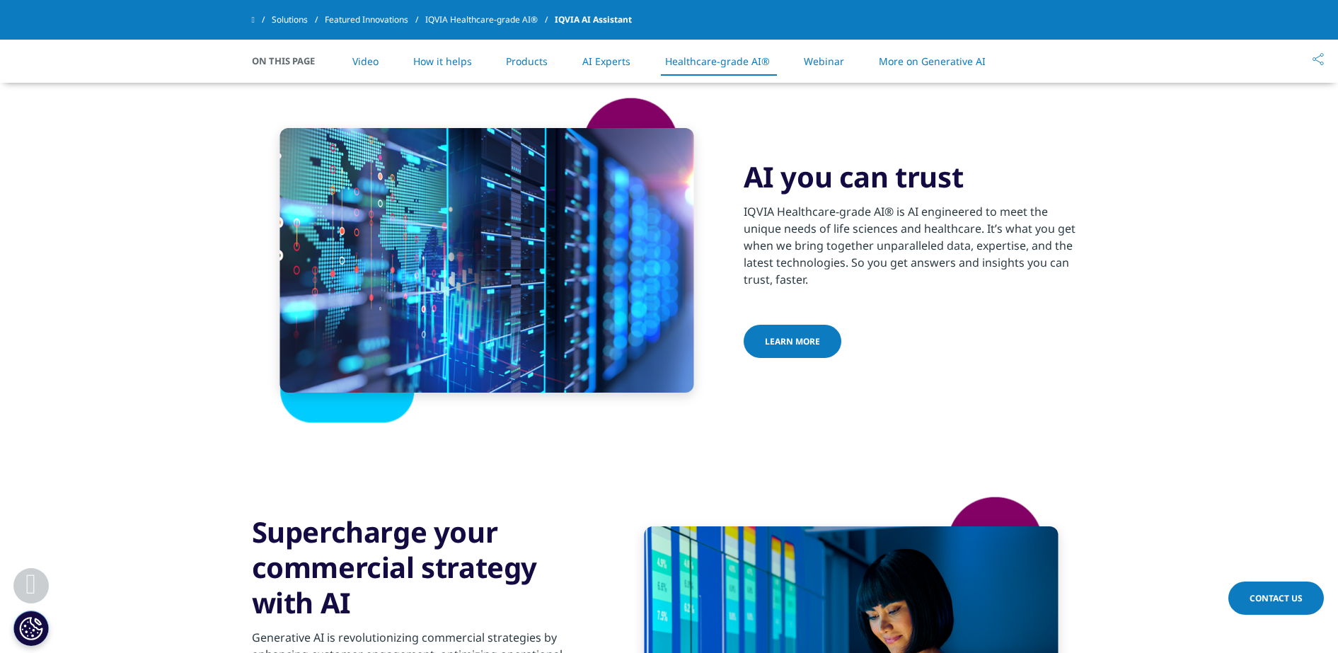
click at [830, 53] on li "Webinar" at bounding box center [824, 61] width 69 height 42
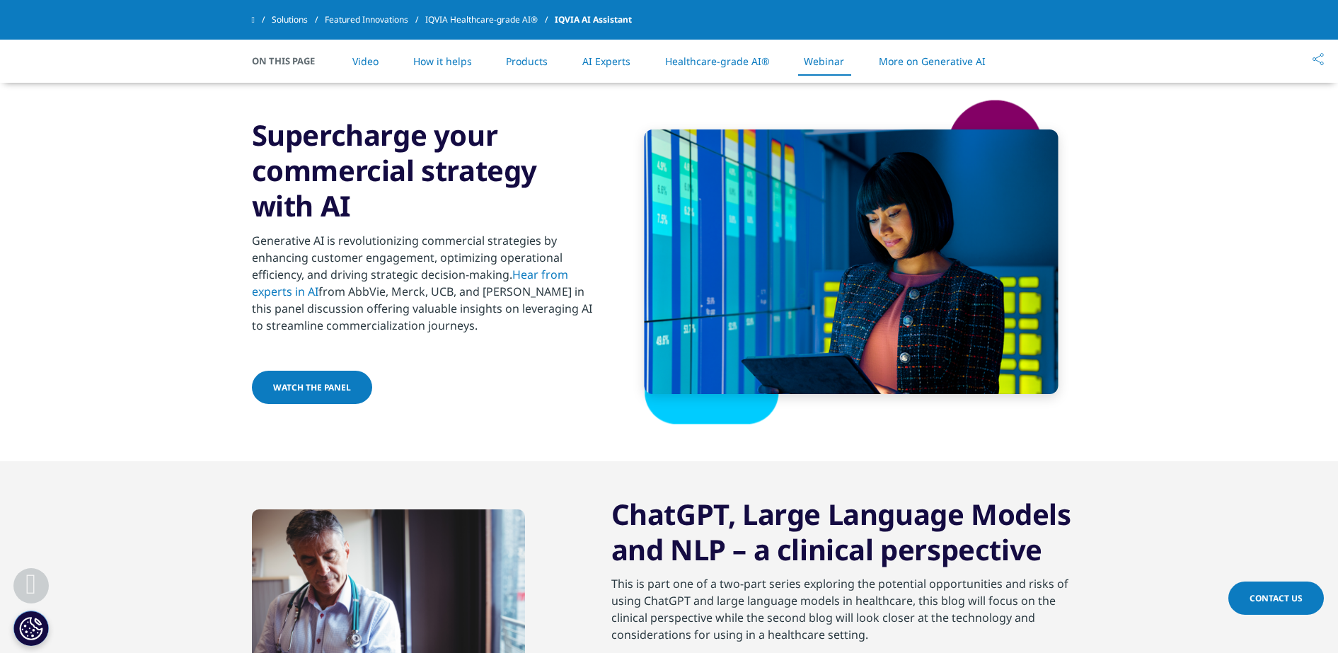
scroll to position [3517, 0]
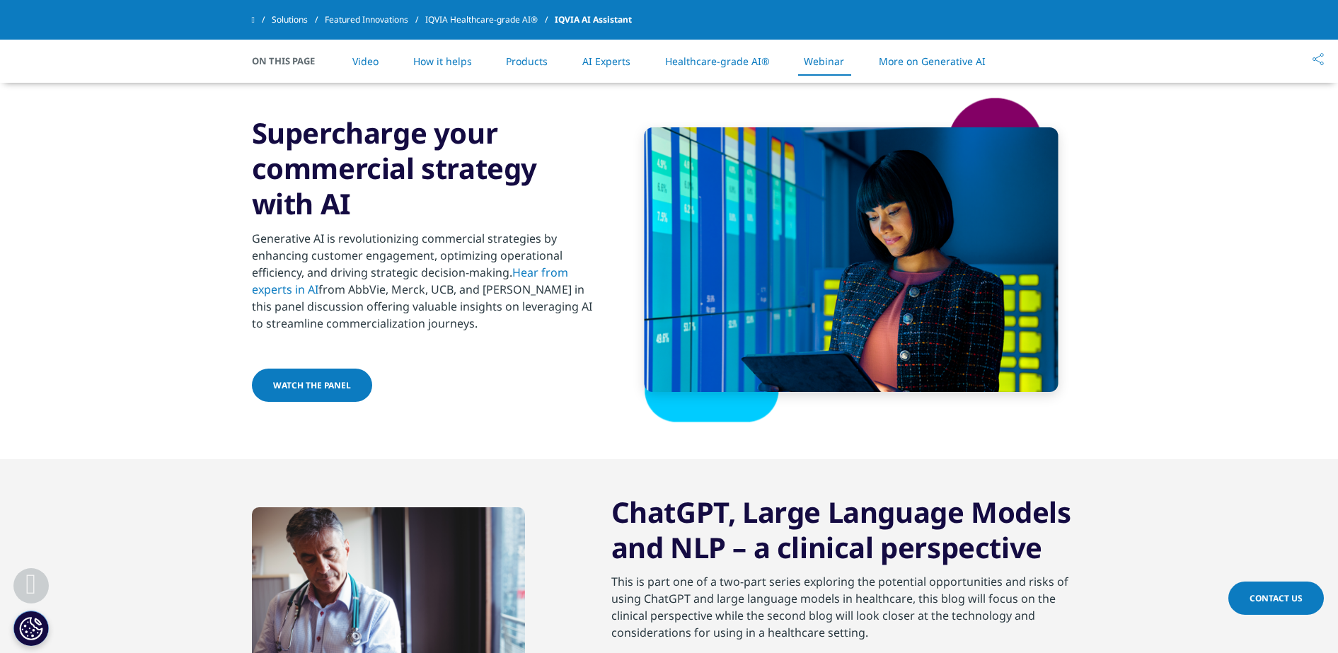
click at [892, 57] on link "More on Generative AI" at bounding box center [932, 60] width 107 height 13
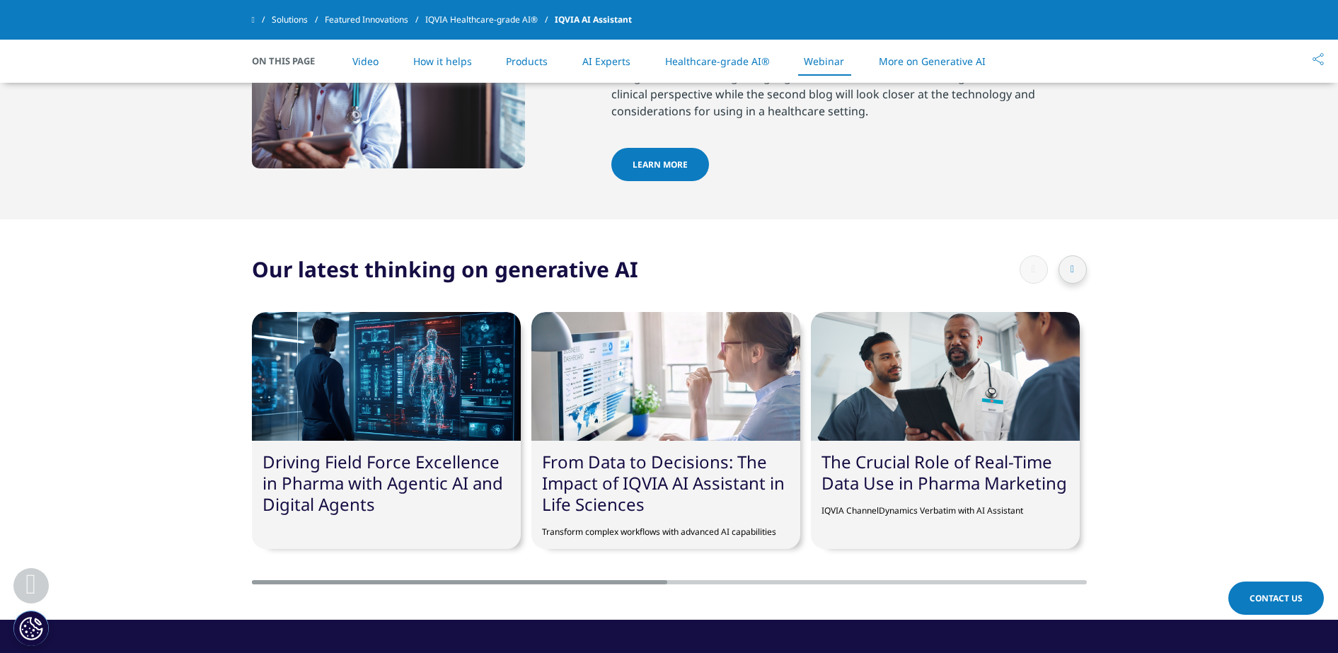
click at [708, 63] on link "Healthcare-grade AI®" at bounding box center [717, 60] width 105 height 13
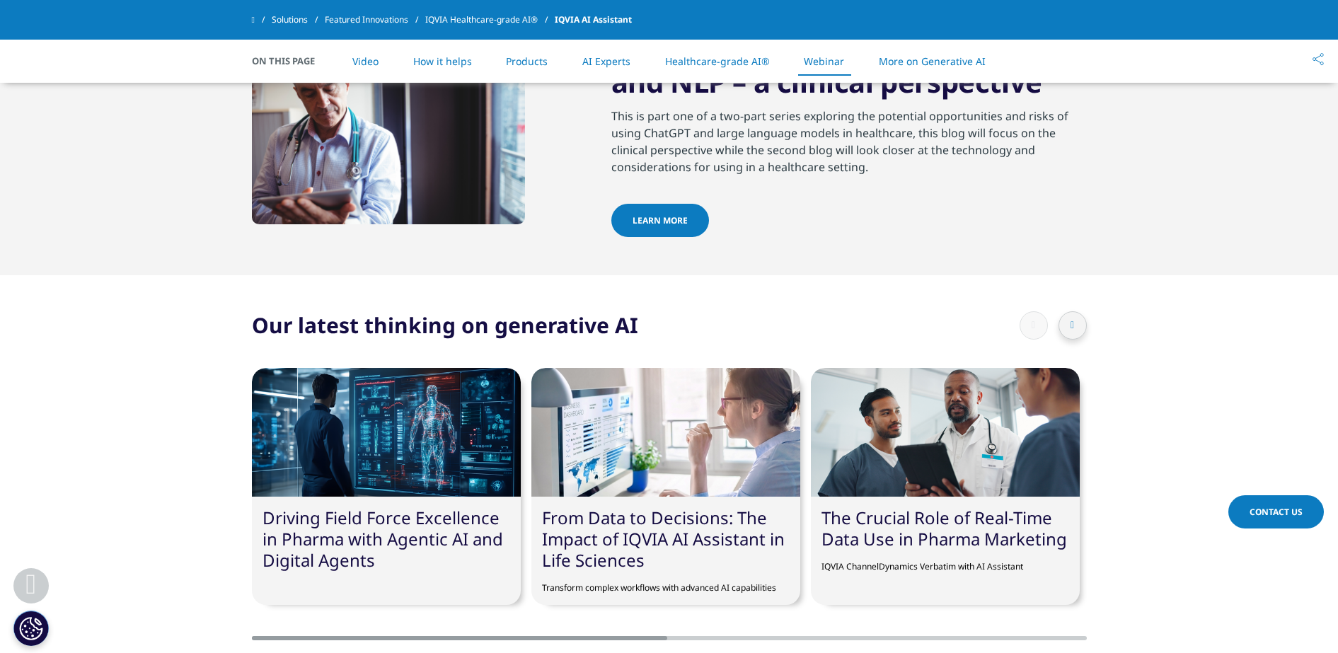
click at [708, 63] on link "Healthcare-grade AI®" at bounding box center [717, 60] width 105 height 13
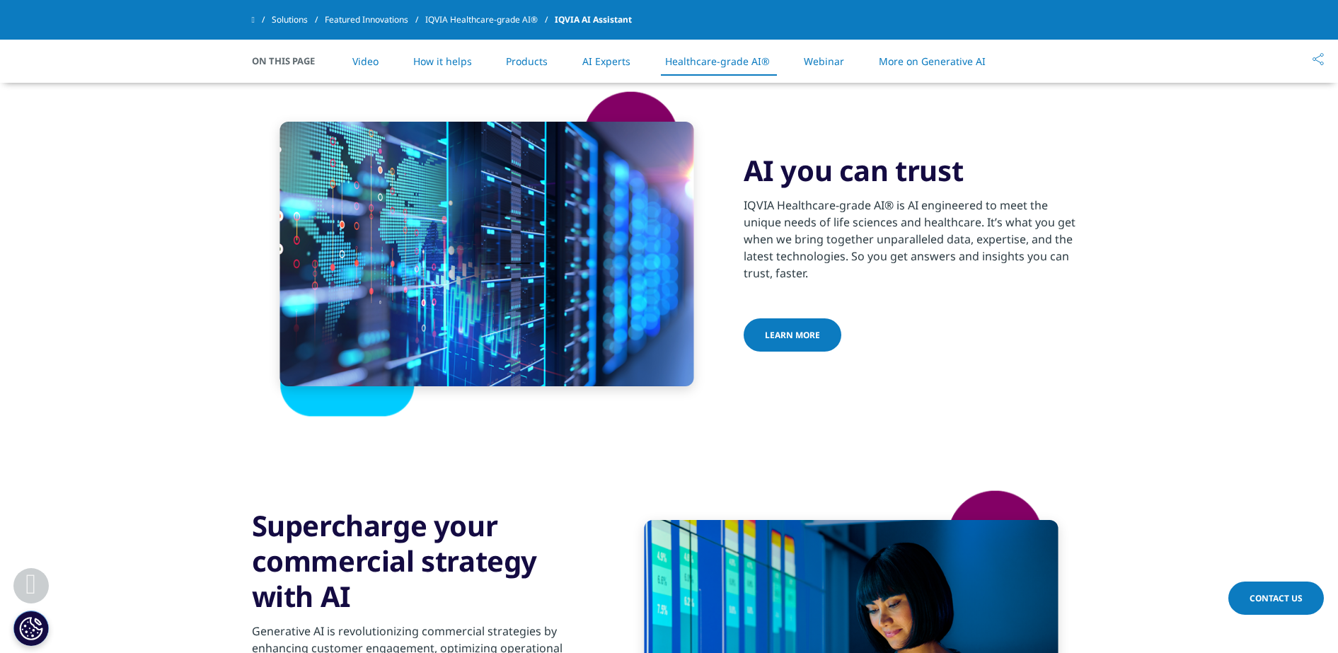
scroll to position [3118, 0]
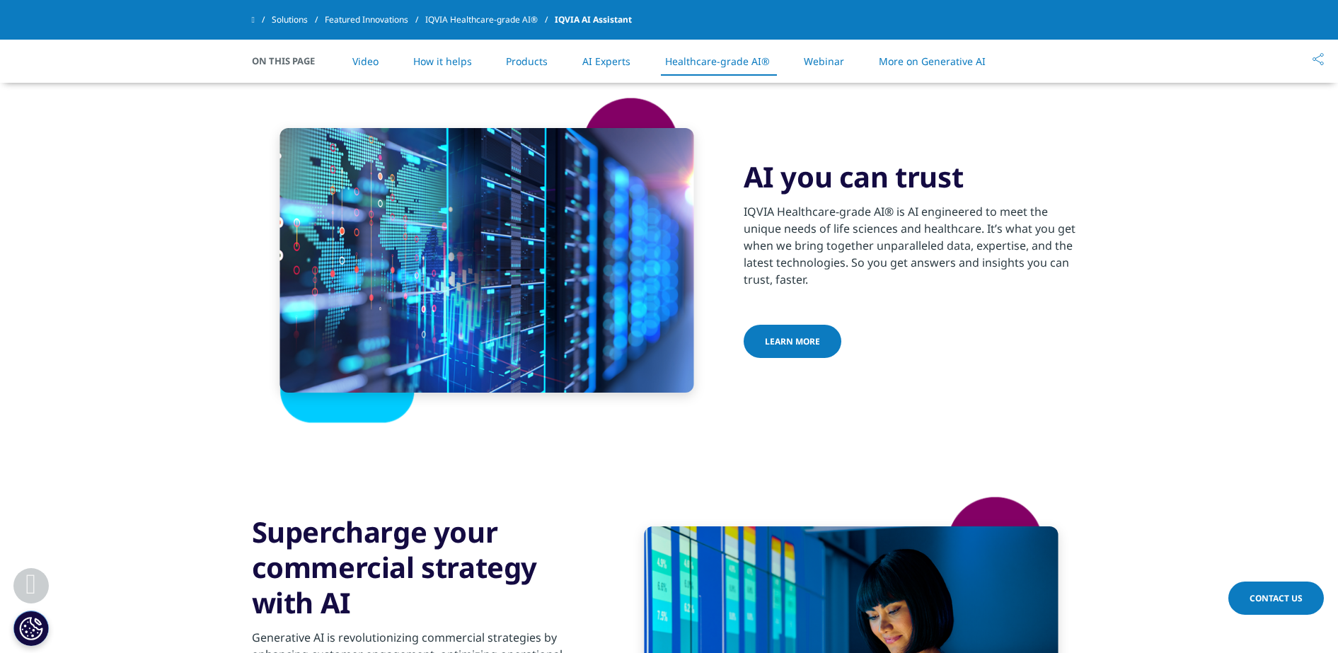
scroll to position [3383, 0]
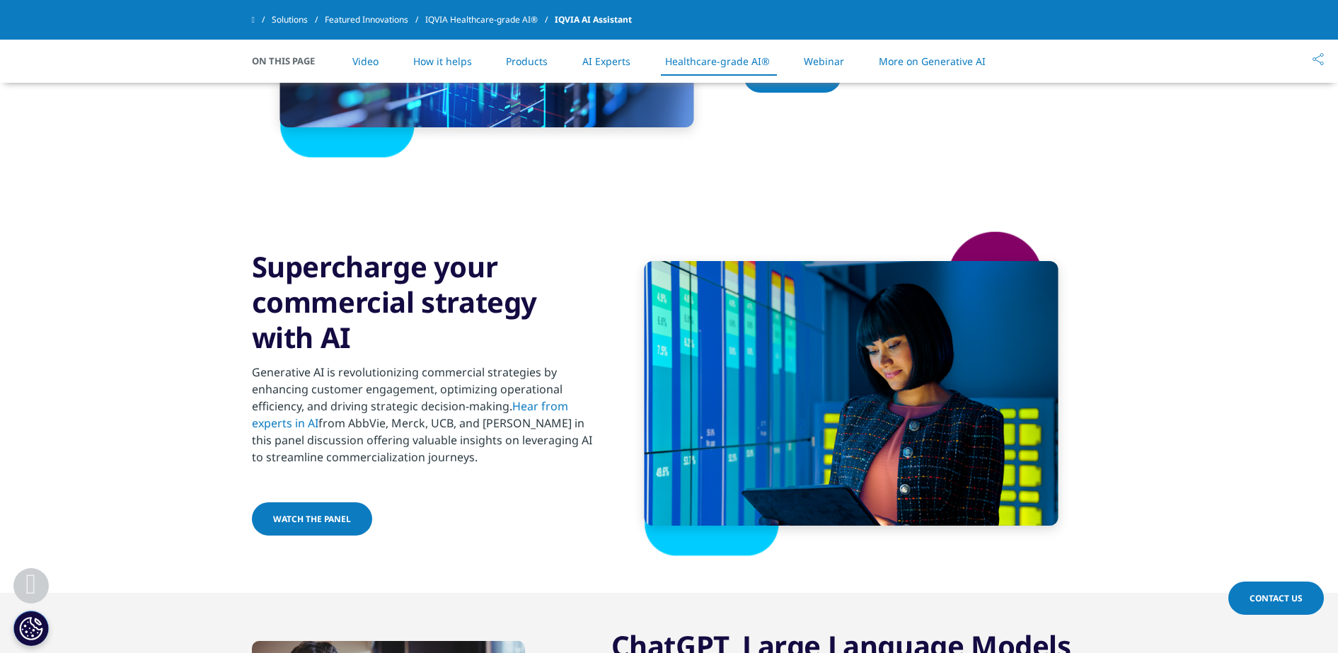
click at [326, 513] on span "watch the panel" at bounding box center [312, 519] width 78 height 12
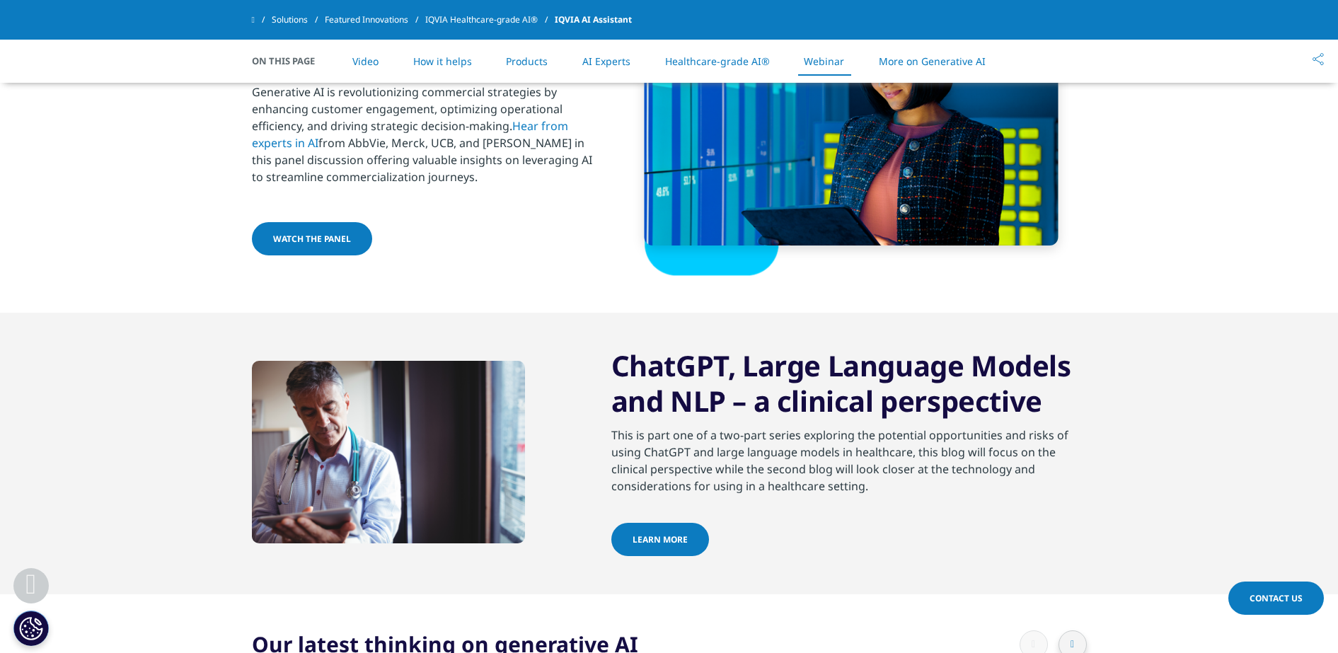
scroll to position [3560, 0]
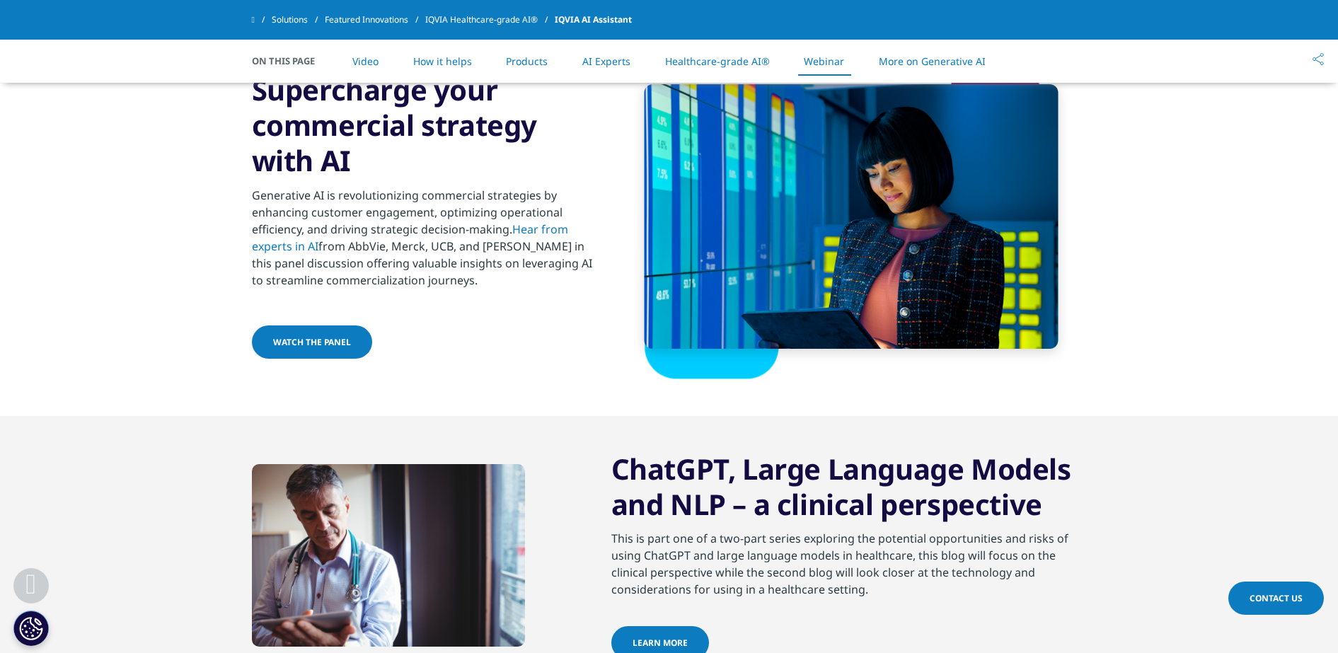
click at [915, 57] on link "More on Generative AI" at bounding box center [932, 60] width 107 height 13
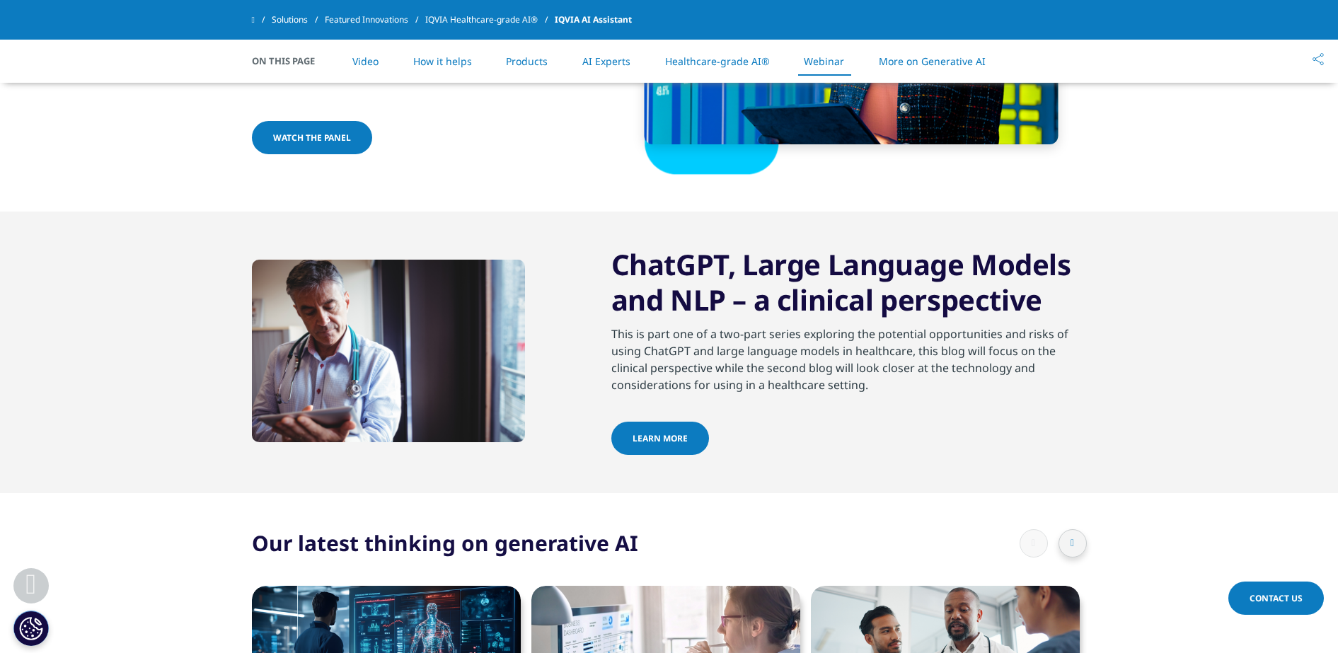
scroll to position [3755, 0]
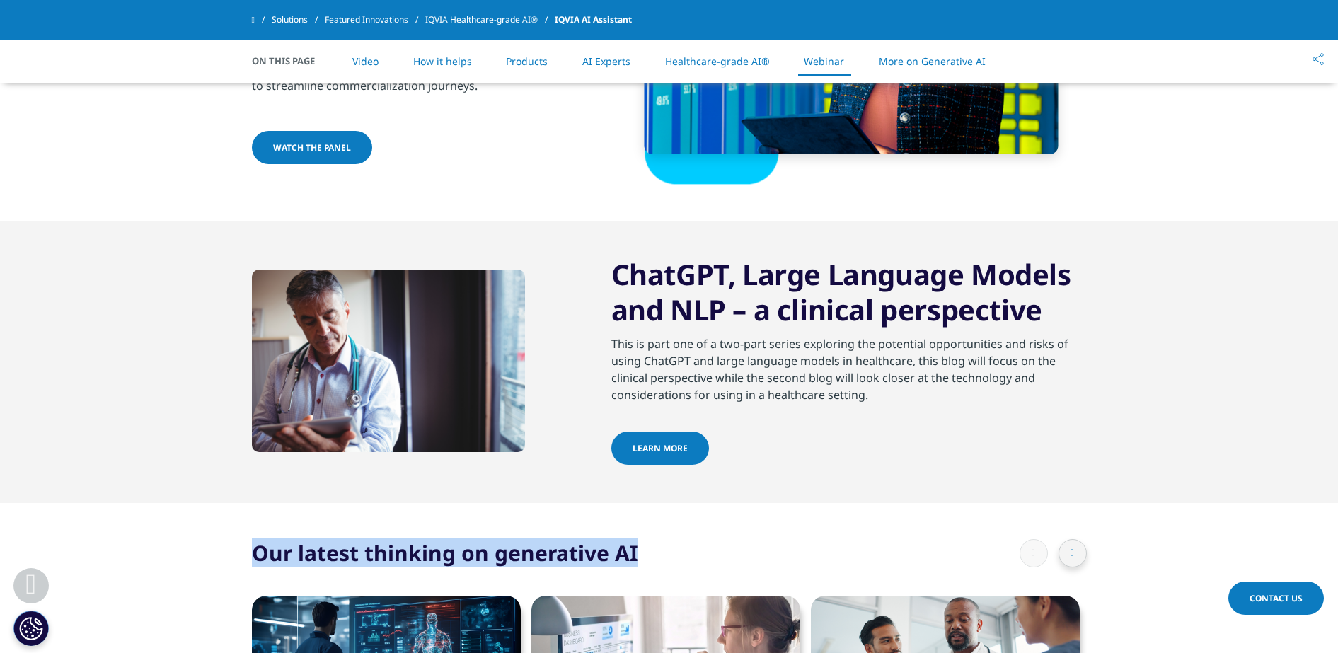
drag, startPoint x: 256, startPoint y: 534, endPoint x: 640, endPoint y: 532, distance: 383.5
click at [640, 538] on div "Our latest thinking on generative AI" at bounding box center [669, 552] width 835 height 29
drag, startPoint x: 640, startPoint y: 532, endPoint x: 548, endPoint y: 528, distance: 92.1
copy h2 "Our latest thinking on generative AI"
